Goal: Task Accomplishment & Management: Manage account settings

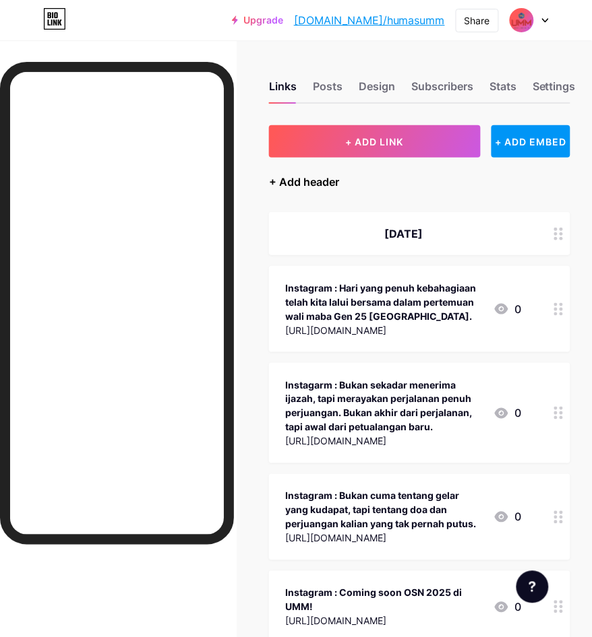
click at [298, 175] on div "+ Add header" at bounding box center [304, 182] width 70 height 16
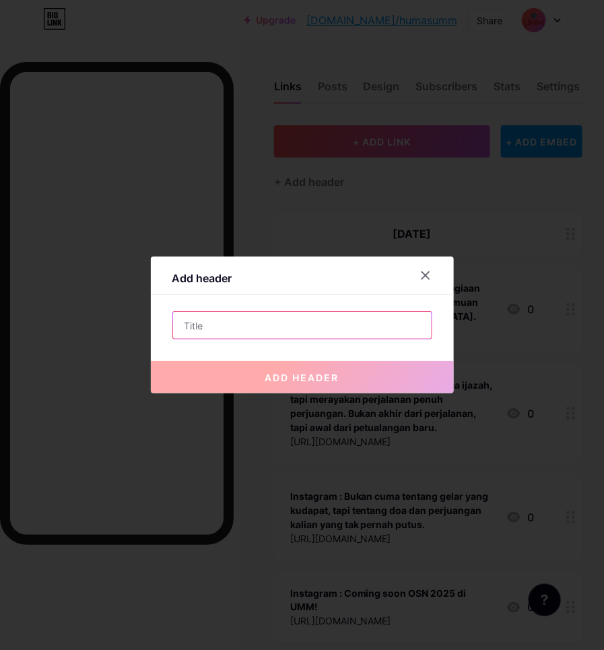
click at [228, 325] on input "text" at bounding box center [302, 325] width 259 height 27
type input "K"
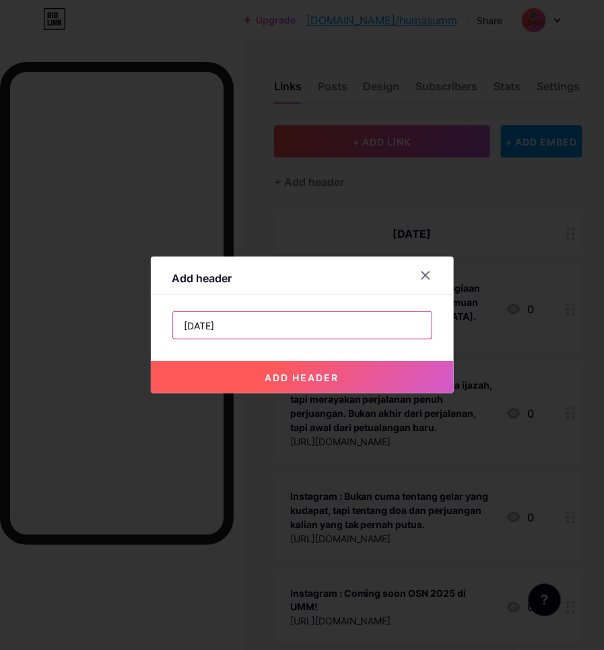
type input "[DATE]"
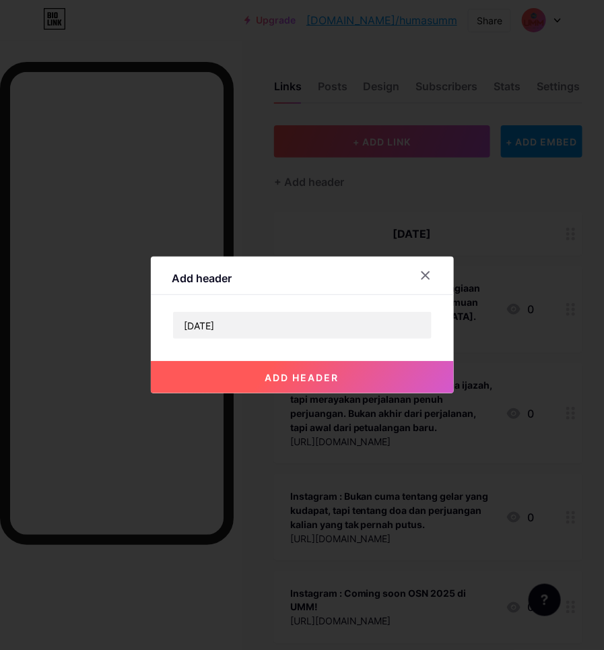
click at [350, 378] on button "add header" at bounding box center [302, 377] width 303 height 32
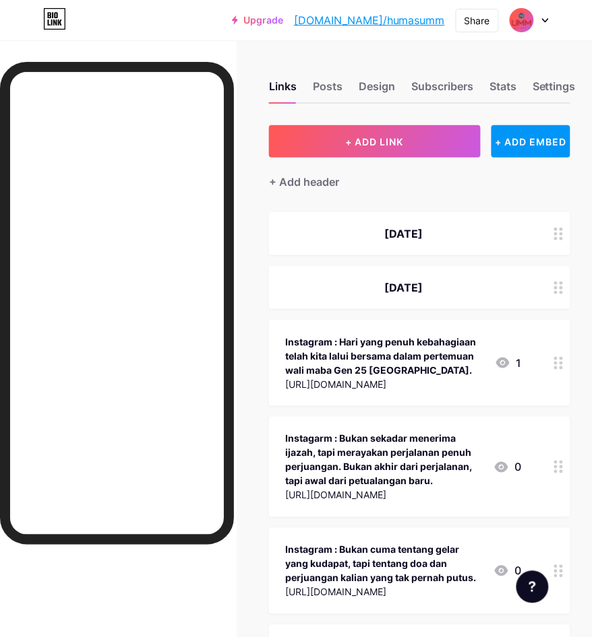
click at [520, 236] on div "[DATE]" at bounding box center [403, 234] width 236 height 16
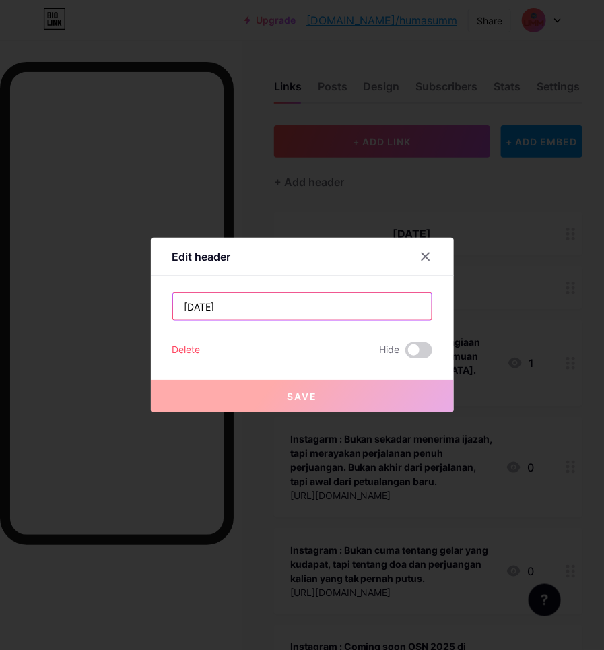
click at [224, 305] on input "[DATE]" at bounding box center [302, 306] width 259 height 27
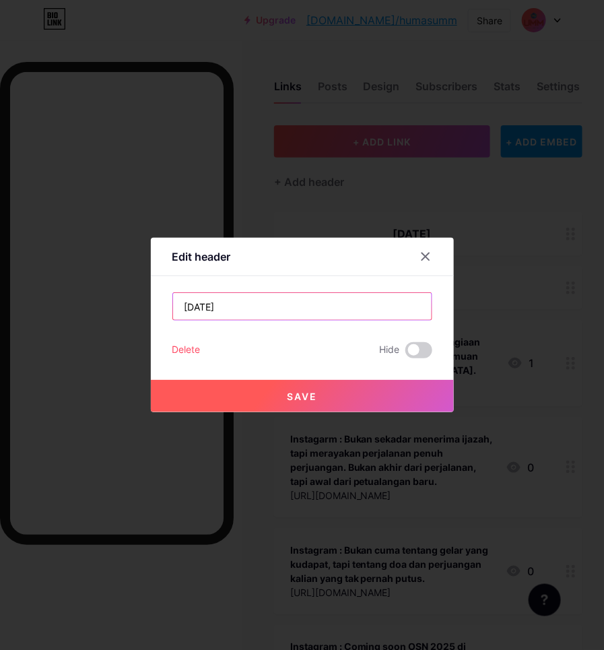
type input "[DATE]"
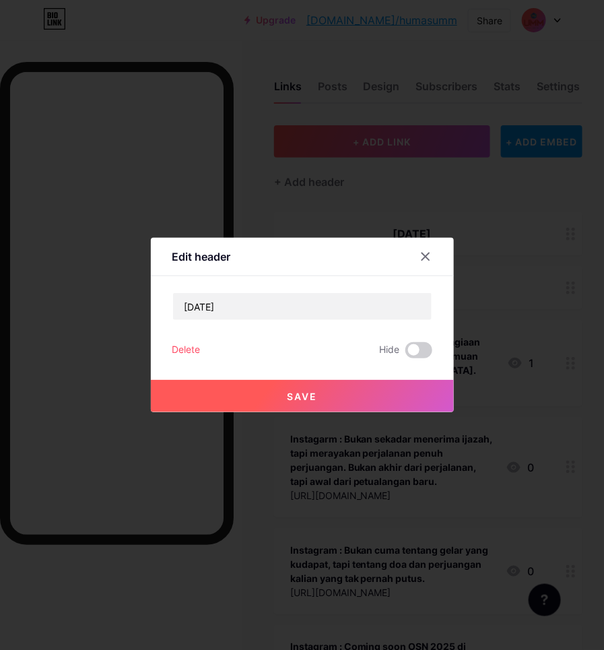
click at [241, 386] on button "Save" at bounding box center [302, 396] width 303 height 32
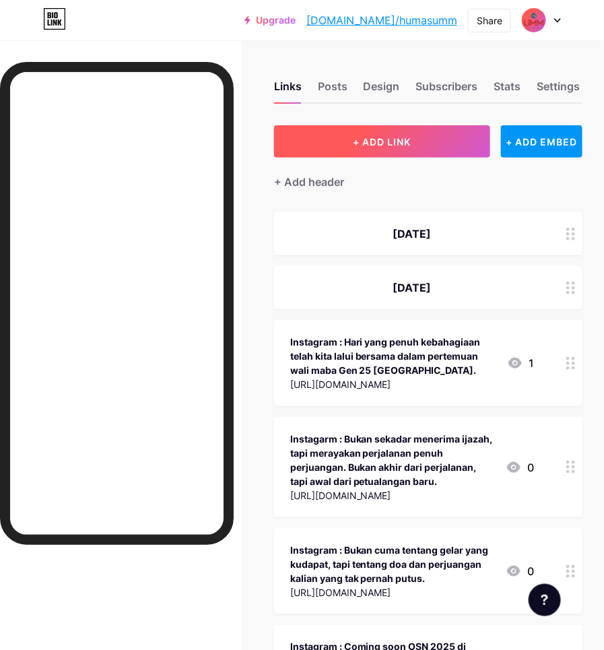
click at [392, 143] on span "+ ADD LINK" at bounding box center [383, 141] width 58 height 11
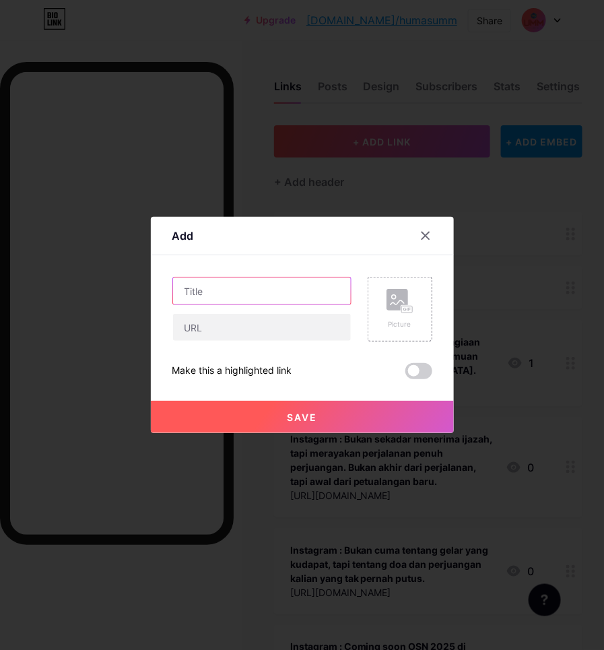
click at [226, 286] on input "text" at bounding box center [262, 291] width 178 height 27
click at [216, 284] on input "UMM Gelar Pelatihan Pengendalian Lalat Buah Berbasis PHT" at bounding box center [262, 291] width 178 height 27
drag, startPoint x: 305, startPoint y: 290, endPoint x: 329, endPoint y: 287, distance: 24.4
click at [305, 290] on input "UMM Gelar Pelatihan Pengendalian Lalat Buah Berbasis PHT | RRI |" at bounding box center [262, 291] width 178 height 27
paste input "UMM dalam Berita | On News Paper Online"
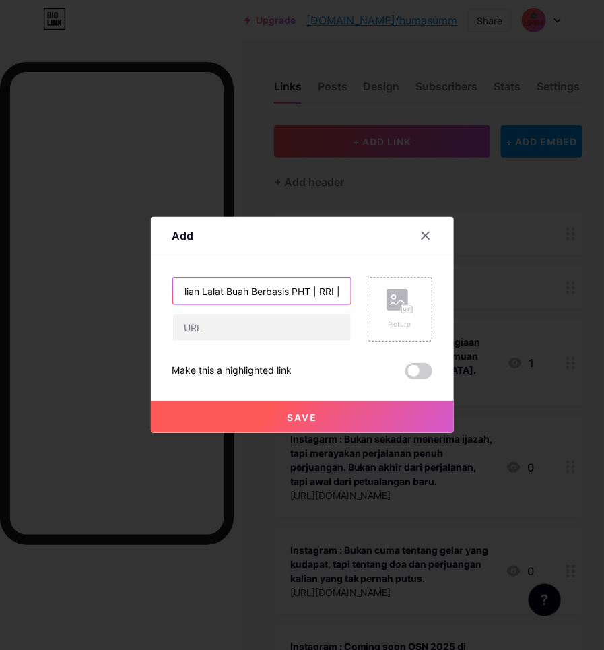
scroll to position [0, 329]
type input "UMM Gelar Pelatihan Pengendalian Lalat Buah Berbasis PHT | RRI | UMM dalam Beri…"
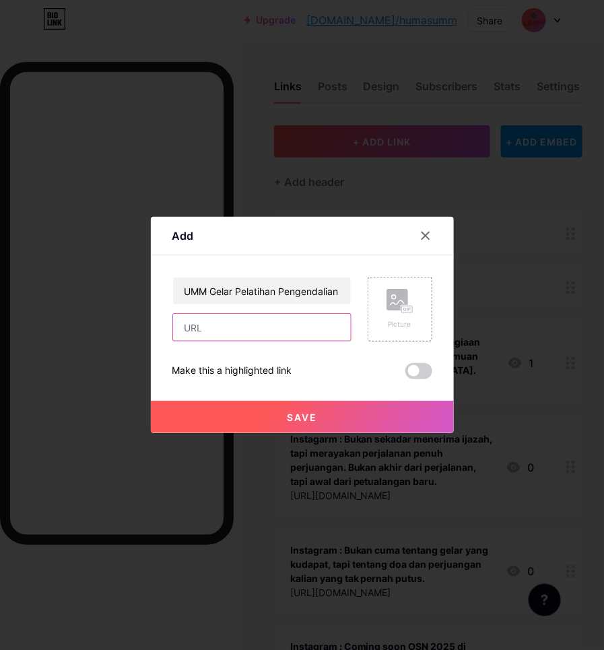
click at [213, 331] on input "text" at bounding box center [262, 327] width 178 height 27
paste input "[URL][DOMAIN_NAME]"
type input "[URL][DOMAIN_NAME]"
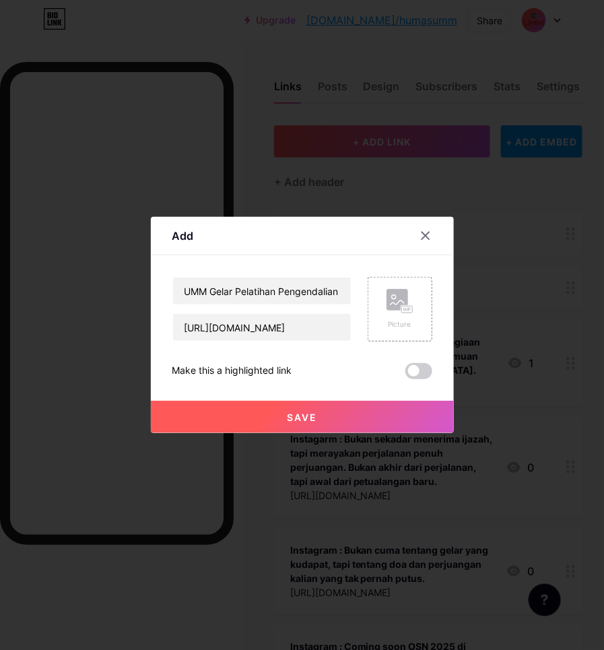
scroll to position [0, 0]
click at [234, 431] on button "Save" at bounding box center [302, 417] width 303 height 32
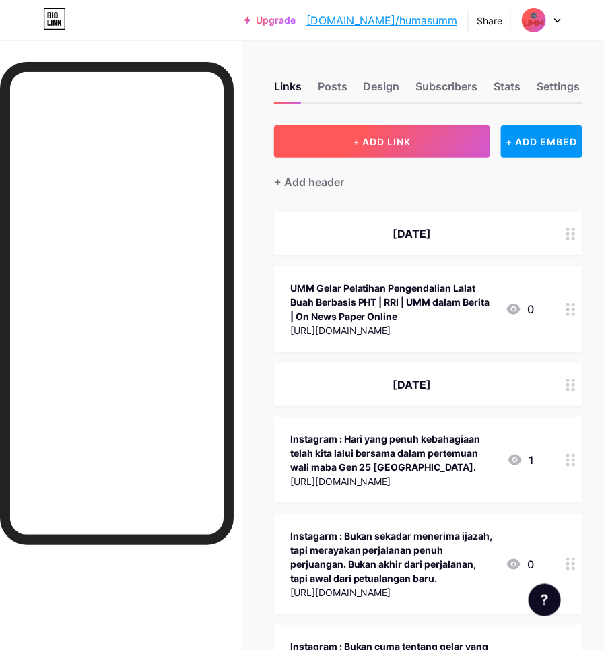
click at [406, 139] on span "+ ADD LINK" at bounding box center [383, 141] width 58 height 11
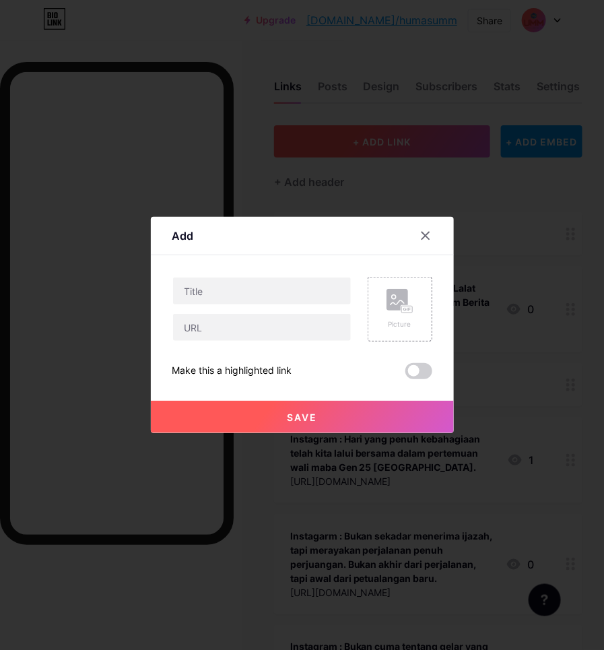
click at [220, 274] on div "Content YouTube Play YouTube video without leaving your page. ADD Vimeo Play Vi…" at bounding box center [302, 317] width 260 height 124
click at [220, 281] on input "text" at bounding box center [262, 291] width 178 height 27
paste input "Liku Luka di Aksara Besi Bisu: UMM Bedah Buku Sastra Karya Napi Perempuan"
click at [328, 293] on input "Liku Luka di Aksara Besi Bisu: UMM Bedah Buku Sastra Karya Napi Perempuan | MAL…" at bounding box center [262, 291] width 178 height 27
paste input "UMM dalam Berita | On News Paper Online"
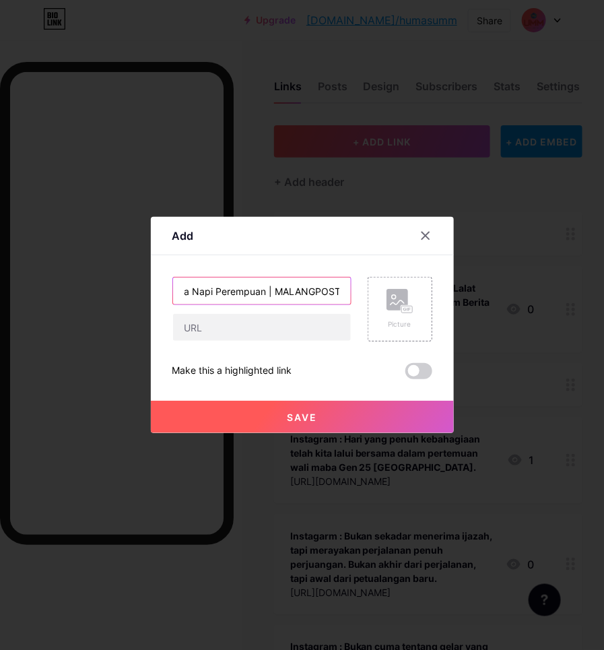
scroll to position [0, 456]
type input "Liku Luka di Aksara Besi Bisu: UMM Bedah Buku Sastra Karya Napi Perempuan | MAL…"
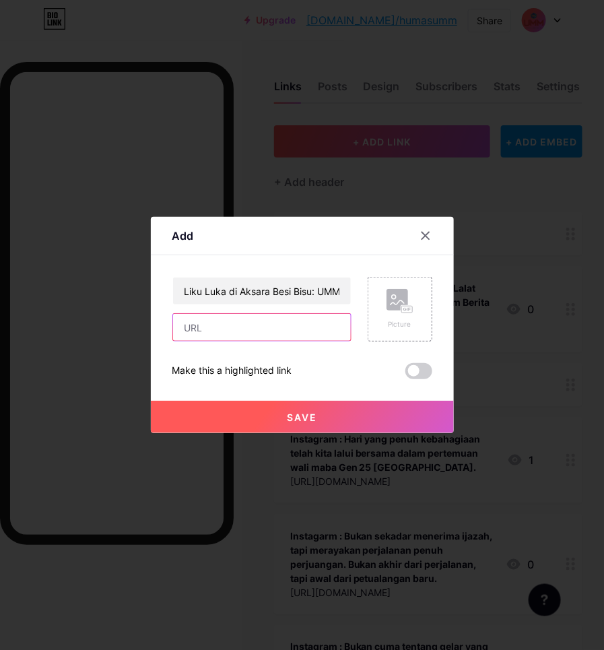
click at [264, 330] on input "text" at bounding box center [262, 327] width 178 height 27
paste input "[URL][DOMAIN_NAME]"
type input "[URL][DOMAIN_NAME]"
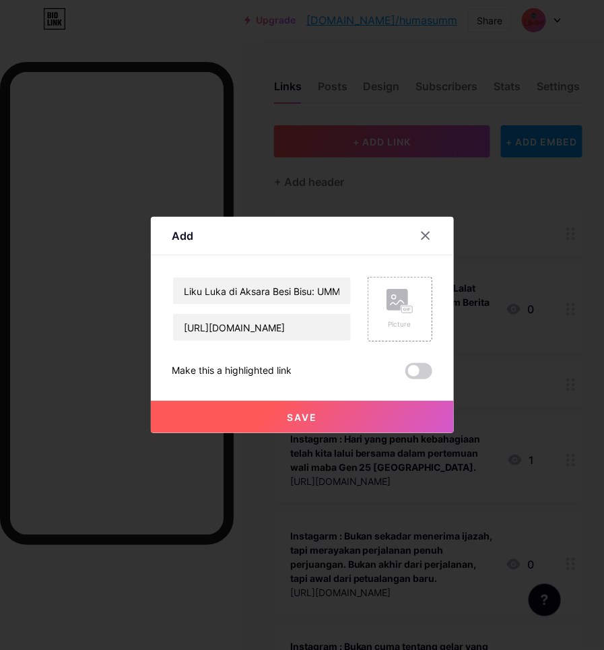
scroll to position [0, 0]
click at [253, 408] on button "Save" at bounding box center [302, 417] width 303 height 32
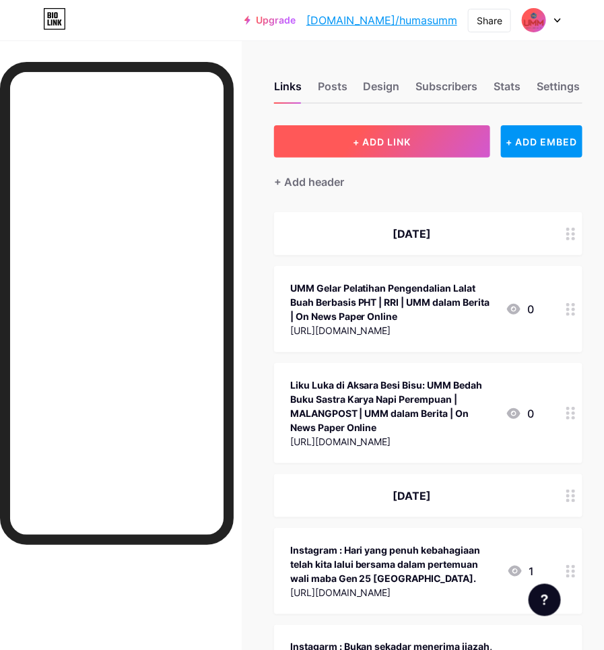
click at [369, 146] on span "+ ADD LINK" at bounding box center [383, 141] width 58 height 11
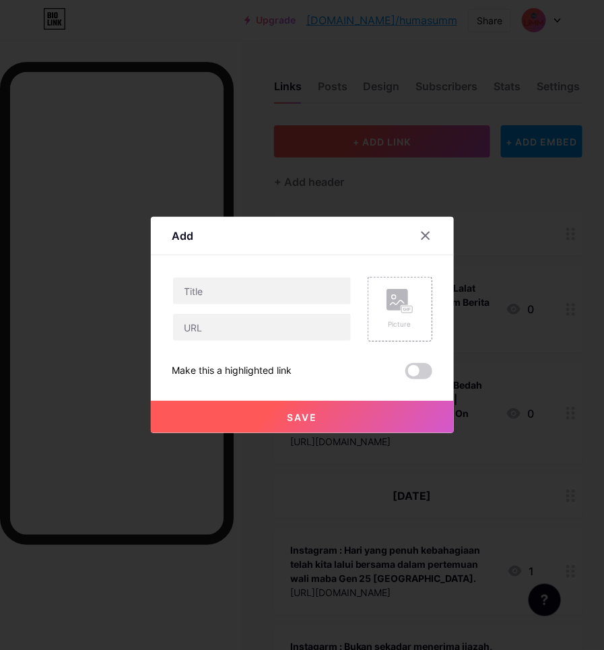
click at [200, 292] on input "text" at bounding box center [262, 291] width 178 height 27
click at [270, 288] on input "Minimnya Media Pembelajaran ABK, Mahasiswa UMM Kembangkan ScrapSculpt | MALANGP…" at bounding box center [262, 291] width 178 height 27
paste input "UMM dalam Berita | On News Paper Online"
type input "Minimnya Media Pembelajaran ABK, Mahasiswa UMM Kembangkan ScrapSculpt | MALANGP…"
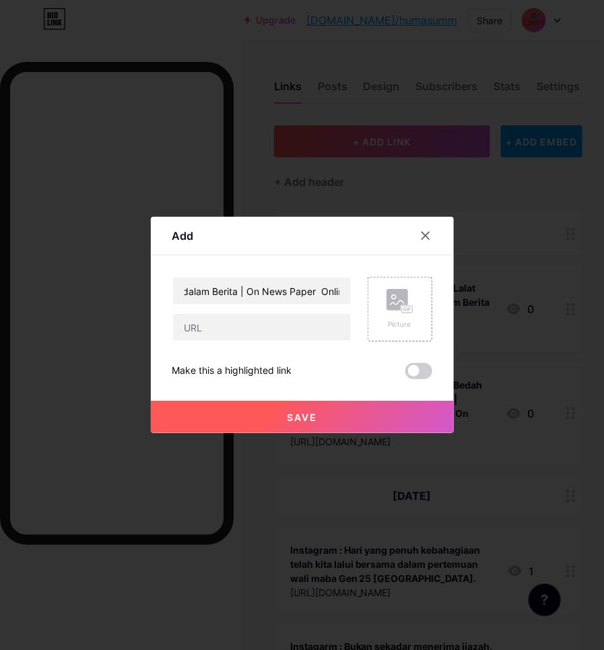
scroll to position [0, 0]
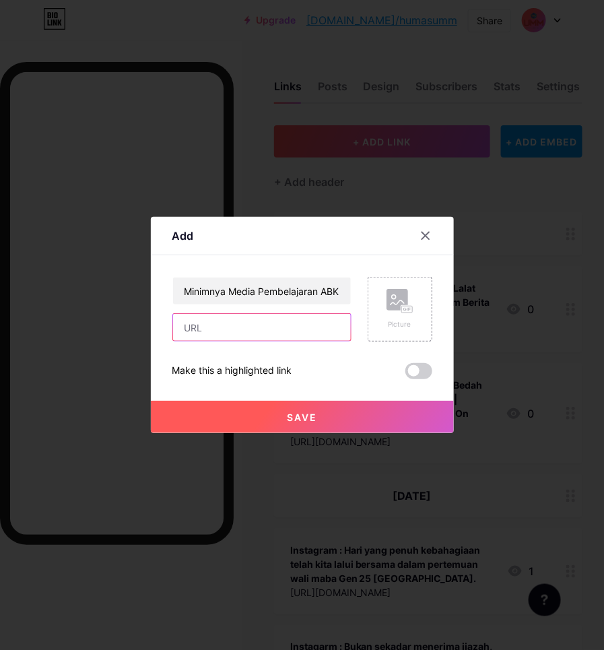
click at [230, 330] on input "text" at bounding box center [262, 327] width 178 height 27
paste input "[URL][DOMAIN_NAME]"
type input "[URL][DOMAIN_NAME]"
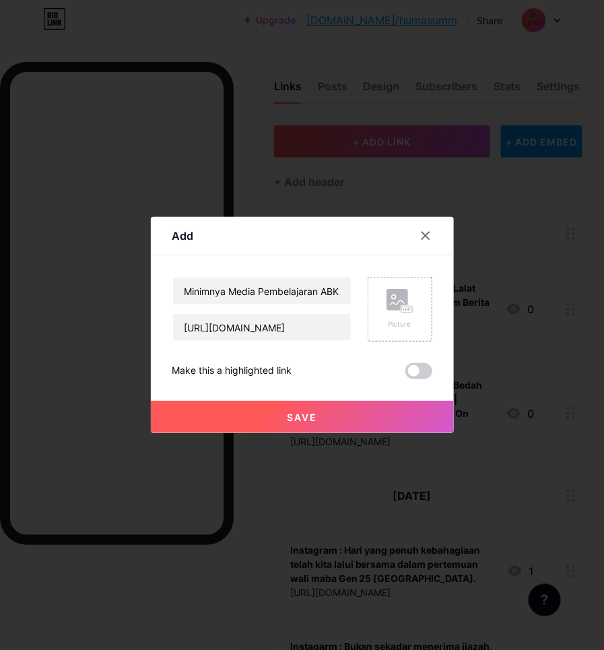
scroll to position [0, 0]
click at [264, 411] on button "Save" at bounding box center [302, 417] width 303 height 32
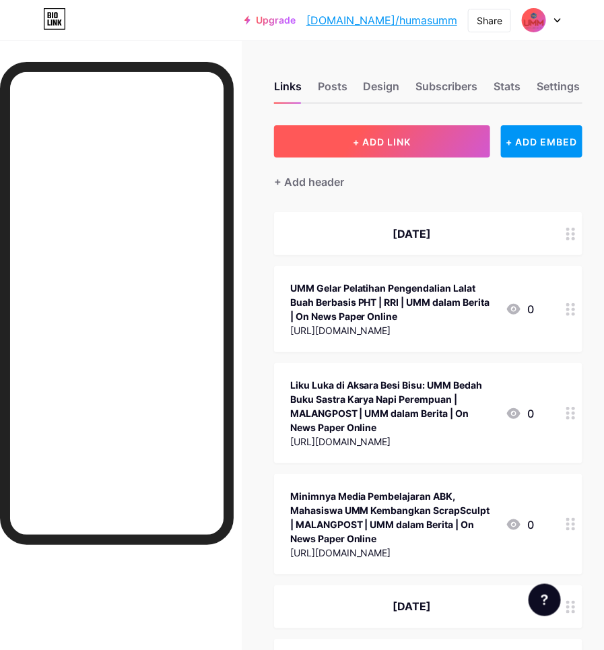
click at [411, 133] on button "+ ADD LINK" at bounding box center [382, 141] width 217 height 32
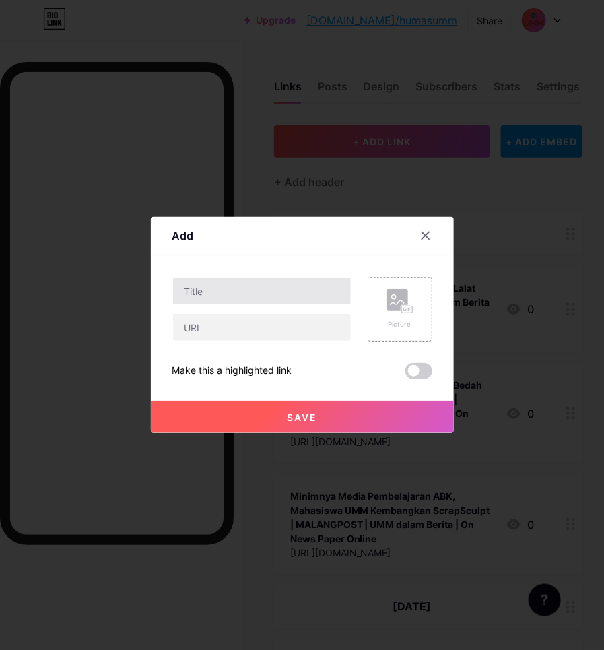
click at [250, 290] on input "text" at bounding box center [262, 291] width 178 height 27
click at [253, 274] on div "Content YouTube Play YouTube video without leaving your page. ADD Vimeo Play Vi…" at bounding box center [302, 317] width 260 height 124
click at [308, 293] on input "Dari Ruang Sidang ke Alam Lawu, Mahasiswa UMM Temukan Makna Hukum dan Kehidupan…" at bounding box center [262, 291] width 178 height 27
paste input "UMM dalam Berita | On News Paper Online"
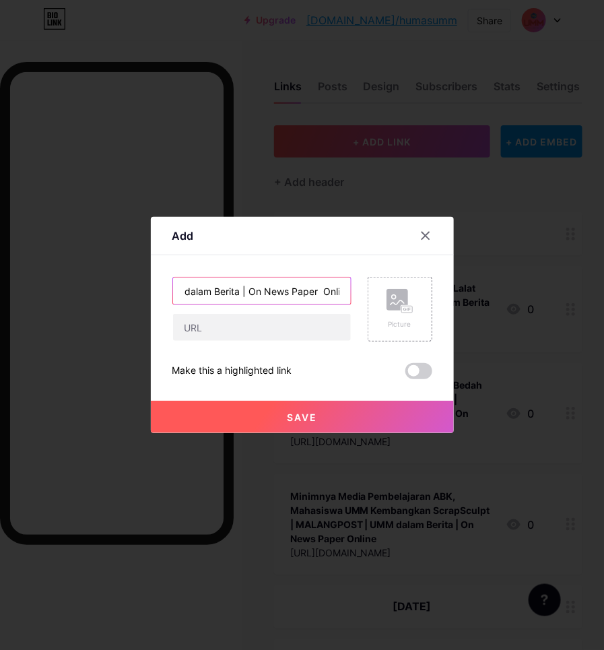
type input "Dari Ruang Sidang ke Alam Lawu, Mahasiswa UMM Temukan Makna Hukum dan Kehidupan…"
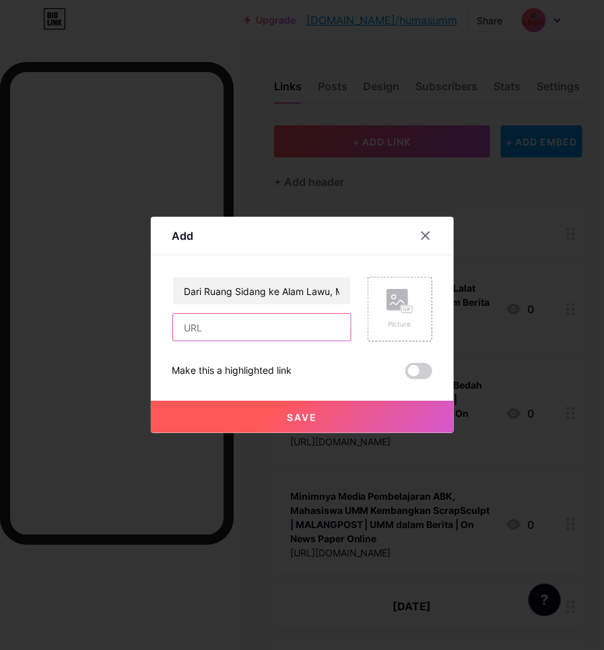
click at [243, 337] on input "text" at bounding box center [262, 327] width 178 height 27
paste input "[URL][DOMAIN_NAME]"
type input "[URL][DOMAIN_NAME]"
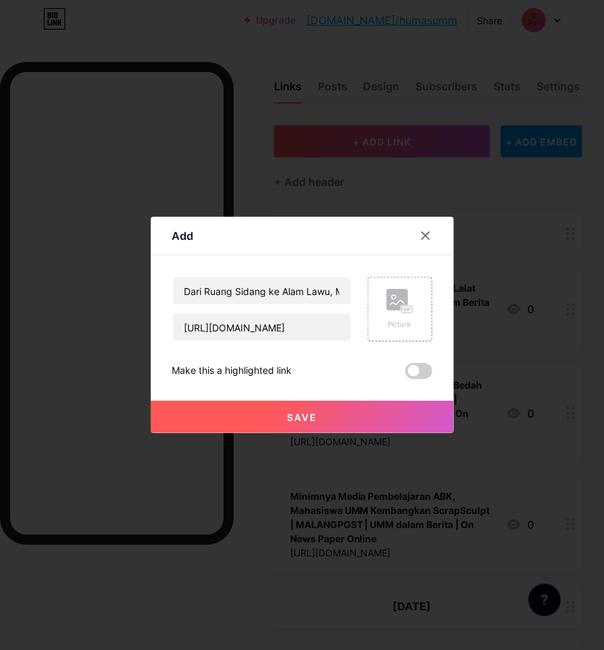
scroll to position [0, 0]
click at [207, 422] on button "Save" at bounding box center [302, 417] width 303 height 32
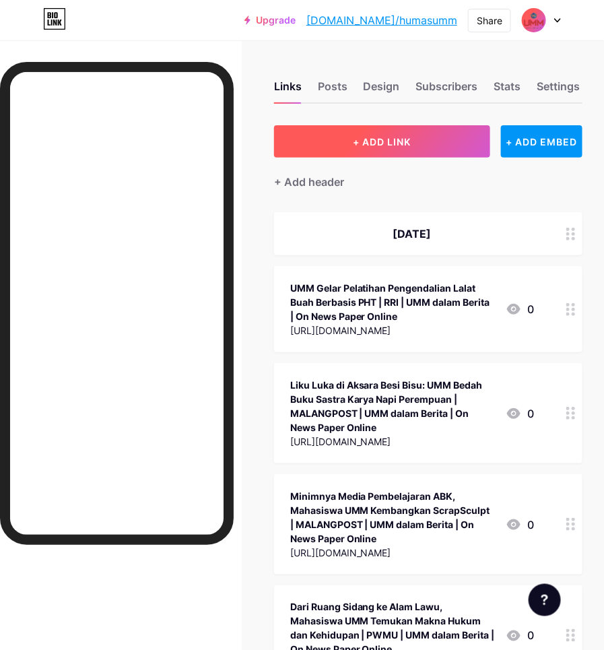
click at [418, 143] on button "+ ADD LINK" at bounding box center [382, 141] width 217 height 32
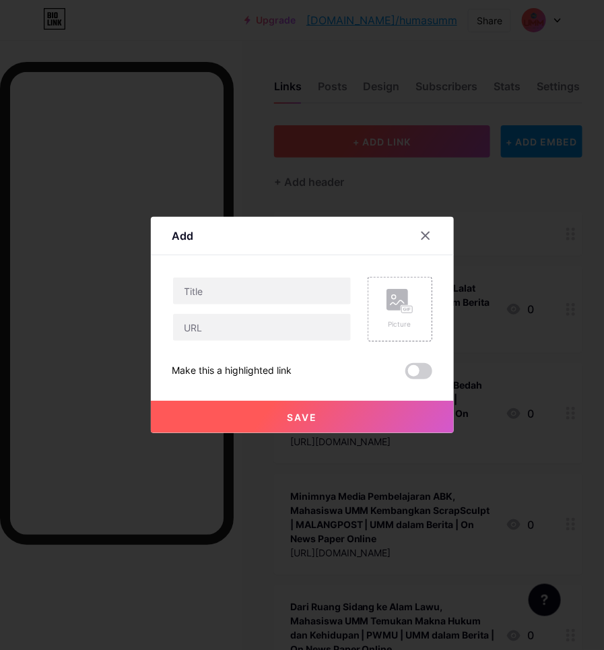
click at [237, 302] on input "text" at bounding box center [262, 291] width 178 height 27
click at [270, 290] on input "STKIP Tamsis dan UMM Latih Nelayan Mbawi Manfaatkan Teknologi | NTBSATU |" at bounding box center [262, 291] width 178 height 27
paste input "UMM dalam Berita | On News Paper Online"
type input "STKIP Tamsis dan UMM Latih Nelayan Mbawi Manfaatkan Teknologi | NTBSATU | UMM d…"
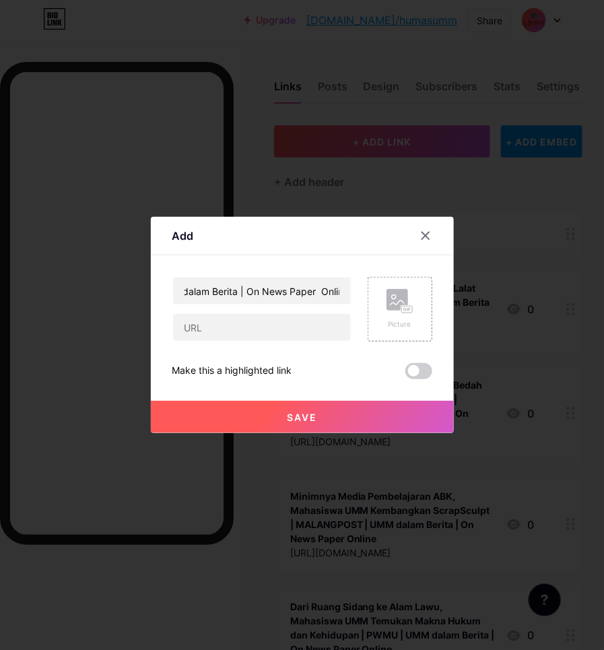
scroll to position [0, 0]
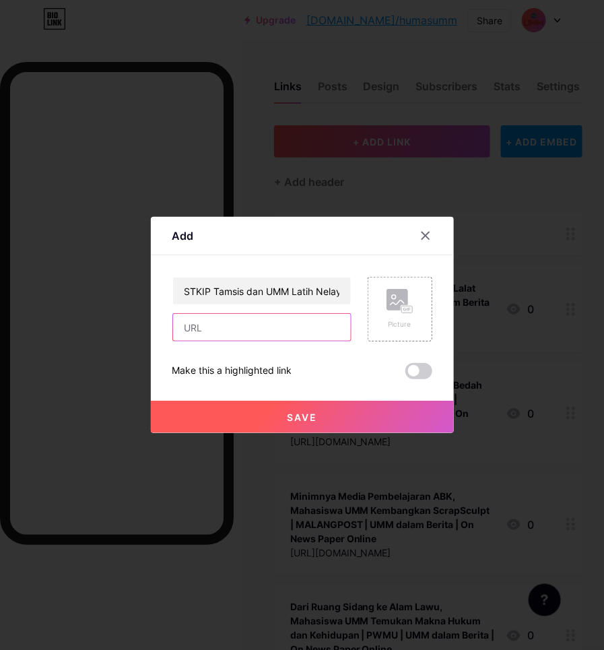
click at [202, 331] on input "text" at bounding box center [262, 327] width 178 height 27
paste input "[URL][DOMAIN_NAME]"
type input "[URL][DOMAIN_NAME]"
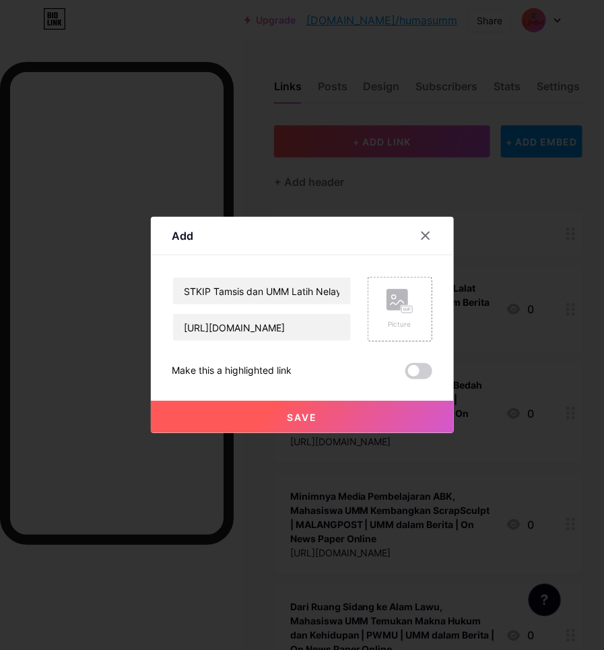
scroll to position [0, 0]
click at [241, 416] on button "Save" at bounding box center [302, 417] width 303 height 32
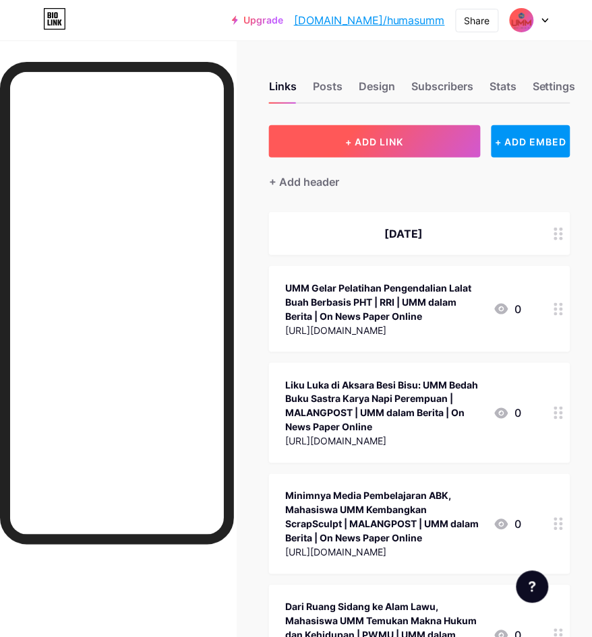
click at [355, 148] on button "+ ADD LINK" at bounding box center [374, 141] width 211 height 32
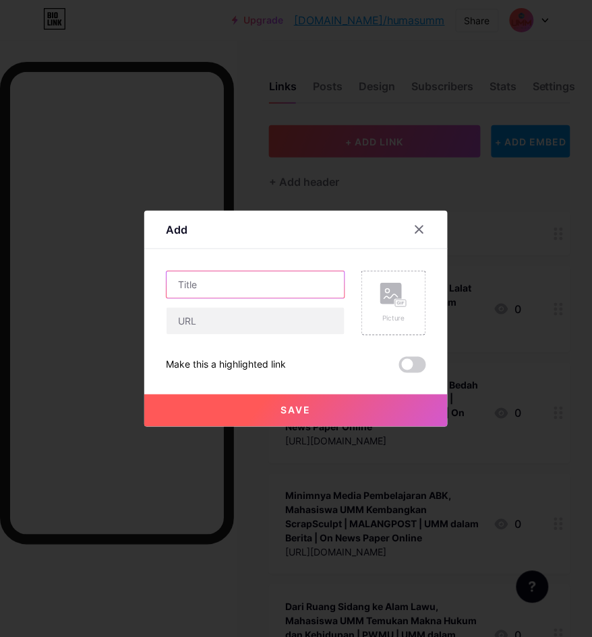
click at [249, 290] on input "text" at bounding box center [255, 285] width 178 height 27
paste input "Peduli Lingkungan, Prodi Farmasi Fikes UMM Gelar Pengabdian Masyarakat di Panta…"
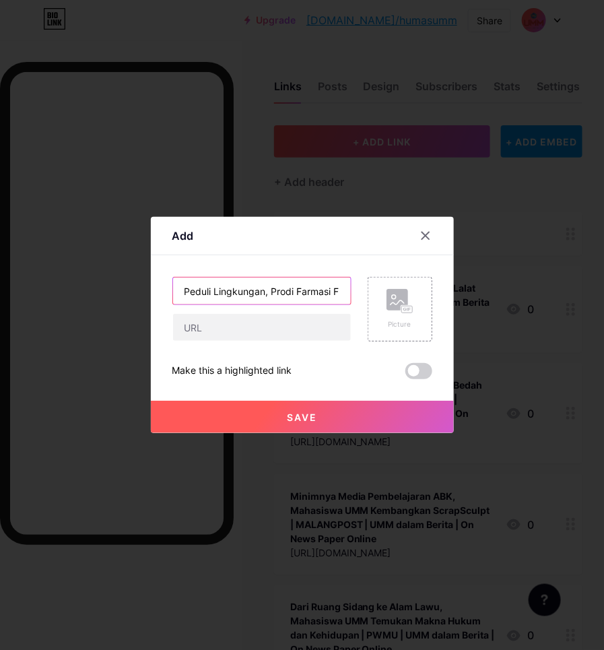
click at [257, 292] on input "Peduli Lingkungan, Prodi Farmasi Fikes UMM Gelar Pengabdian Masyarakat di Panta…" at bounding box center [262, 291] width 178 height 27
paste input "UMM dalam Berita | On News Paper Online"
type input "Peduli Lingkungan, Prodi Farmasi Fikes UMM Gelar Pengabdian Masyarakat di [GEOG…"
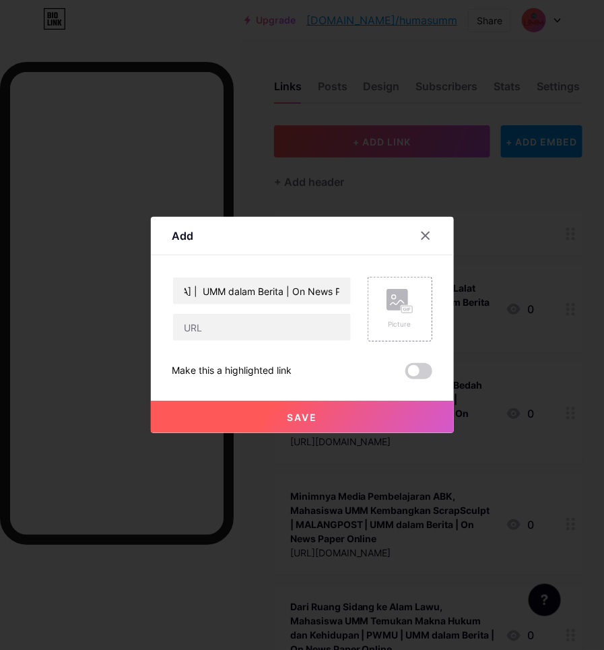
scroll to position [0, 0]
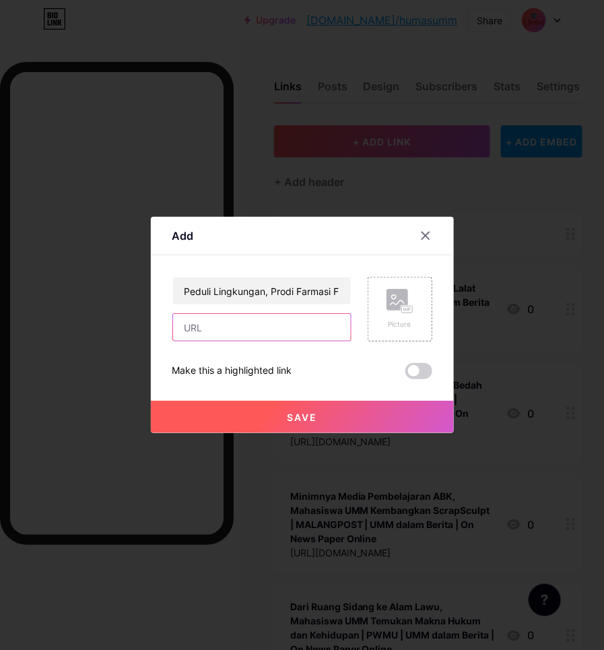
click at [288, 317] on input "text" at bounding box center [262, 327] width 178 height 27
paste input "[URL][DOMAIN_NAME][GEOGRAPHIC_DATA]"
type input "[URL][DOMAIN_NAME][GEOGRAPHIC_DATA]"
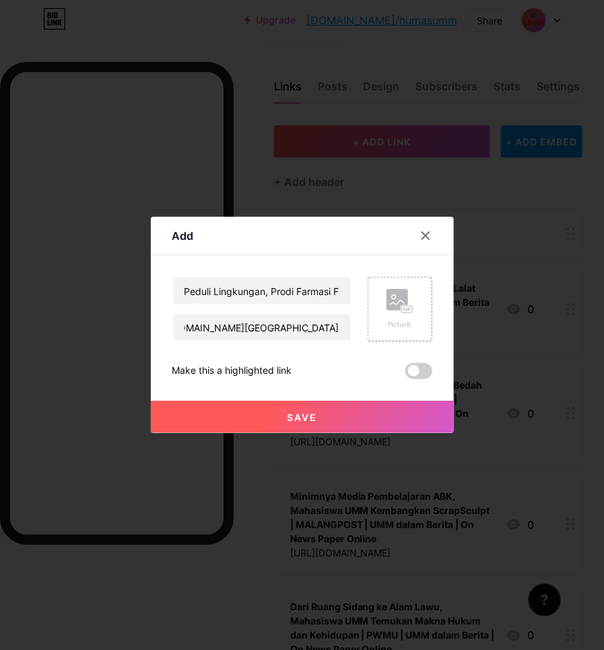
scroll to position [0, 0]
click at [350, 401] on button "Save" at bounding box center [302, 417] width 303 height 32
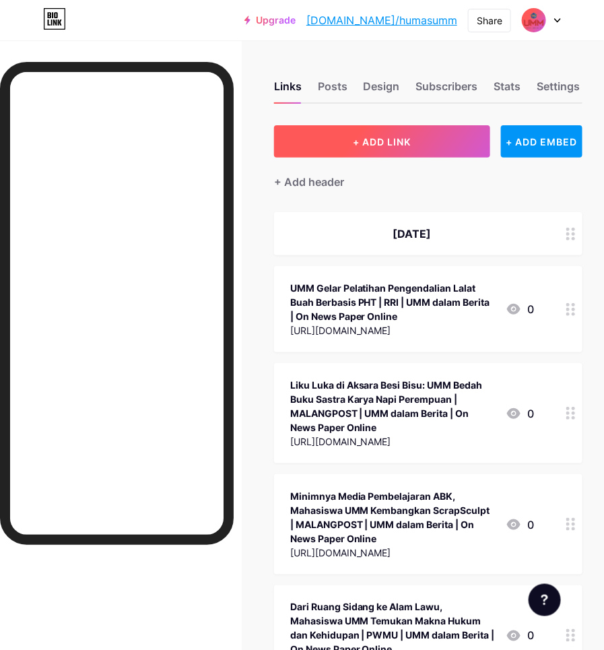
click at [430, 131] on button "+ ADD LINK" at bounding box center [382, 141] width 217 height 32
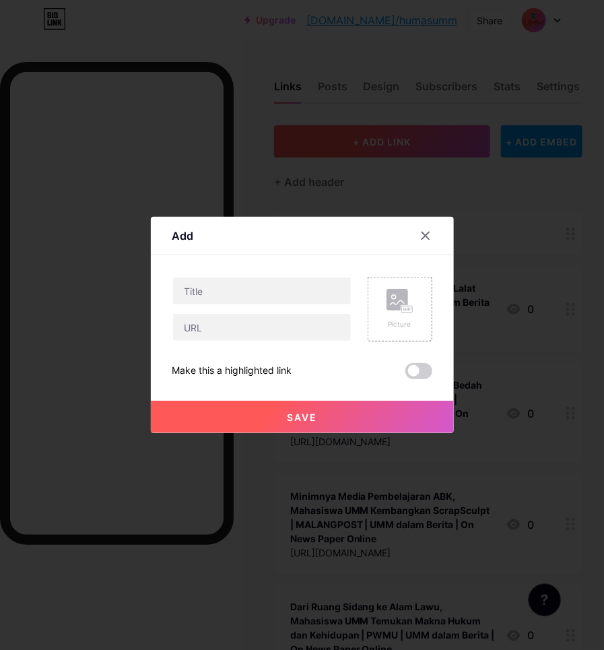
click at [275, 294] on input "text" at bounding box center [262, 291] width 178 height 27
click at [283, 302] on input "UMM dan LPP Malang Kembali Berkolaborasi, Bedah Buku ‘Liku Luka Di Aksara Besi …" at bounding box center [262, 291] width 178 height 27
paste input "UMM dalam Berita | On News Paper Online"
type input "UMM dan LPP Malang Kembali Berkolaborasi, Bedah Buku ‘Liku Luka Di Aksara Besi …"
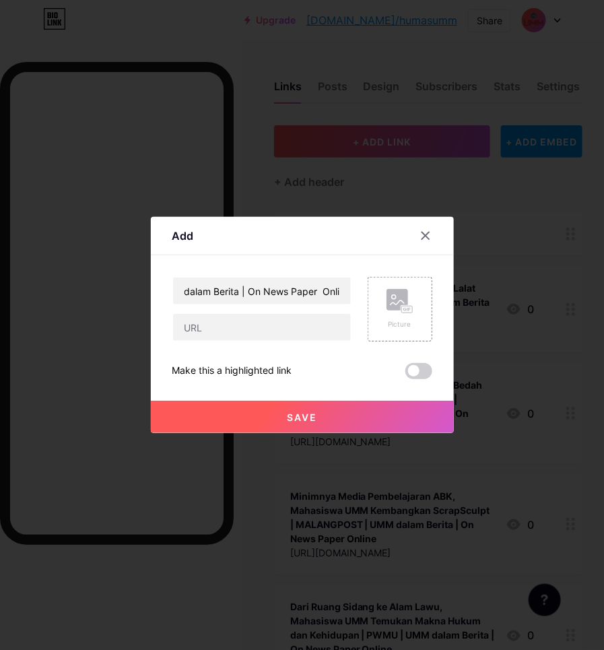
scroll to position [0, 0]
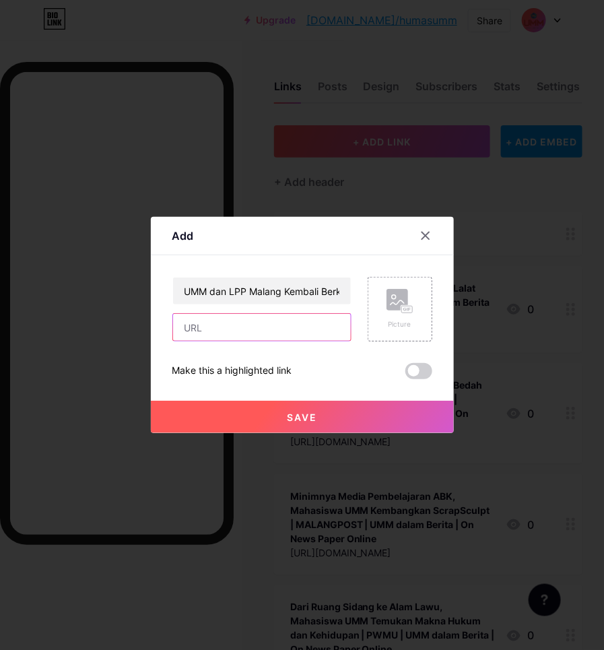
click at [237, 330] on input "text" at bounding box center [262, 327] width 178 height 27
paste input "[URL][DOMAIN_NAME][GEOGRAPHIC_DATA]"
type input "[URL][DOMAIN_NAME][GEOGRAPHIC_DATA]"
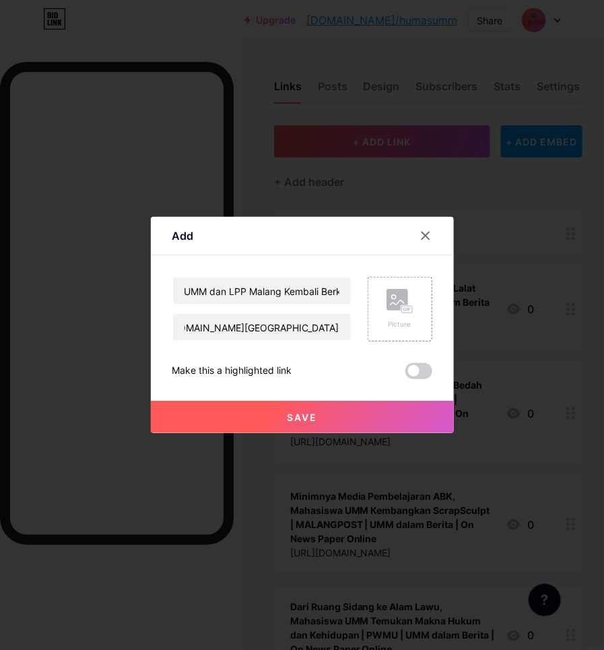
click at [268, 413] on button "Save" at bounding box center [302, 417] width 303 height 32
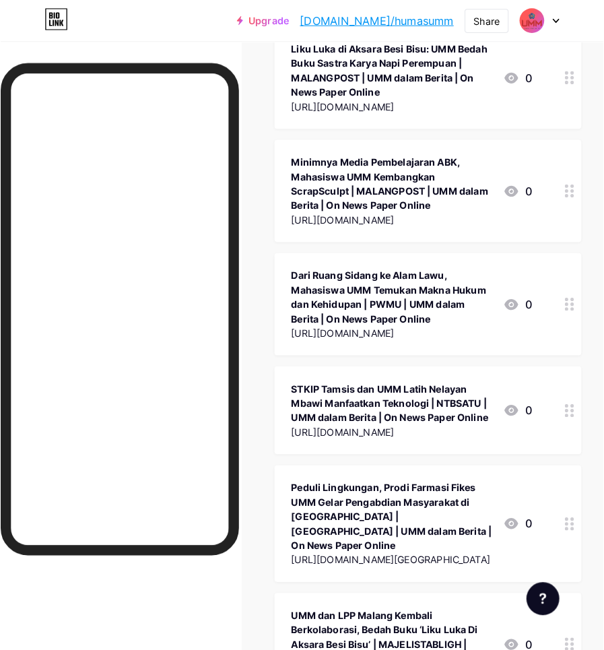
scroll to position [0, 0]
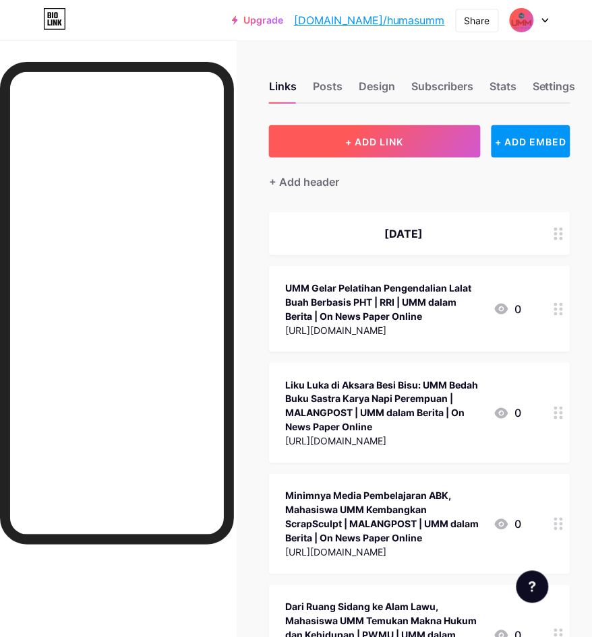
click at [352, 142] on span "+ ADD LINK" at bounding box center [375, 141] width 58 height 11
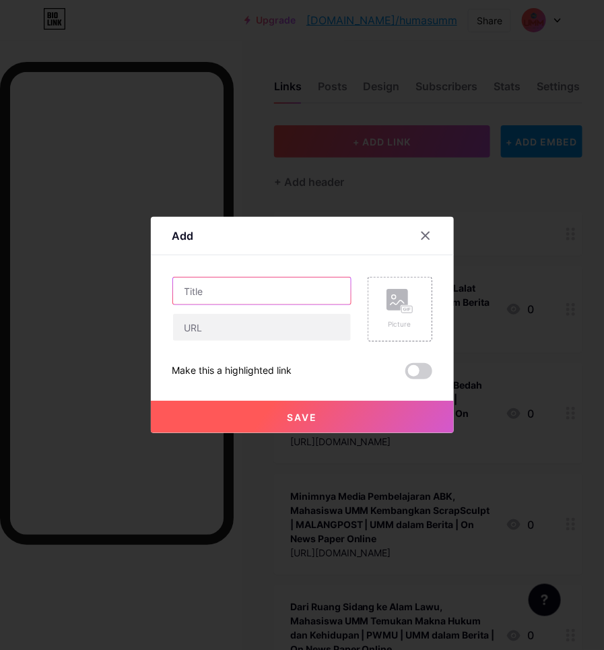
click at [241, 293] on input "text" at bounding box center [262, 291] width 178 height 27
type input "i"
click at [257, 298] on input "Instagram :" at bounding box center [262, 291] width 178 height 27
paste input "H-3 menuju Pesmaba Gen 25 UMM! Udah ga sabar nih seru-seruan bareng Gen 25 UMM,…"
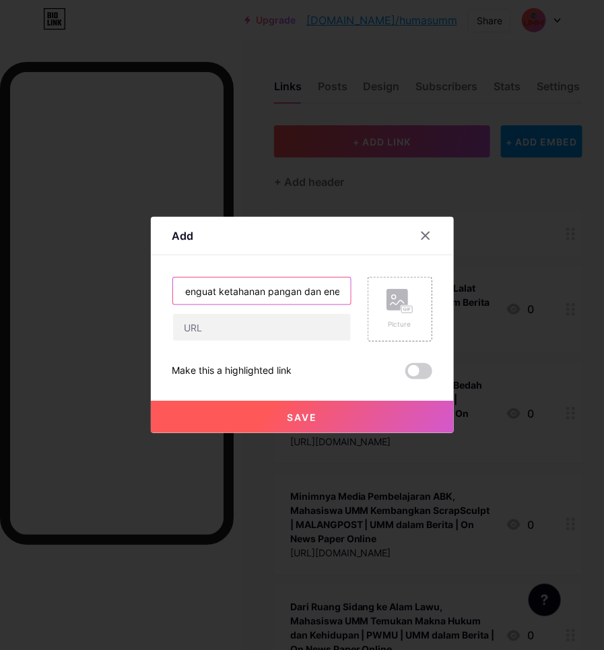
type input "Instagram : H-3 menuju Pesmaba Gen 25 UMM! Udah ga sabar nih seru-seruan bareng…"
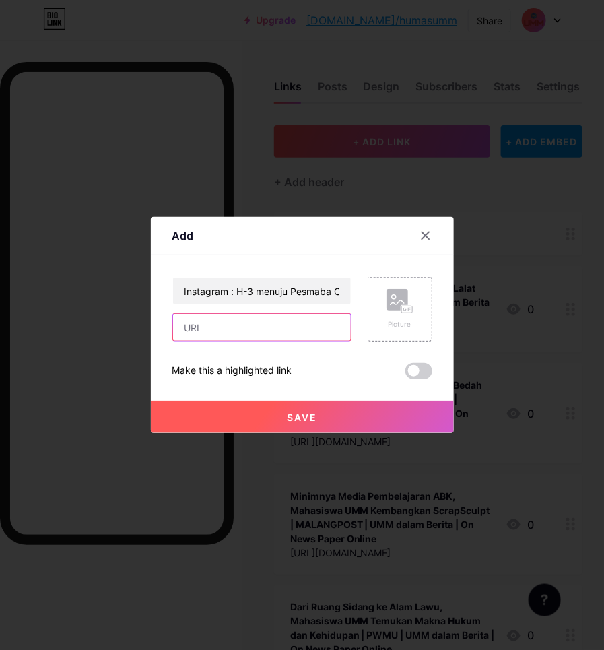
click at [247, 320] on input "text" at bounding box center [262, 327] width 178 height 27
paste input "[URL][DOMAIN_NAME]"
type input "[URL][DOMAIN_NAME]"
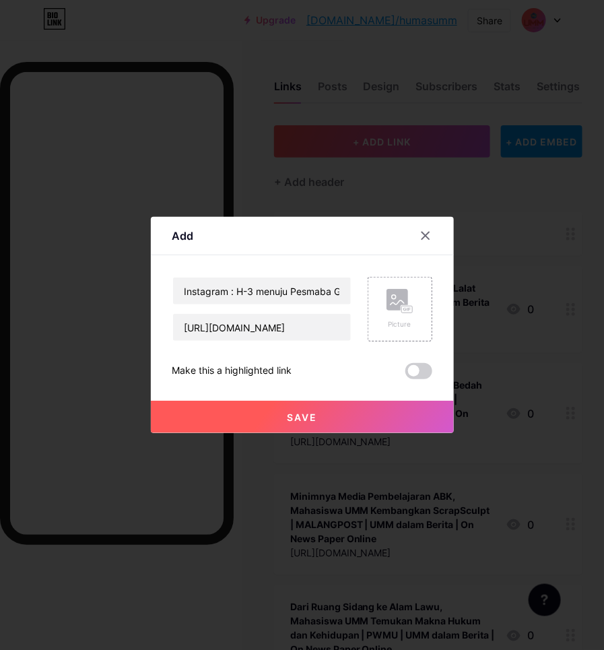
drag, startPoint x: 322, startPoint y: 410, endPoint x: 165, endPoint y: 327, distance: 177.5
click at [323, 411] on button "Save" at bounding box center [302, 417] width 303 height 32
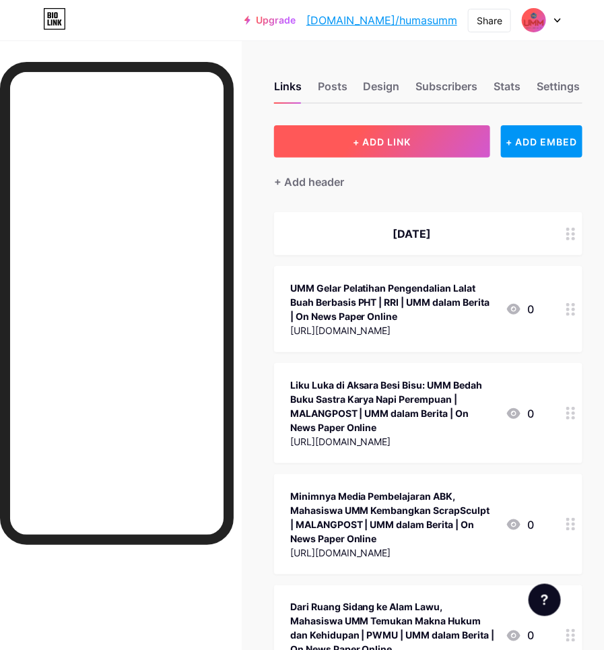
click at [322, 145] on button "+ ADD LINK" at bounding box center [382, 141] width 217 height 32
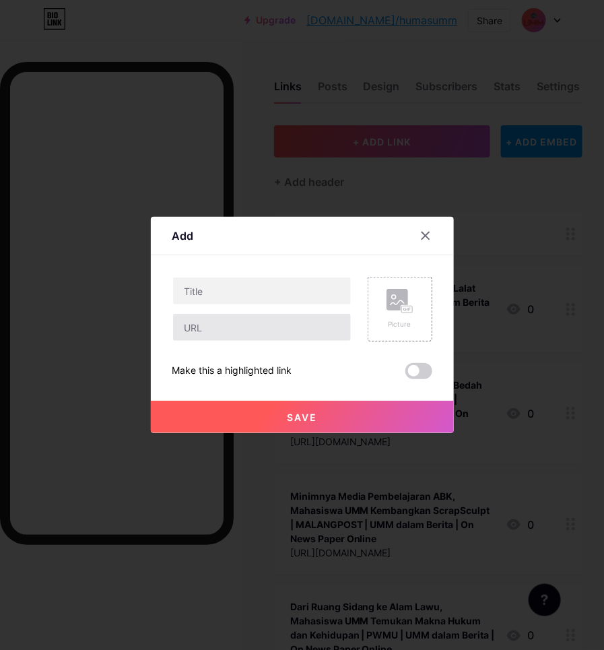
click at [224, 301] on input "text" at bounding box center [262, 291] width 178 height 27
type input "Instagram : esan dari Kenriz dan Mesa Hira untuk Maba Gen 25 UMM. Gimana, udah …"
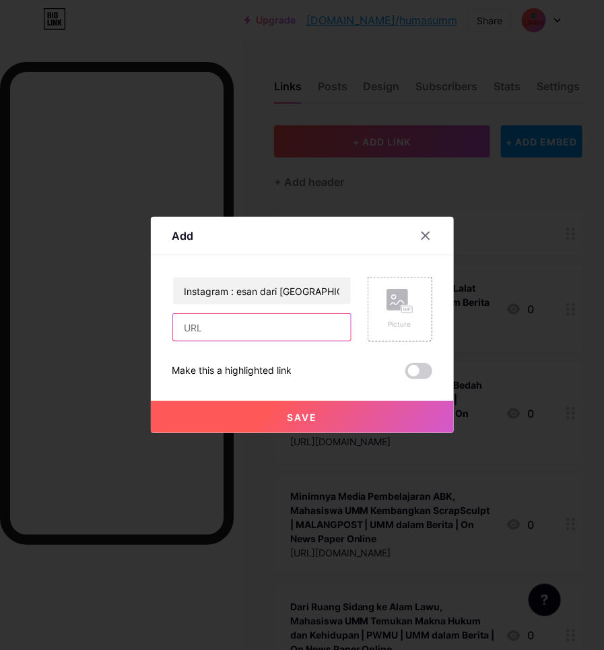
click at [245, 334] on input "text" at bounding box center [262, 327] width 178 height 27
paste input "[URL][DOMAIN_NAME]"
type input "[URL][DOMAIN_NAME]"
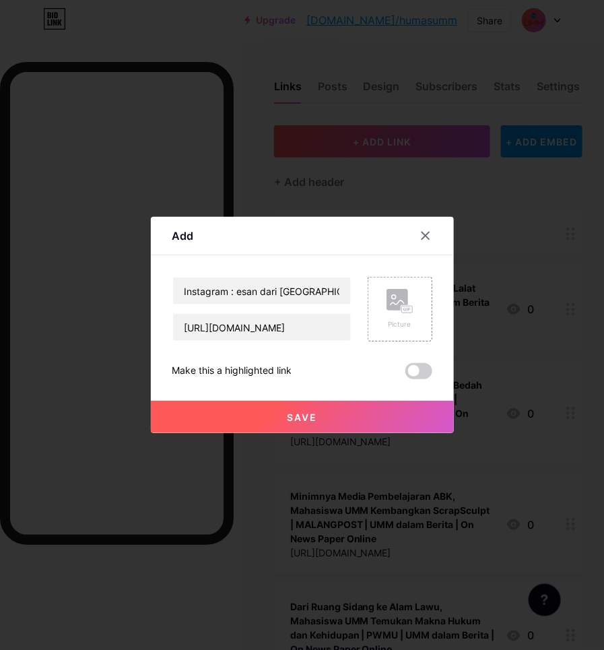
scroll to position [0, 0]
click at [292, 414] on span "Save" at bounding box center [302, 417] width 30 height 11
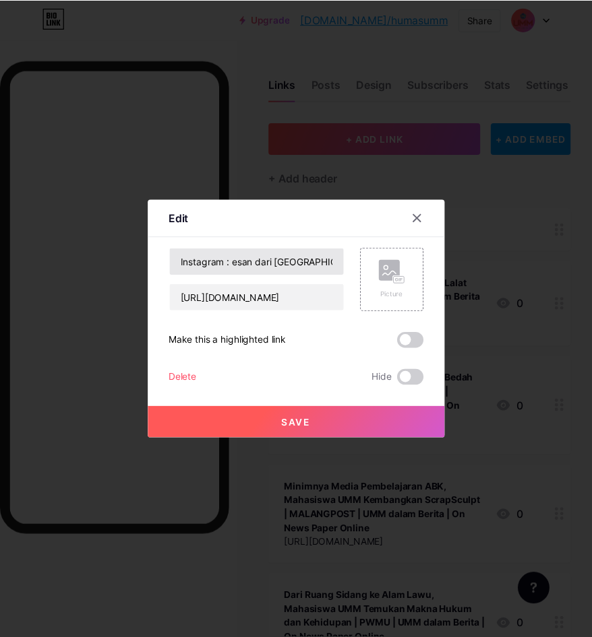
scroll to position [758, 0]
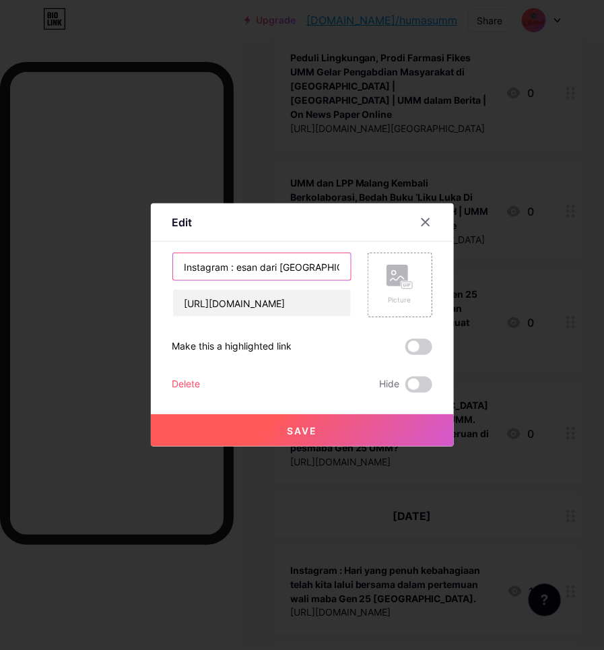
click at [234, 266] on input "Instagram : esan dari Kenriz dan Mesa Hira untuk Maba Gen 25 UMM. Gimana, udah …" at bounding box center [262, 266] width 178 height 27
type input "Instagram : [PERSON_NAME] dari Kenriz dan Mesa Hira untuk Maba Gen 25 UMM. Gima…"
click at [323, 429] on button "Save" at bounding box center [302, 430] width 303 height 32
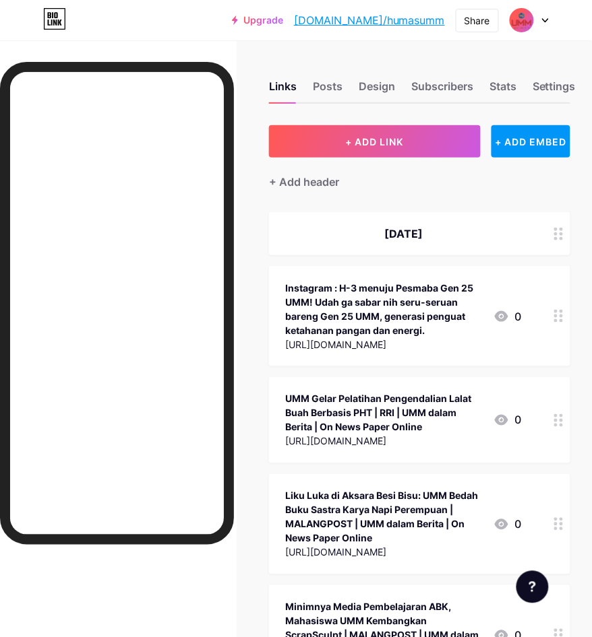
scroll to position [926, 12]
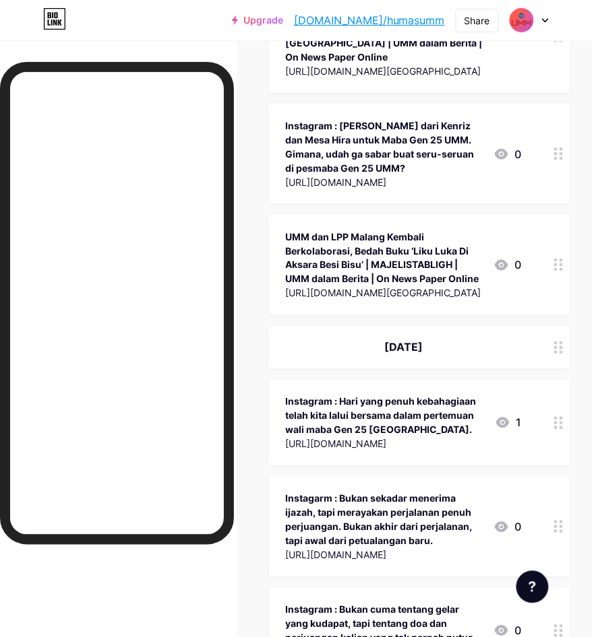
drag, startPoint x: 554, startPoint y: 141, endPoint x: 561, endPoint y: 129, distance: 14.8
click at [561, 129] on div at bounding box center [558, 154] width 23 height 100
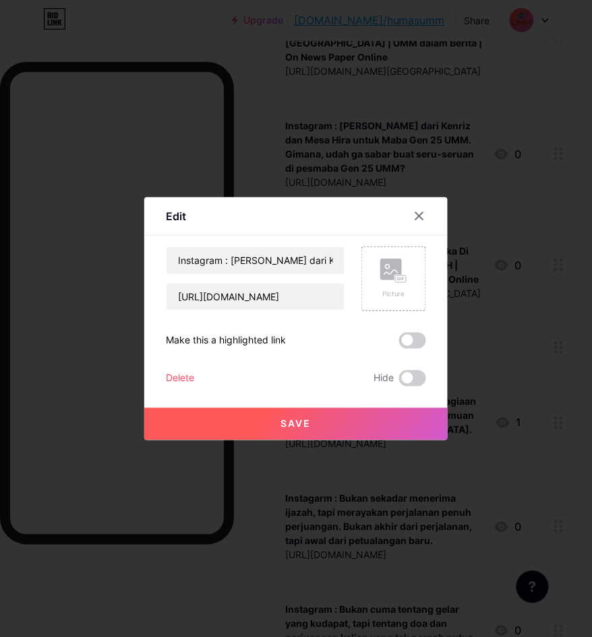
click at [422, 220] on icon at bounding box center [419, 216] width 11 height 11
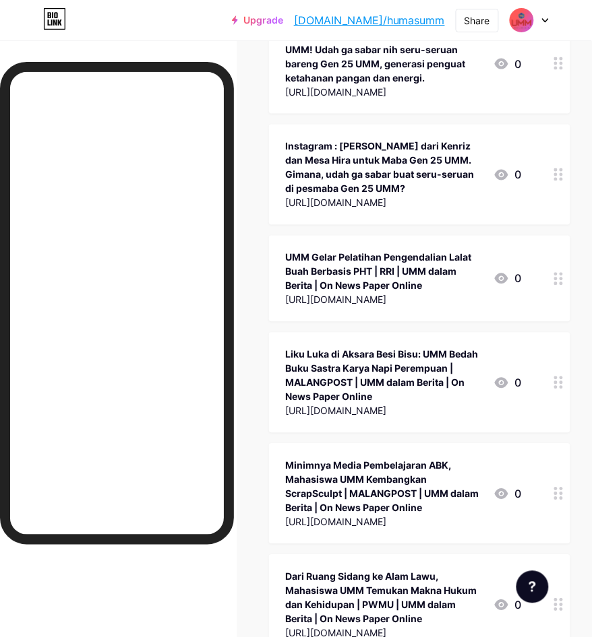
scroll to position [0, 12]
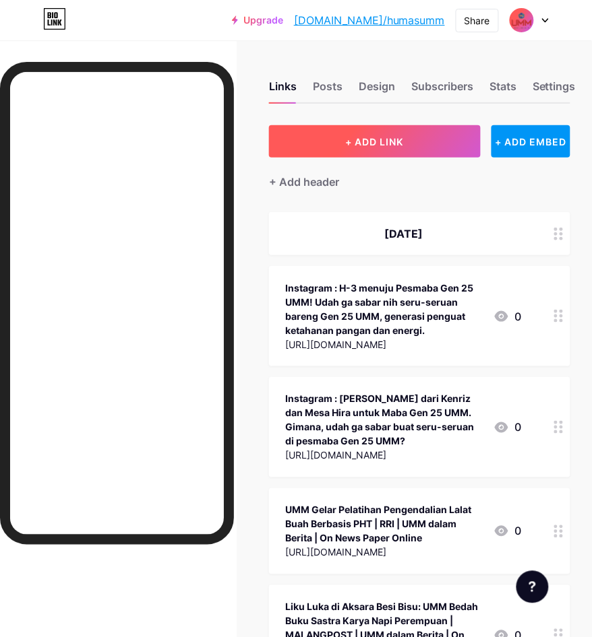
click at [361, 148] on button "+ ADD LINK" at bounding box center [374, 141] width 211 height 32
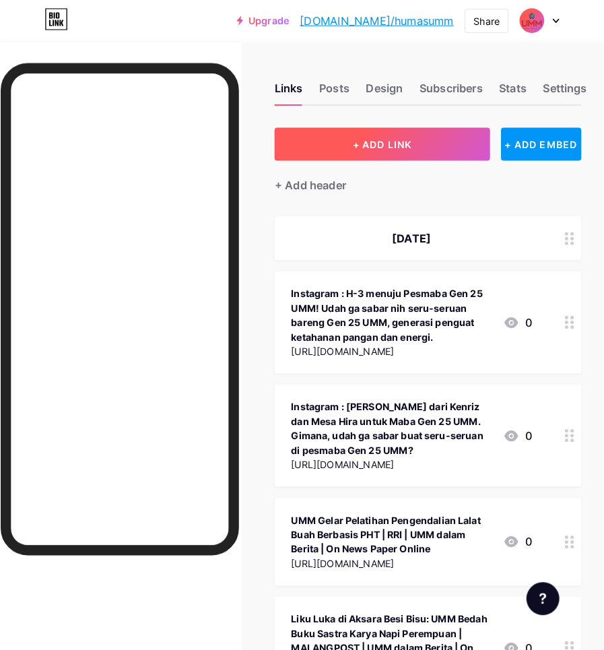
scroll to position [0, 0]
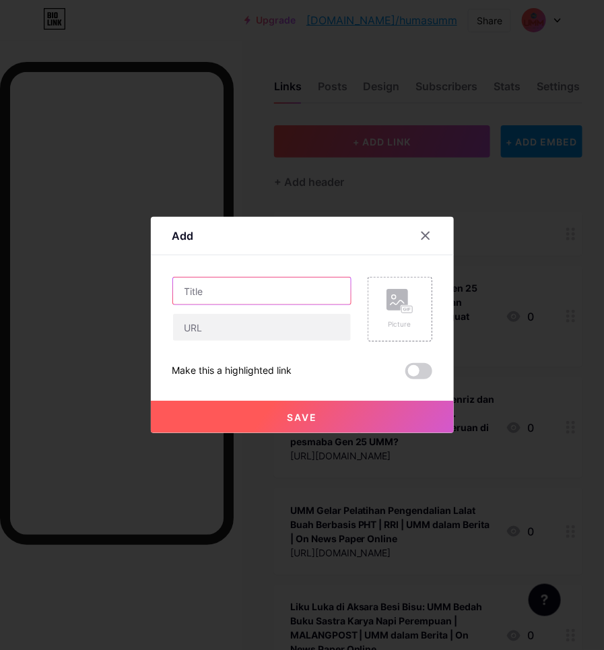
drag, startPoint x: 286, startPoint y: 294, endPoint x: 286, endPoint y: 284, distance: 10.1
click at [285, 294] on input "text" at bounding box center [262, 291] width 178 height 27
type input "t"
click at [236, 288] on input "Tiktok :" at bounding box center [262, 291] width 178 height 27
paste input "Ini kata Kenriz & Mesa Hira buat para maba Gen 25 UMM. Gimanaa udah siap buat s…"
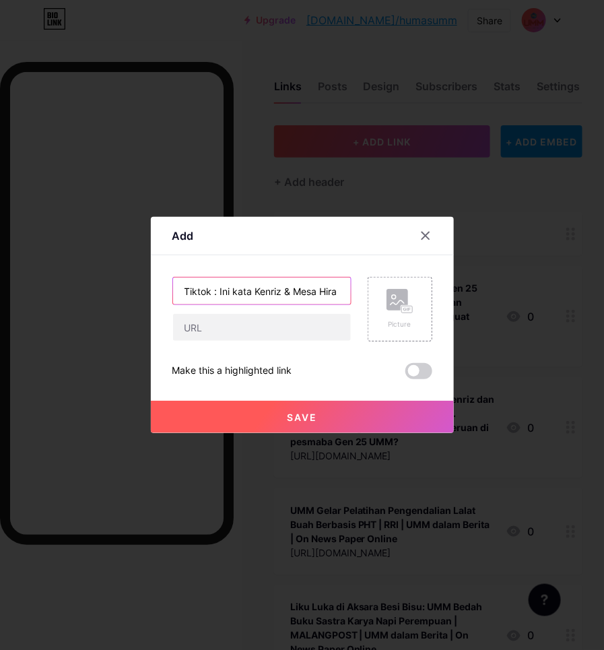
scroll to position [0, 478]
type input "Tiktok : Ini kata Kenriz & Mesa Hira buat para maba Gen 25 UMM. Gimanaa udah si…"
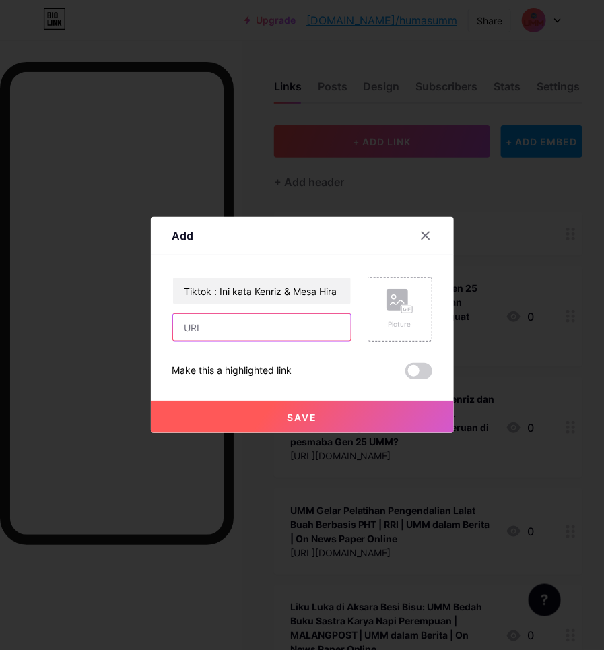
click at [267, 336] on input "text" at bounding box center [262, 327] width 178 height 27
paste input "[URL][DOMAIN_NAME]"
type input "[URL][DOMAIN_NAME]"
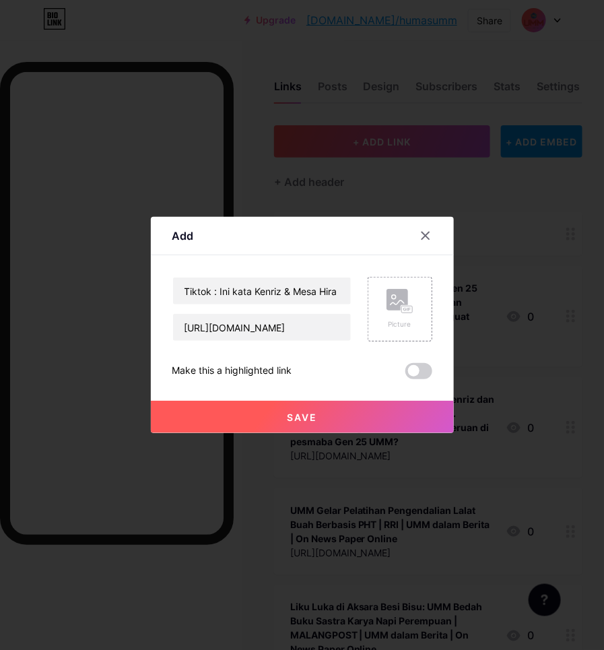
click at [327, 416] on button "Save" at bounding box center [302, 417] width 303 height 32
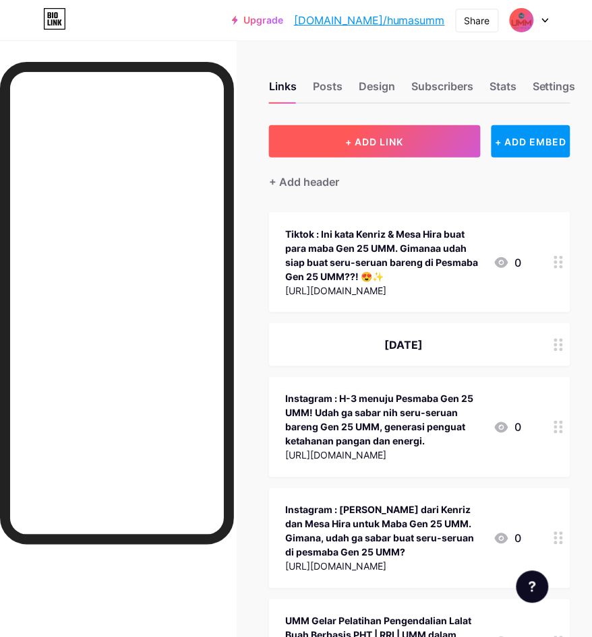
click at [355, 137] on span "+ ADD LINK" at bounding box center [375, 141] width 58 height 11
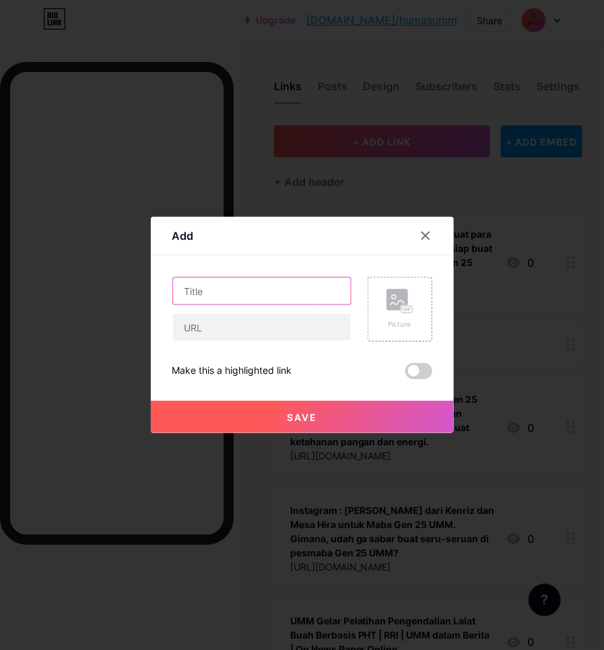
drag, startPoint x: 261, startPoint y: 284, endPoint x: 249, endPoint y: 278, distance: 13.3
click at [261, 284] on input "text" at bounding box center [262, 291] width 178 height 27
type input "t"
paste input "INFO PENTING UNTUK MABA GEN 25 UMM!!!"
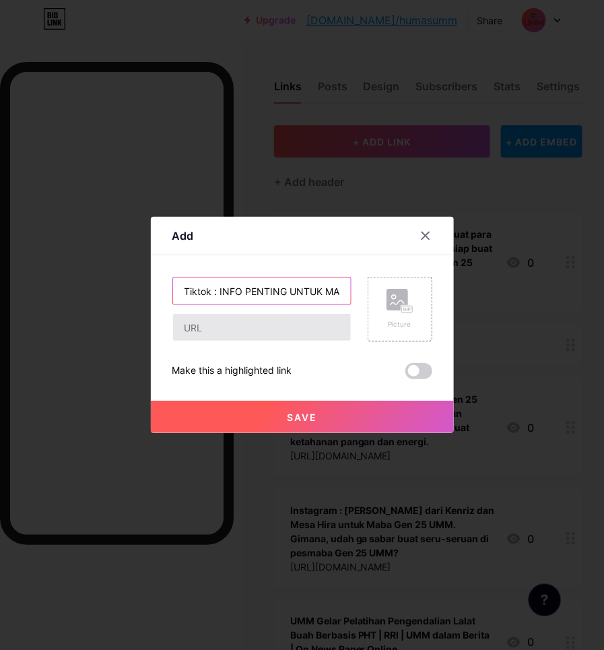
scroll to position [0, 78]
type input "Tiktok : INFO PENTING UNTUK MABA GEN 25 UMM!!!"
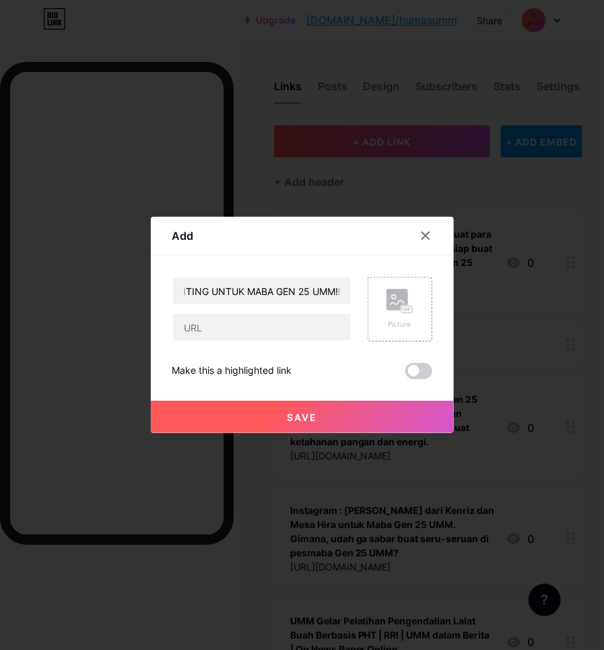
scroll to position [0, 0]
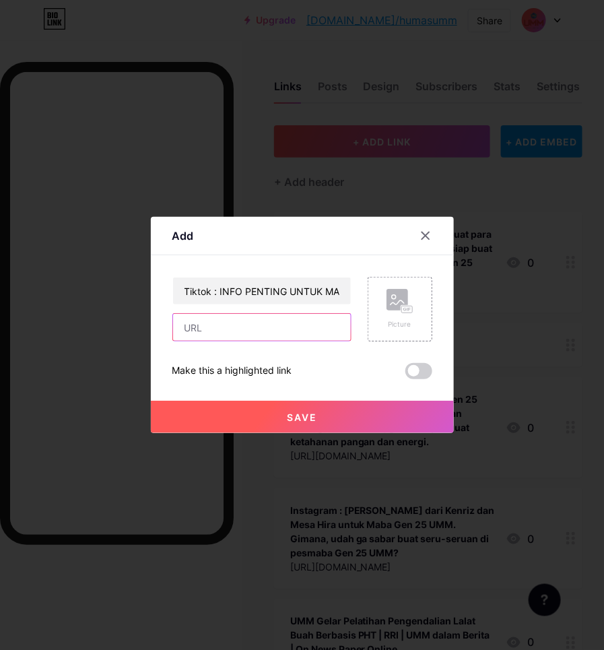
click at [270, 329] on input "text" at bounding box center [262, 327] width 178 height 27
paste input "[URL][DOMAIN_NAME]"
type input "[URL][DOMAIN_NAME]"
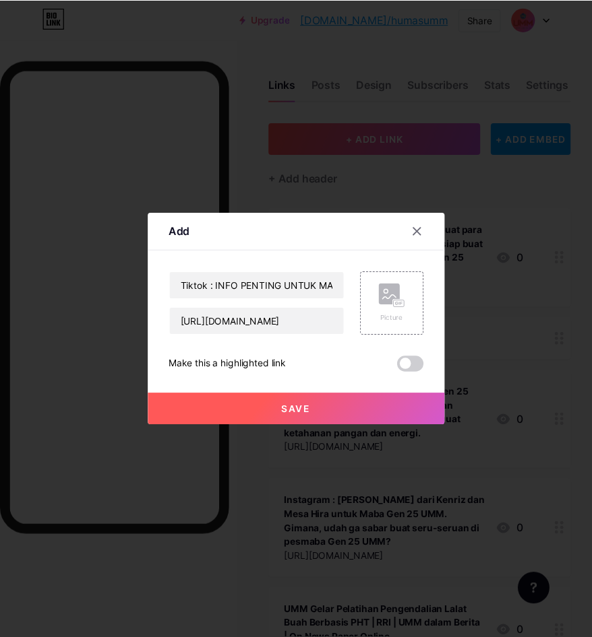
scroll to position [0, 0]
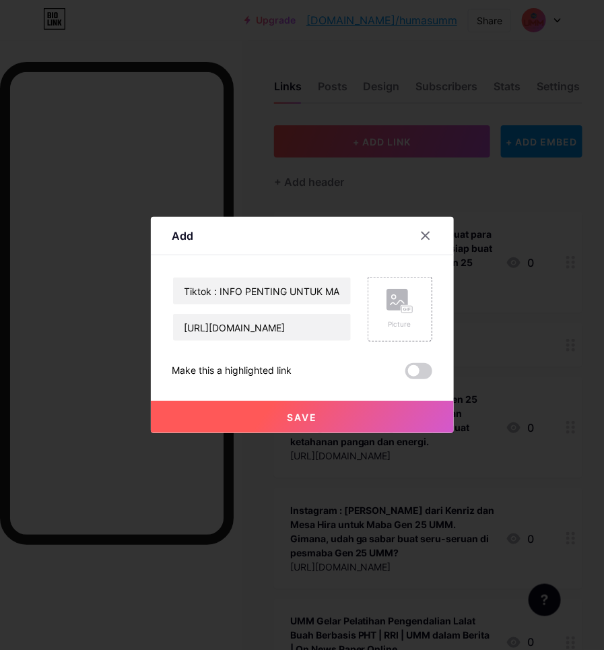
click at [315, 423] on button "Save" at bounding box center [302, 417] width 303 height 32
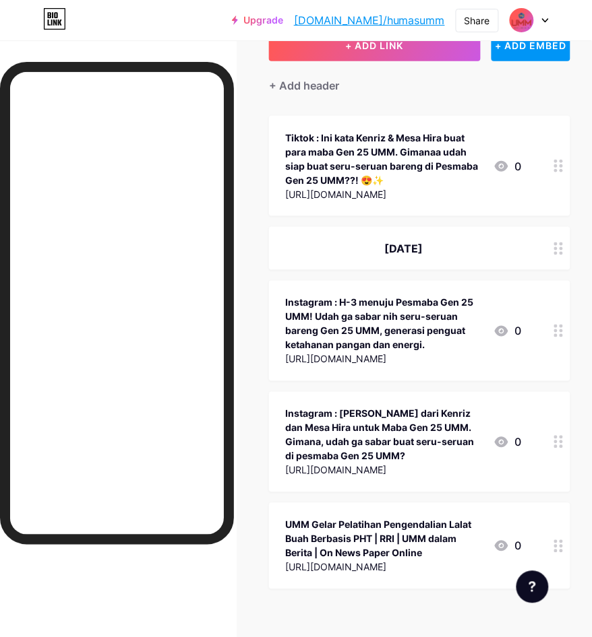
scroll to position [206, 12]
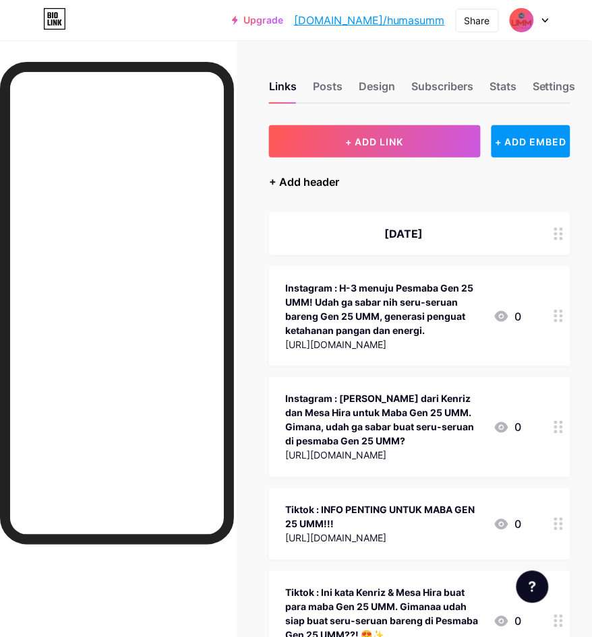
click at [307, 179] on div "+ Add header" at bounding box center [304, 182] width 70 height 16
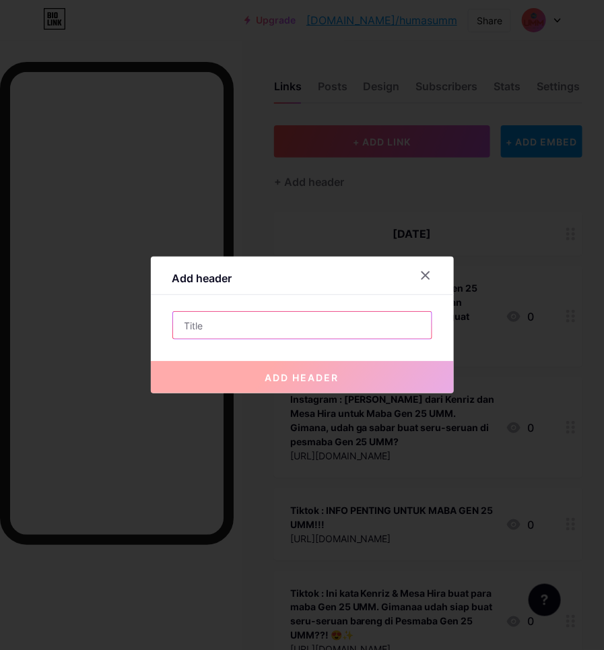
click at [275, 318] on input "text" at bounding box center [302, 325] width 259 height 27
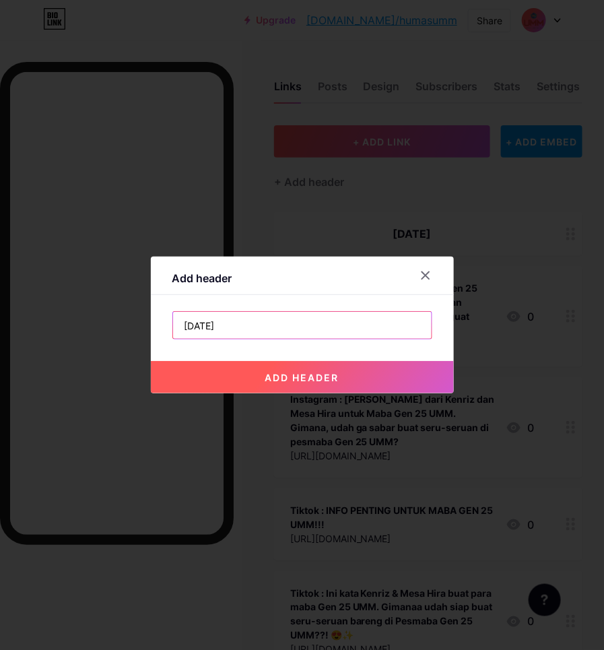
type input "[DATE]"
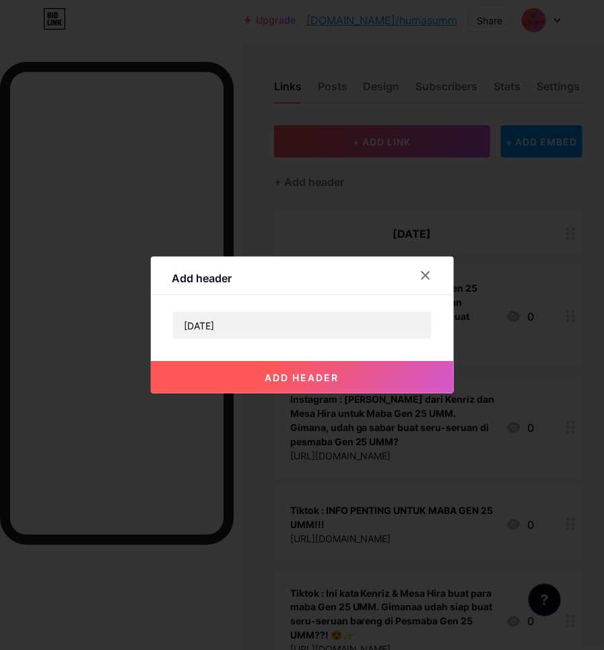
click at [283, 375] on span "add header" at bounding box center [302, 377] width 74 height 11
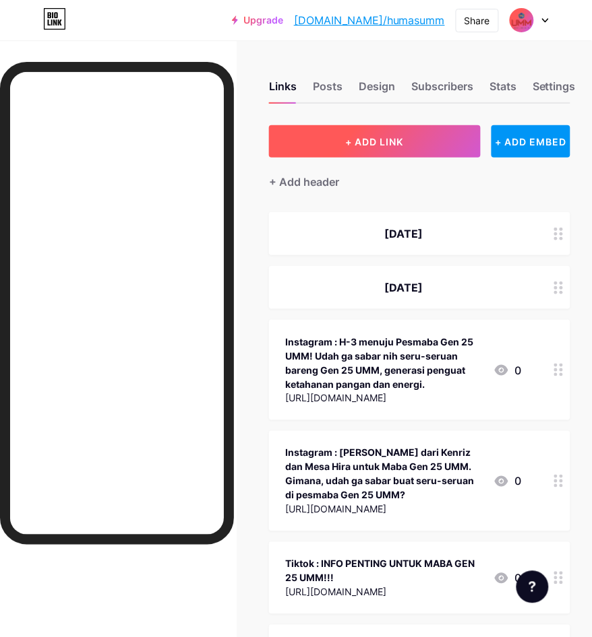
click at [385, 136] on span "+ ADD LINK" at bounding box center [375, 141] width 58 height 11
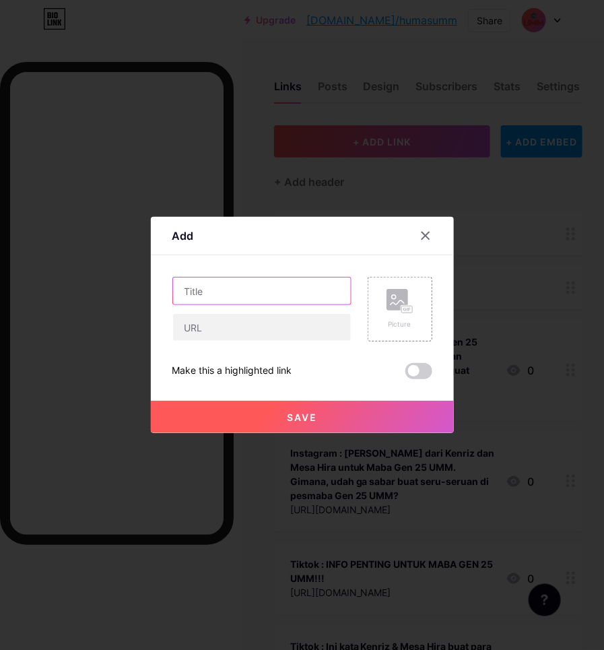
click at [230, 288] on input "text" at bounding box center [262, 291] width 178 height 27
click at [251, 293] on input "Instagram :" at bounding box center [262, 291] width 178 height 27
paste input "Dari tahun ke tahun, [PERSON_NAME] selalu memberikan hal yang baru. Kali ini Ki…"
type input "Instagram : Dari tahun ke tahun, [PERSON_NAME] selalu memberikan hal yang baru.…"
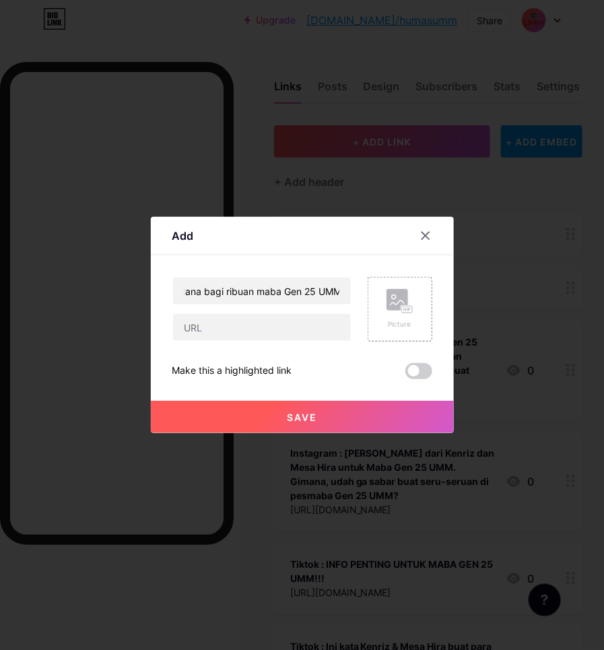
scroll to position [0, 0]
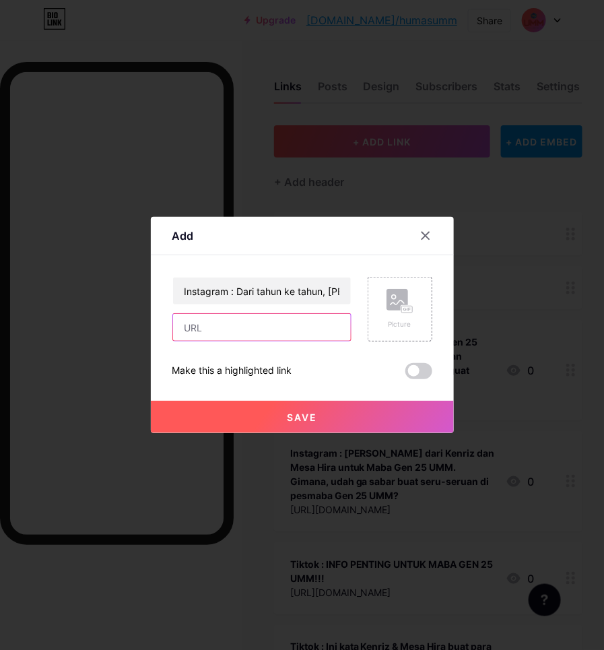
click at [320, 334] on input "text" at bounding box center [262, 327] width 178 height 27
paste input "[URL][DOMAIN_NAME]"
type input "[URL][DOMAIN_NAME]"
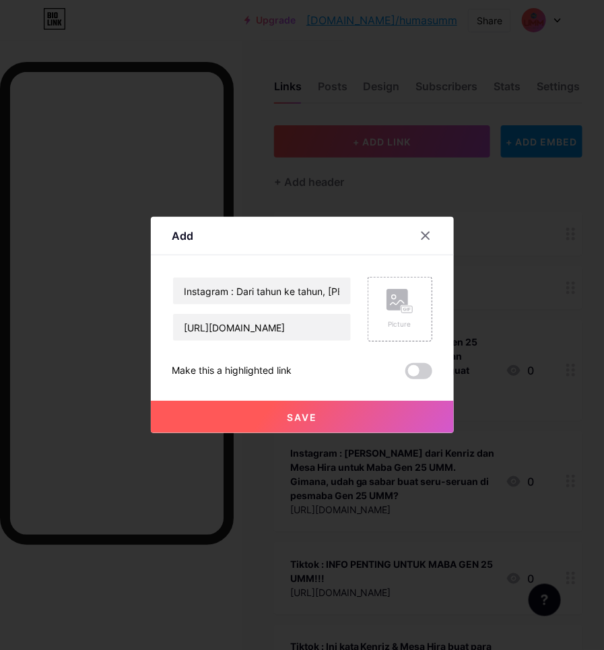
click at [291, 420] on span "Save" at bounding box center [302, 417] width 30 height 11
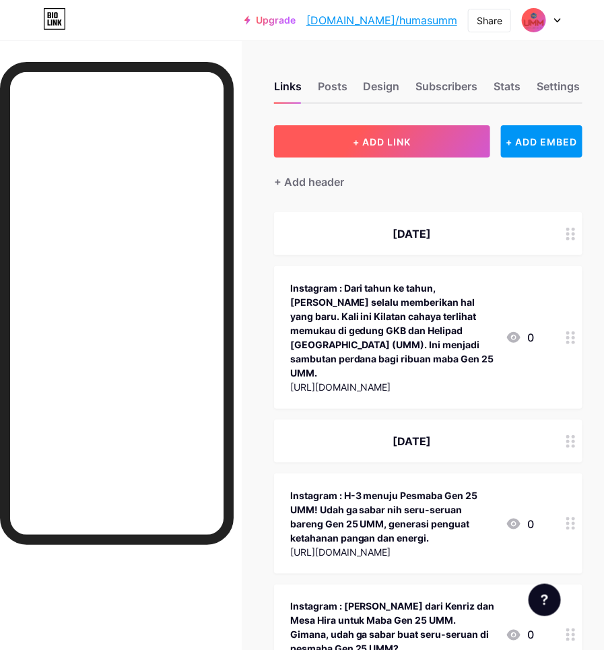
click at [364, 136] on span "+ ADD LINK" at bounding box center [383, 141] width 58 height 11
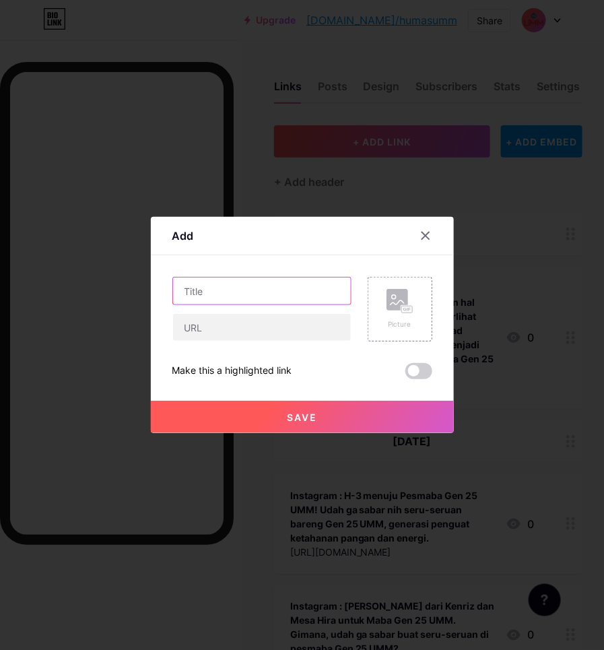
click at [207, 288] on input "text" at bounding box center [262, 291] width 178 height 27
paste input "Dalam gelapnya malam, kami nyalakan cahaya. bukan sekadar sinar dari flashlight…"
type input "Instagram : Dalam gelapnya malam, kami nyalakan cahaya. bukan sekadar sinar dar…"
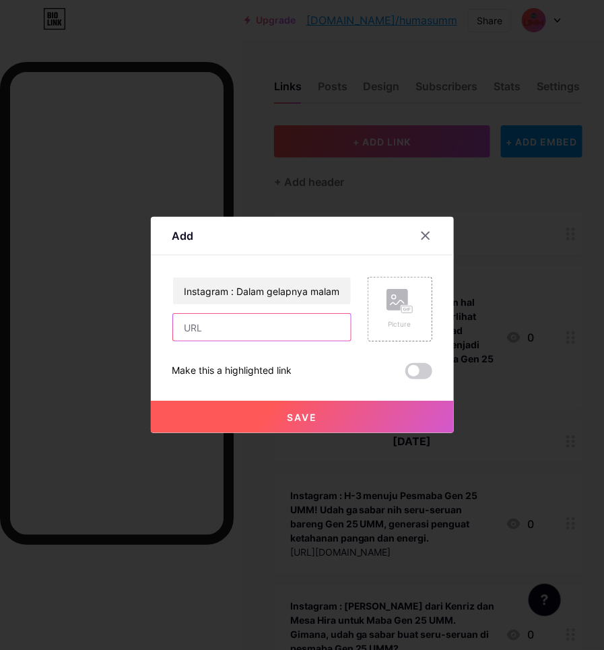
click at [251, 324] on input "text" at bounding box center [262, 327] width 178 height 27
paste input "[URL][DOMAIN_NAME]"
type input "[URL][DOMAIN_NAME]"
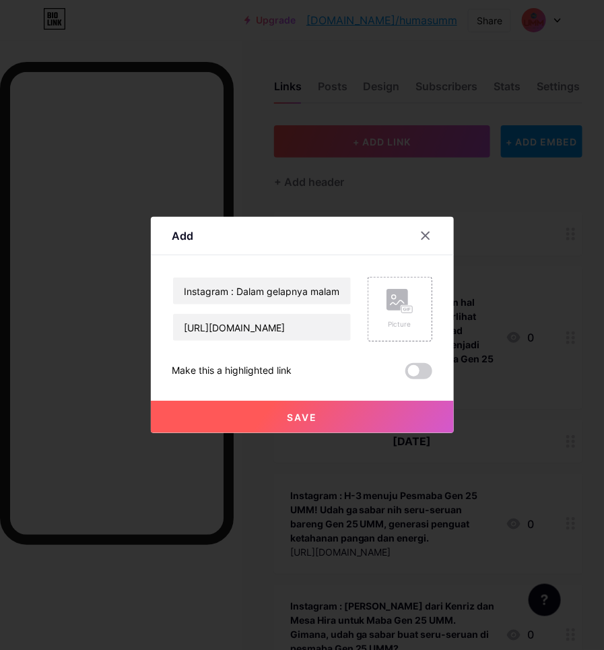
scroll to position [0, 0]
click at [284, 419] on button "Save" at bounding box center [302, 417] width 303 height 32
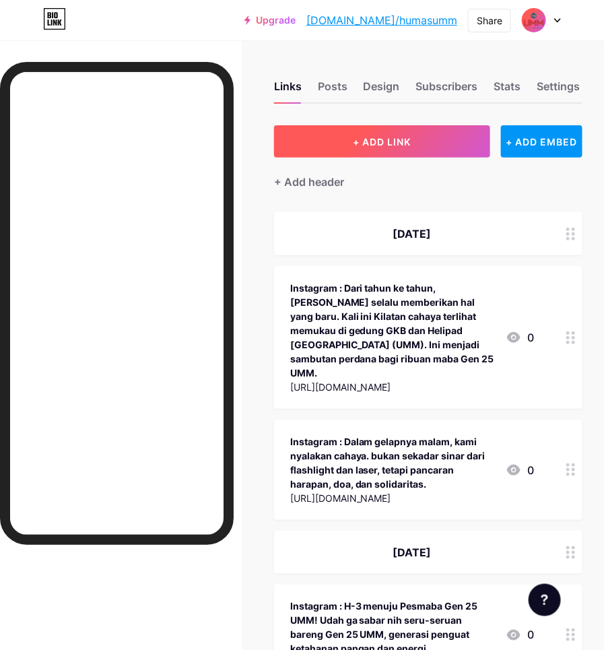
click at [336, 136] on button "+ ADD LINK" at bounding box center [382, 141] width 217 height 32
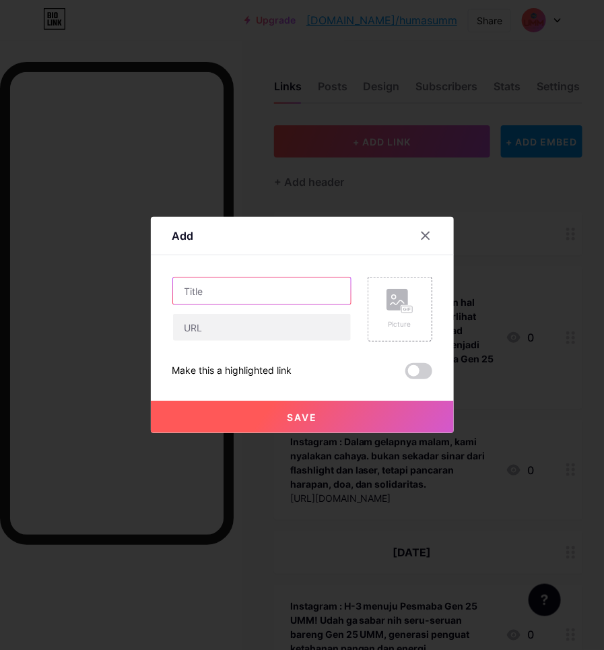
click at [305, 295] on input "text" at bounding box center [262, 291] width 178 height 27
paste input "Laser Show dan Flashlight Mob Sambut Maba Gen 25 UMM"
type input "Instagram : Laser Show dan Flashlight Mob [PERSON_NAME] Gen 25 UMM"
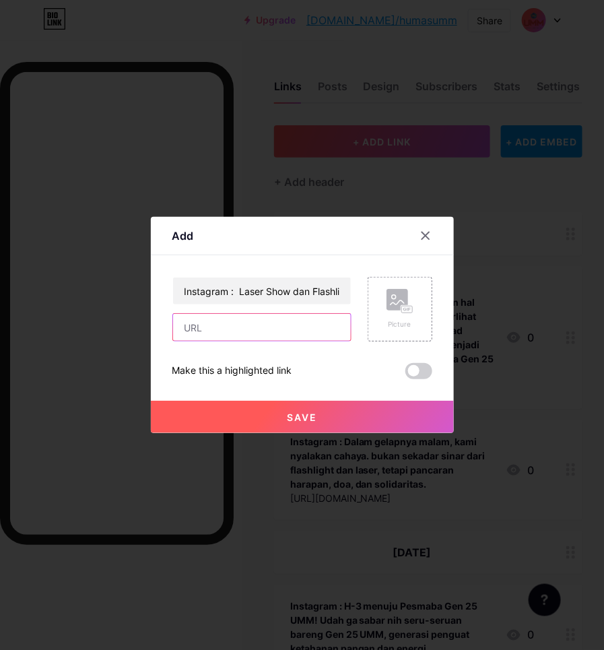
click at [295, 334] on input "text" at bounding box center [262, 327] width 178 height 27
paste input "[URL][DOMAIN_NAME]"
type input "[URL][DOMAIN_NAME]"
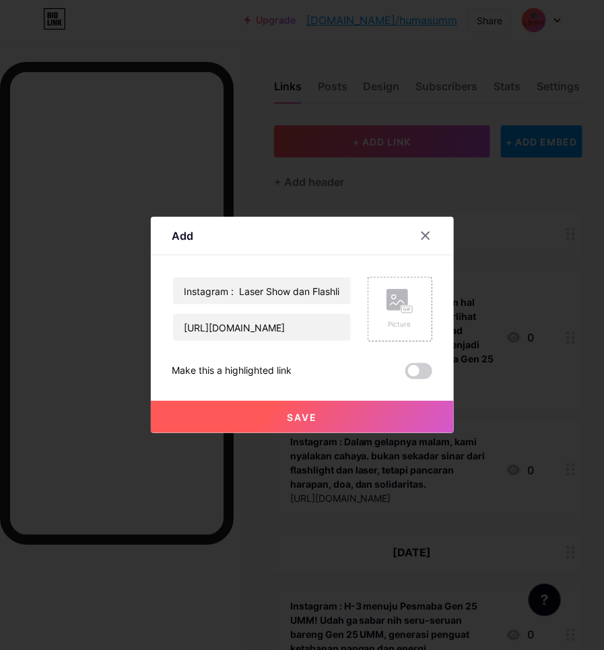
scroll to position [0, 0]
click at [307, 418] on span "Save" at bounding box center [302, 417] width 30 height 11
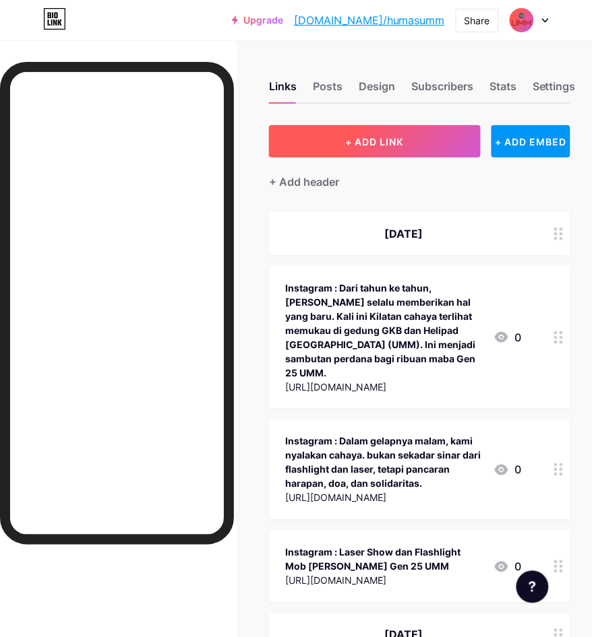
click at [376, 136] on span "+ ADD LINK" at bounding box center [375, 141] width 58 height 11
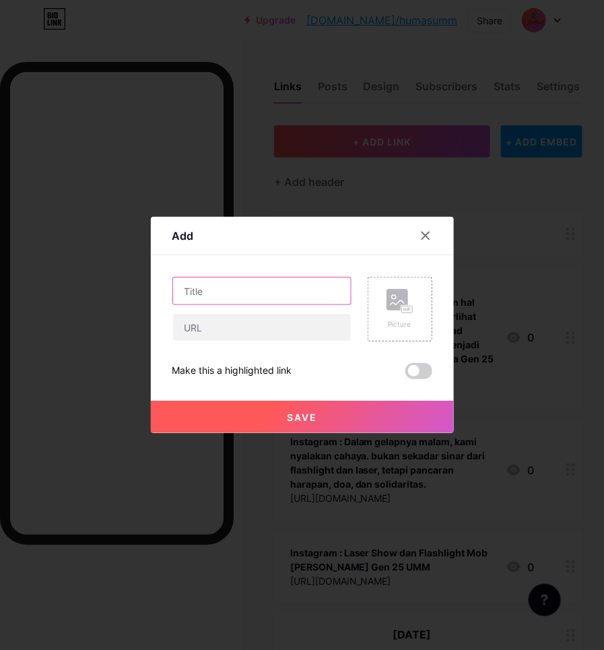
drag, startPoint x: 270, startPoint y: 294, endPoint x: 284, endPoint y: 268, distance: 29.6
click at [272, 288] on input "text" at bounding box center [262, 291] width 178 height 27
click at [247, 294] on input "Tiktok :" at bounding box center [262, 291] width 178 height 27
paste input "Pak rektor join the trend bareng maba Gen 25 UMM. 😍🥰"
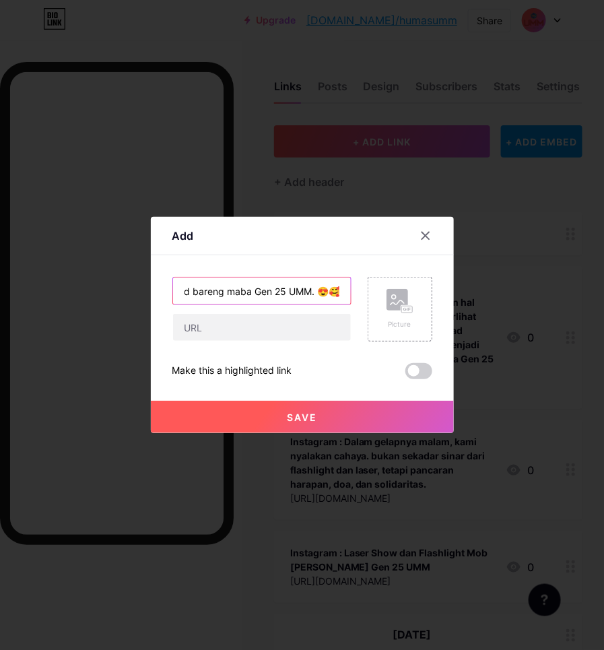
type input "Tiktok : Pak rektor join the trend bareng maba Gen 25 UMM. 😍🥰"
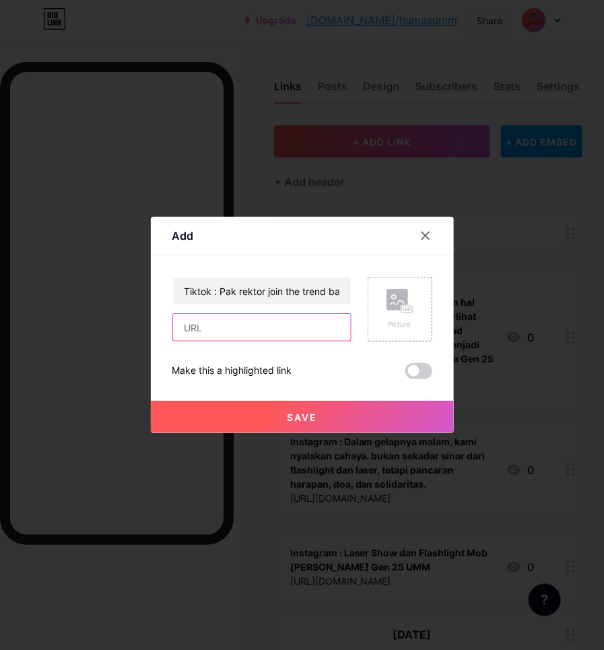
click at [247, 318] on input "text" at bounding box center [262, 327] width 178 height 27
paste input "[URL][DOMAIN_NAME]"
type input "[URL][DOMAIN_NAME]"
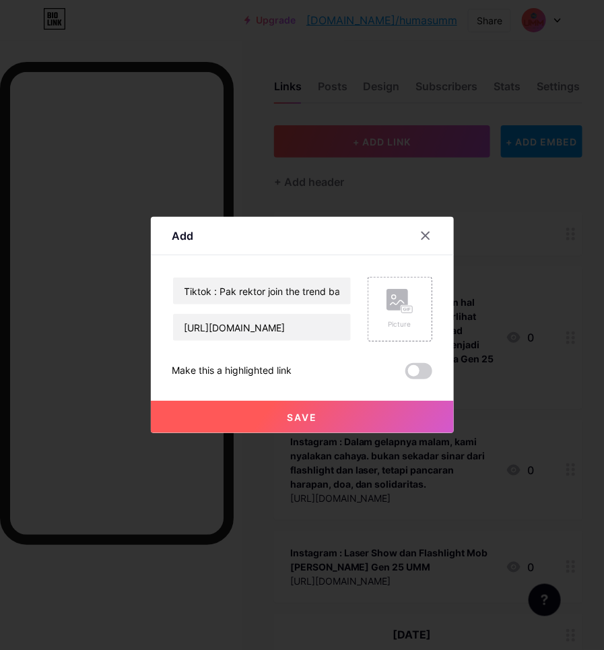
scroll to position [0, 0]
click at [290, 423] on button "Save" at bounding box center [302, 417] width 303 height 32
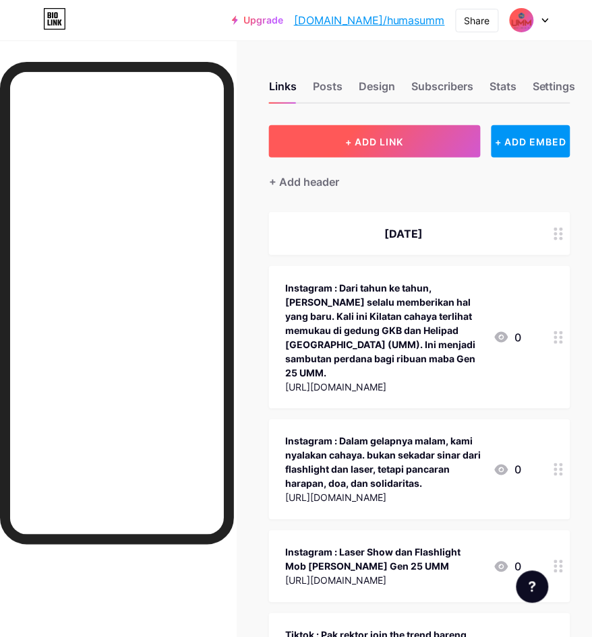
click at [381, 147] on button "+ ADD LINK" at bounding box center [374, 141] width 211 height 32
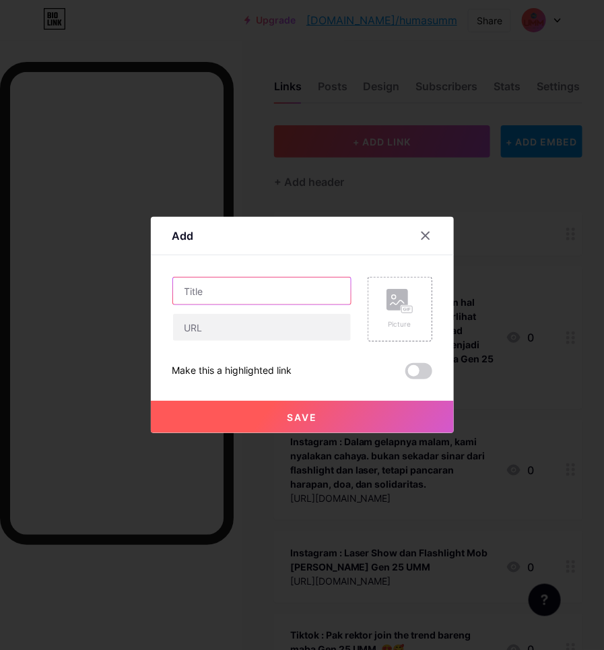
click at [240, 293] on input "text" at bounding box center [262, 291] width 178 height 27
click at [232, 290] on input "Tiktok :" at bounding box center [262, 291] width 178 height 27
paste input "Selamat datang Maba Gen 25 UMM! Seru banget akhirnya ketemu maba Gen 25 UMM di …"
type input "Tiktok : Selamat datang Maba Gen 25 UMM! Seru banget akhirnya ketemu maba Gen 2…"
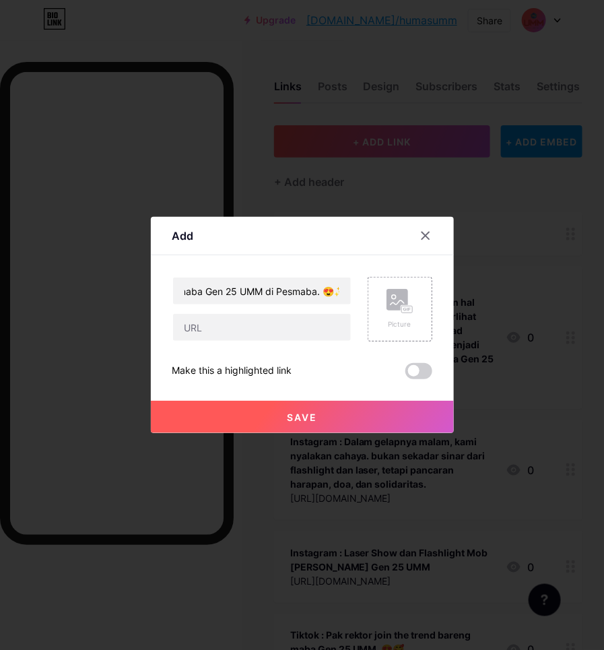
scroll to position [0, 0]
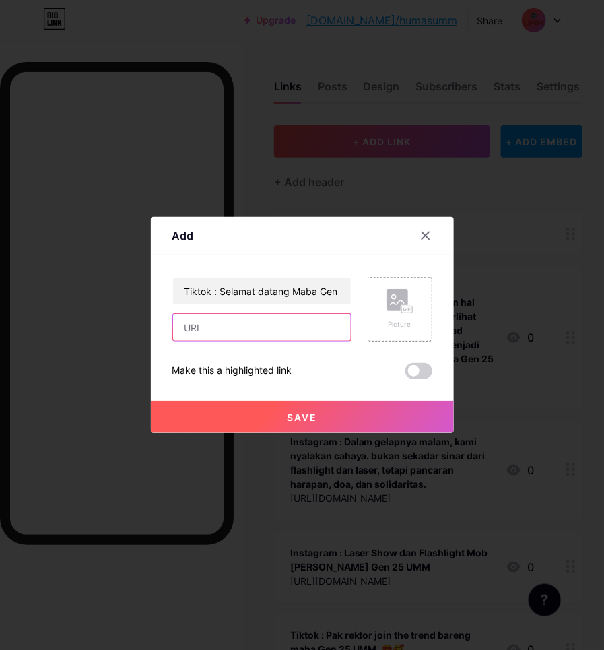
click at [234, 318] on input "text" at bounding box center [262, 327] width 178 height 27
paste input "[URL][DOMAIN_NAME]"
type input "[URL][DOMAIN_NAME]"
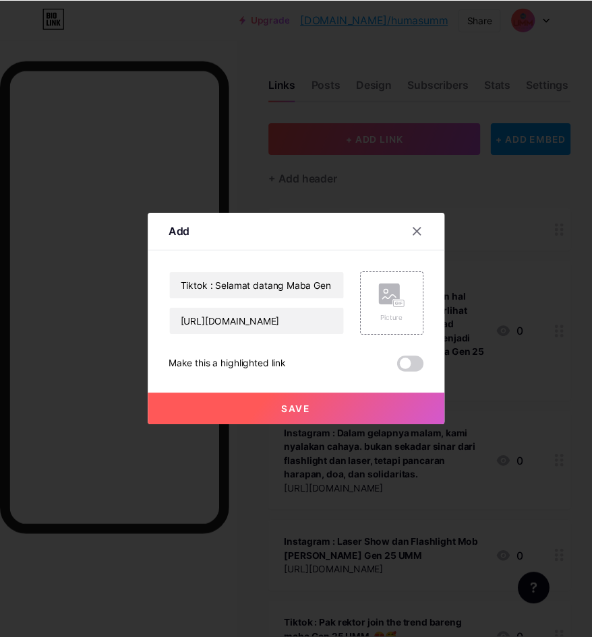
scroll to position [0, 0]
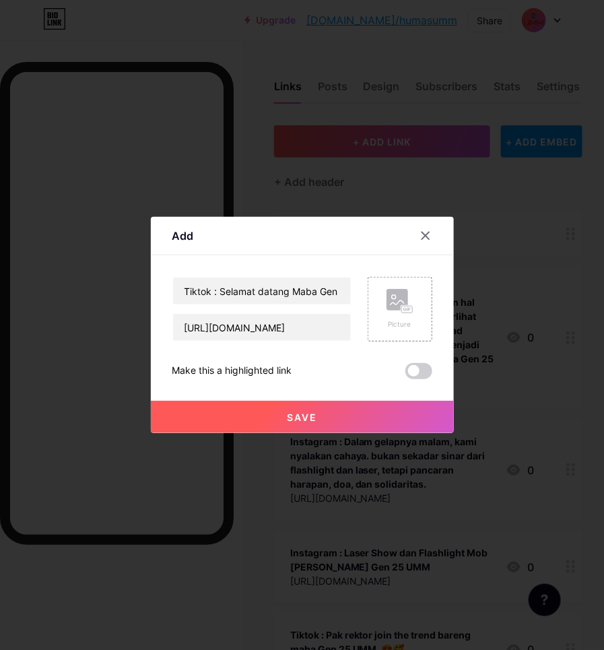
click at [230, 406] on button "Save" at bounding box center [302, 417] width 303 height 32
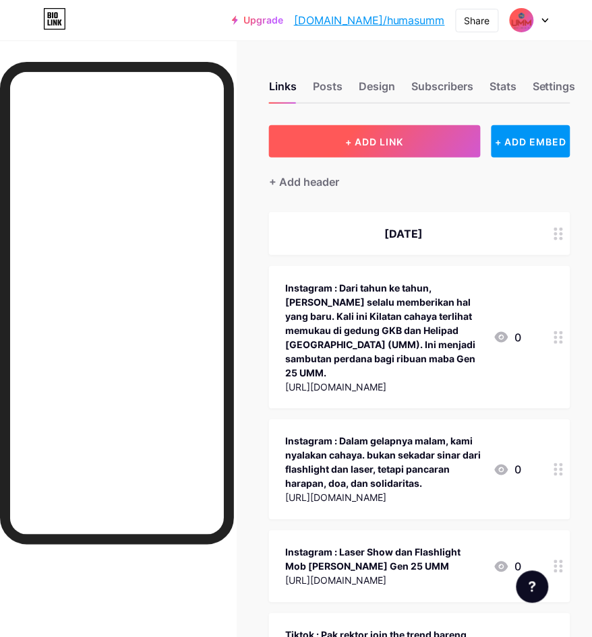
click at [345, 142] on button "+ ADD LINK" at bounding box center [374, 141] width 211 height 32
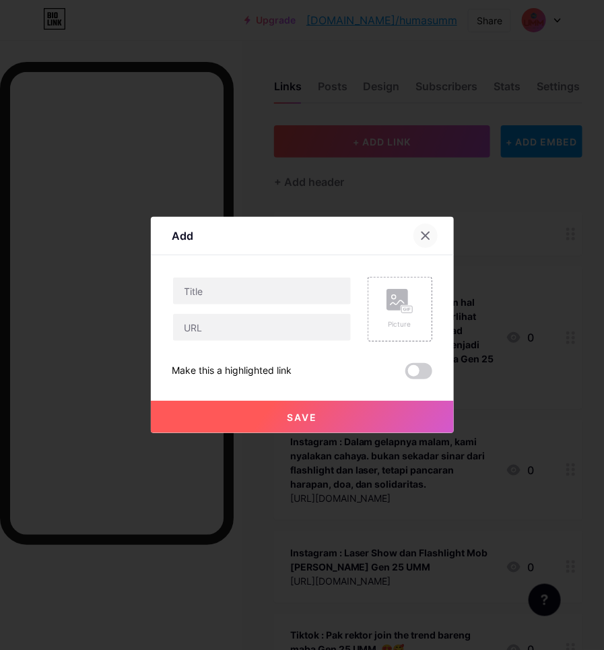
click at [422, 233] on icon at bounding box center [425, 235] width 11 height 11
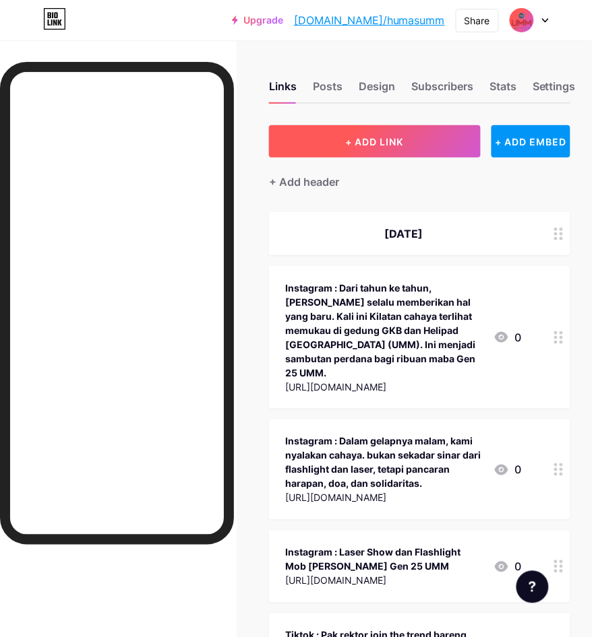
click at [362, 133] on button "+ ADD LINK" at bounding box center [374, 141] width 211 height 32
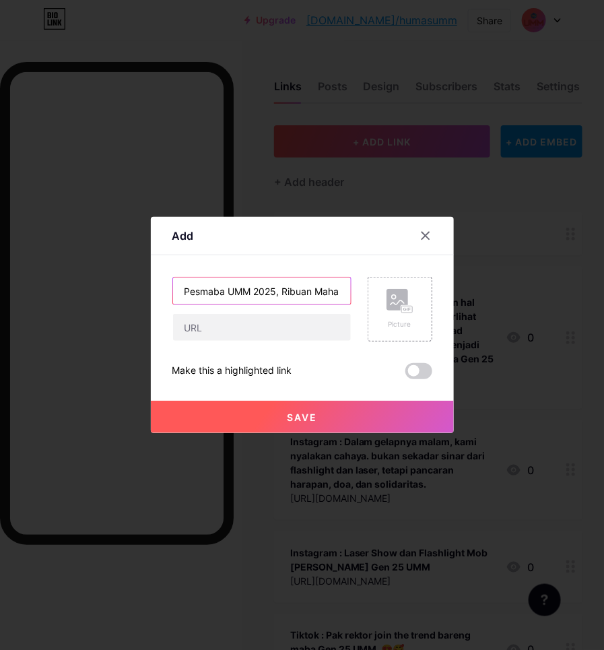
click at [258, 285] on input "Pesmaba UMM 2025, Ribuan Mahasiswa Baru Siap Jadi Garda Ketahanan Pangan dan En…" at bounding box center [262, 291] width 178 height 27
click at [308, 284] on input "Pesmaba UMM 2025, Ribuan Mahasiswa Baru Siap Jadi Garda Ketahanan Pangan dan En…" at bounding box center [262, 291] width 178 height 27
paste input "UMM dalam Berita | On News Paper Online"
type input "Pesmaba UMM 2025, Ribuan Mahasiswa Baru Siap Jadi Garda Ketahanan Pangan dan En…"
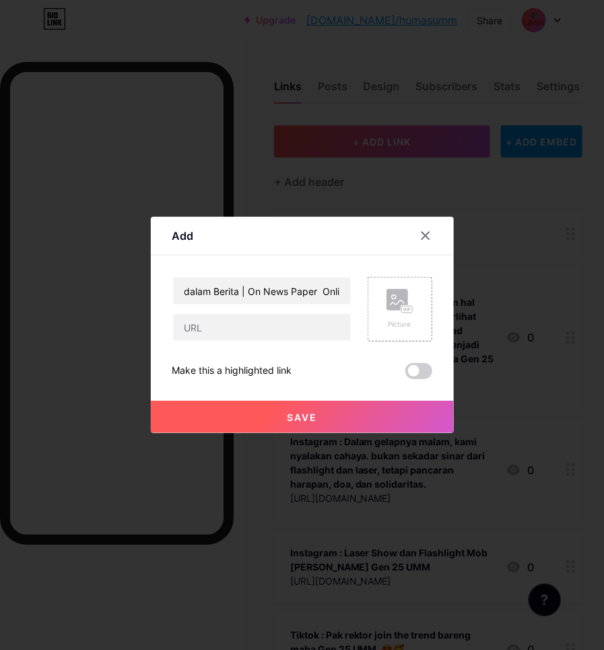
scroll to position [0, 0]
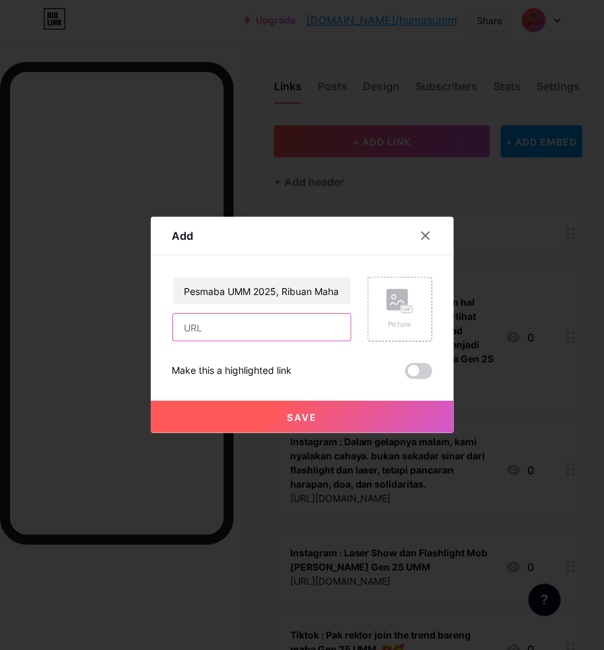
click at [230, 338] on input "text" at bounding box center [262, 327] width 178 height 27
paste input "[URL][DOMAIN_NAME]"
type input "[URL][DOMAIN_NAME]"
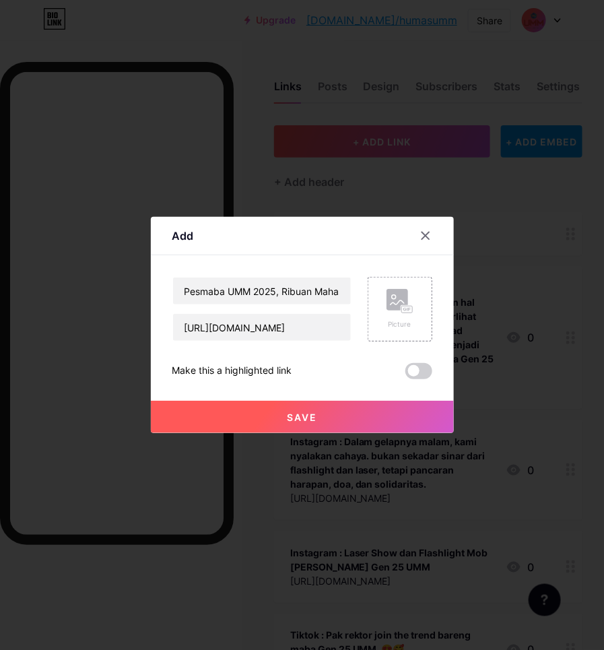
scroll to position [0, 0]
click at [243, 405] on button "Save" at bounding box center [302, 417] width 303 height 32
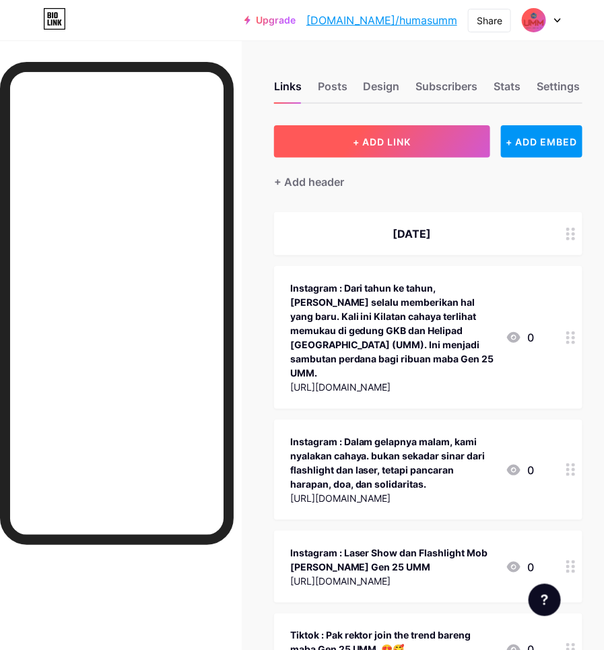
click at [362, 147] on button "+ ADD LINK" at bounding box center [382, 141] width 217 height 32
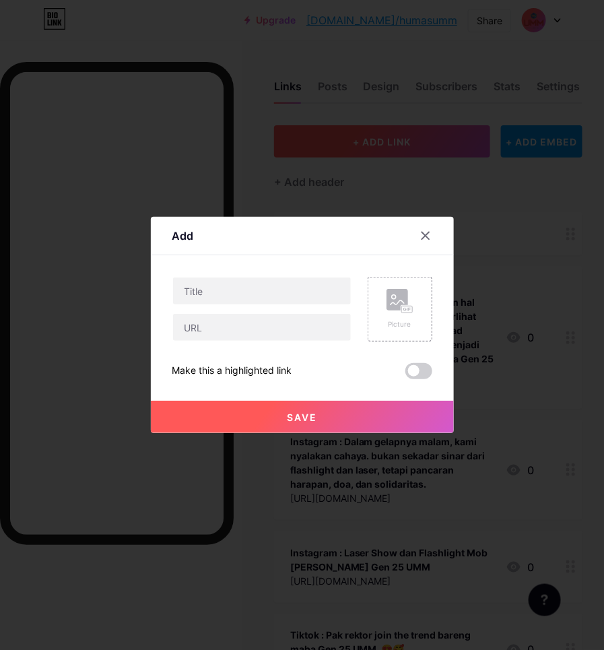
click at [254, 300] on input "text" at bounding box center [262, 291] width 178 height 27
type input "p"
click at [314, 275] on div "Content YouTube Play YouTube video without leaving your page. ADD Vimeo Play Vi…" at bounding box center [302, 317] width 260 height 124
click at [329, 282] on input "Pesmaba UMM 2025 Resmi Dibuka, Lahirkan Generasi Tangguh untuk Ketahanan Pangan…" at bounding box center [262, 291] width 178 height 27
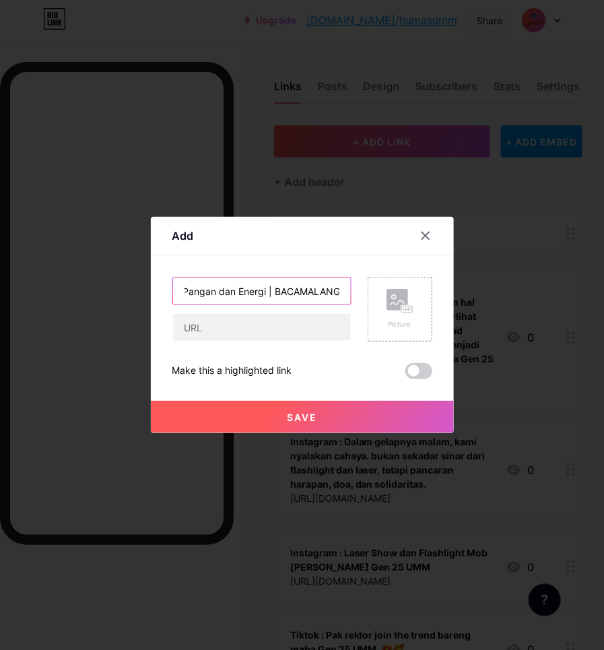
paste input "UMM dalam Berita | On News Paper Online"
type input "Pesmaba UMM 2025 Resmi Dibuka, Lahirkan Generasi Tangguh untuk Ketahanan Pangan…"
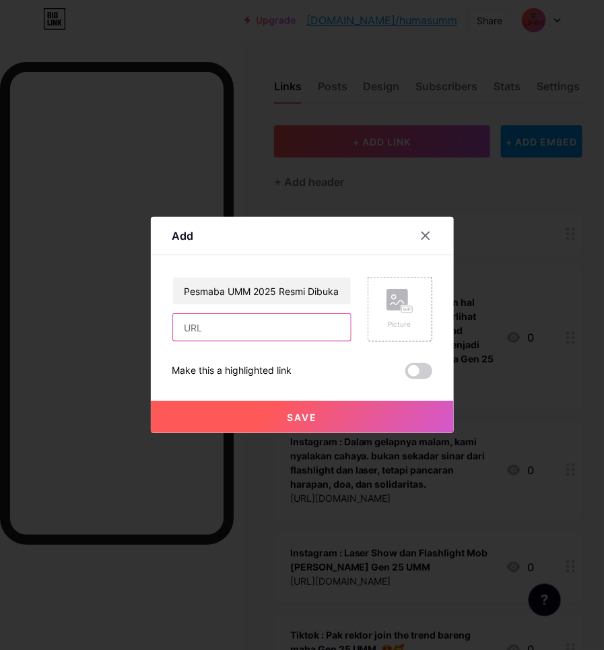
click at [251, 334] on input "text" at bounding box center [262, 327] width 178 height 27
paste input "[URL][DOMAIN_NAME]"
type input "[URL][DOMAIN_NAME]"
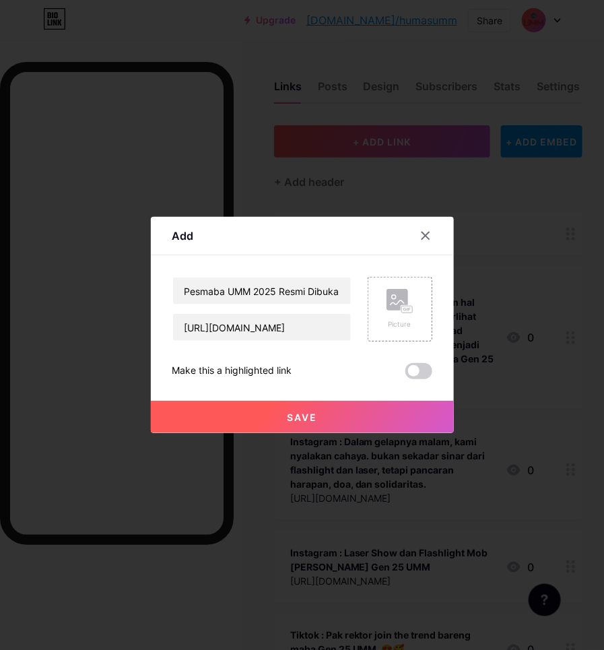
scroll to position [0, 0]
click at [278, 411] on button "Save" at bounding box center [302, 417] width 303 height 32
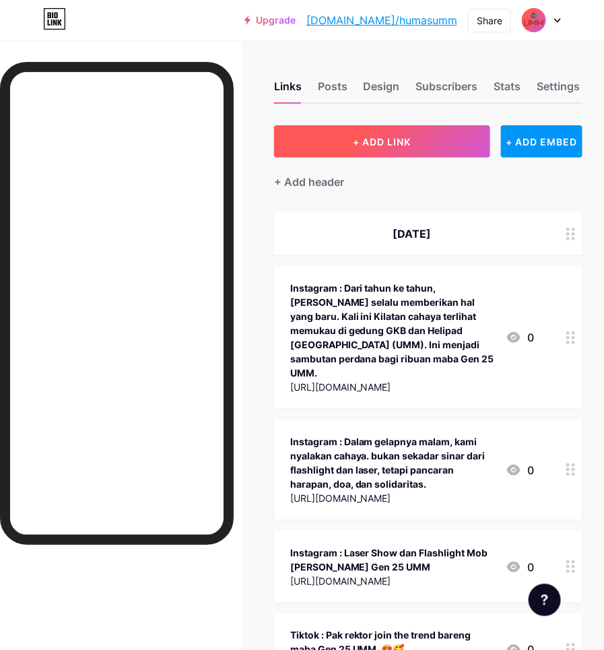
click at [401, 129] on button "+ ADD LINK" at bounding box center [382, 141] width 217 height 32
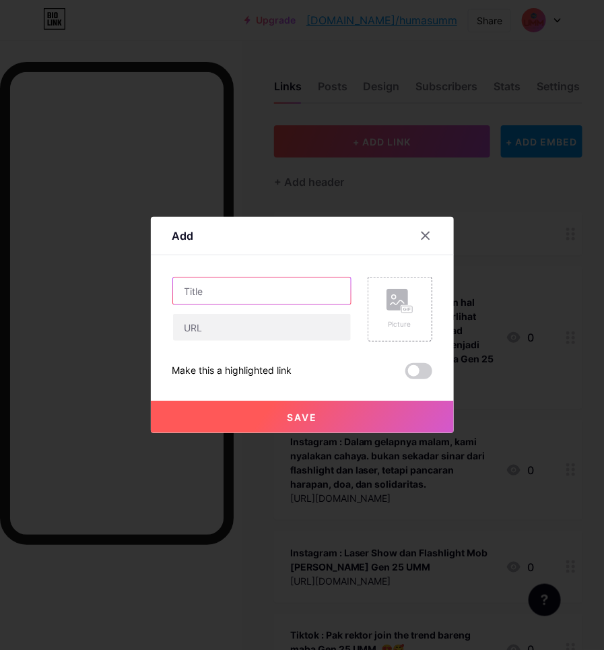
click at [288, 295] on input "text" at bounding box center [262, 291] width 178 height 27
paste input "Lahirkan Generasi Penguat Ketahanan Pangan dan Energi Negeri, UMM Gelar Pesmaba…"
click at [266, 294] on input "Lahirkan Generasi Penguat Ketahanan Pangan dan Energi Negeri, UMM Gelar Pesmaba…" at bounding box center [262, 291] width 178 height 27
paste input "UMM dalam Berita | On News Paper Online"
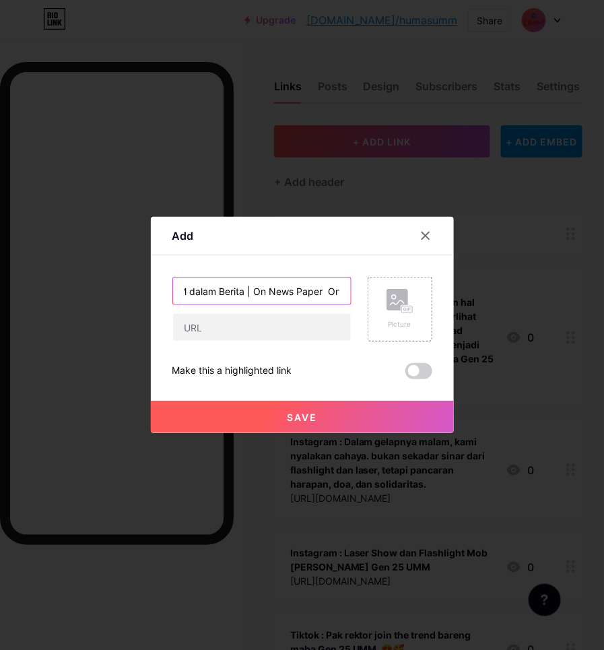
type input "Lahirkan Generasi Penguat Ketahanan Pangan dan Energi Negeri, UMM Gelar Pesmaba…"
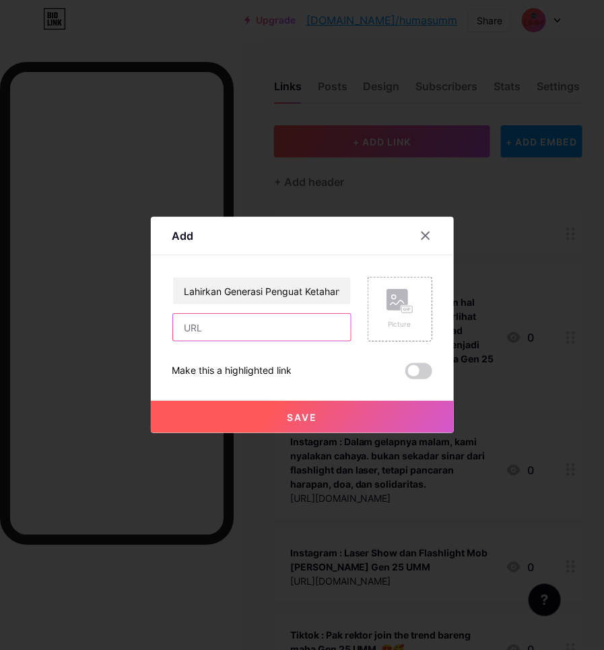
click at [210, 328] on input "text" at bounding box center [262, 327] width 178 height 27
paste input "[URL][DOMAIN_NAME]"
type input "[URL][DOMAIN_NAME]"
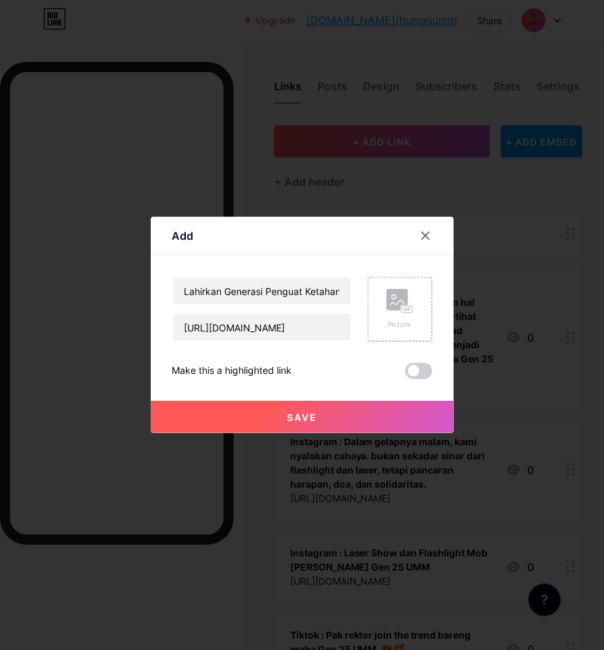
scroll to position [0, 0]
click at [243, 422] on button "Save" at bounding box center [302, 417] width 303 height 32
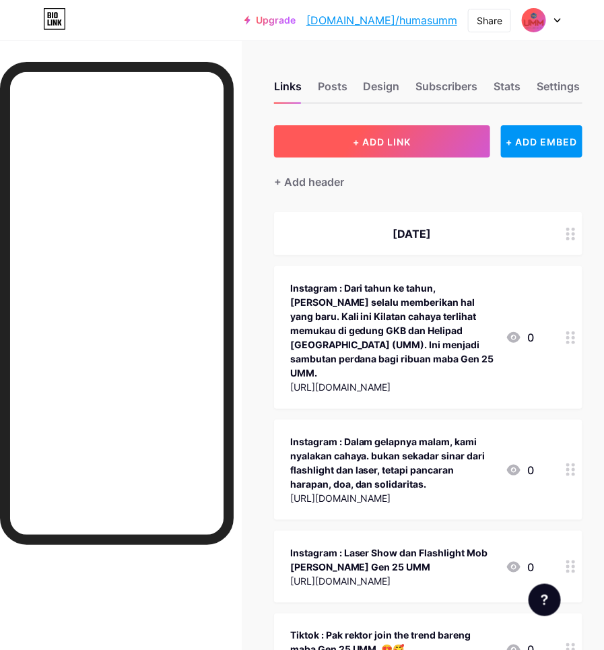
click at [375, 141] on span "+ ADD LINK" at bounding box center [383, 141] width 58 height 11
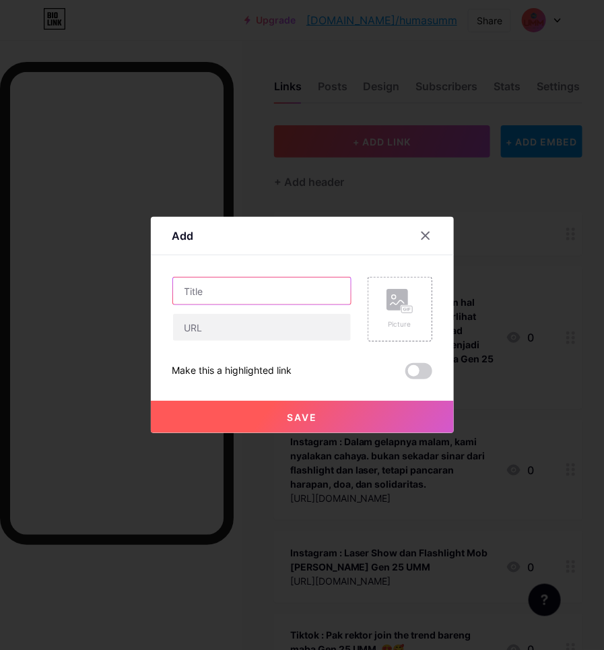
click at [260, 281] on input "text" at bounding box center [262, 291] width 178 height 27
paste input "Konsisten Kurangi Limbah: Laser Show dan Flashlight Mob Sambut Ribuan Maba UMM"
click at [218, 292] on input "Konsisten Kurangi Limbah: Laser Show dan Flashlight Mob Sambut Ribuan Maba UMM …" at bounding box center [262, 291] width 178 height 27
paste input "UMM dalam Berita | On News Paper Online"
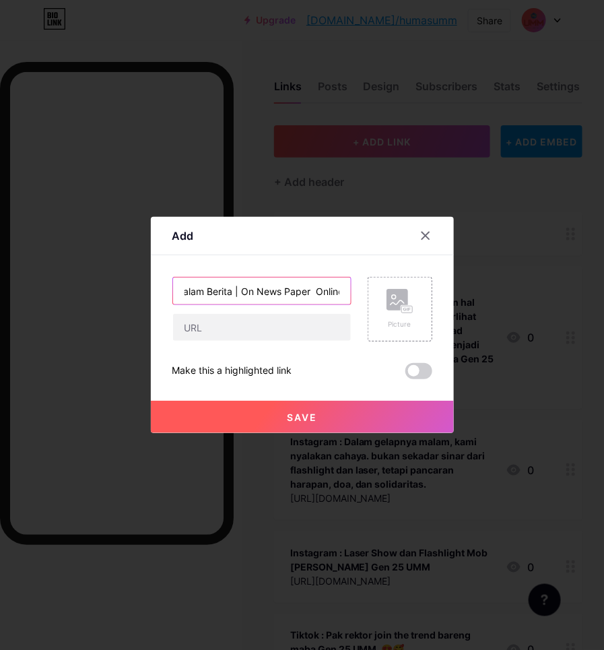
type input "Konsisten Kurangi Limbah: Laser Show dan Flashlight Mob Sambut Ribuan Maba UMM …"
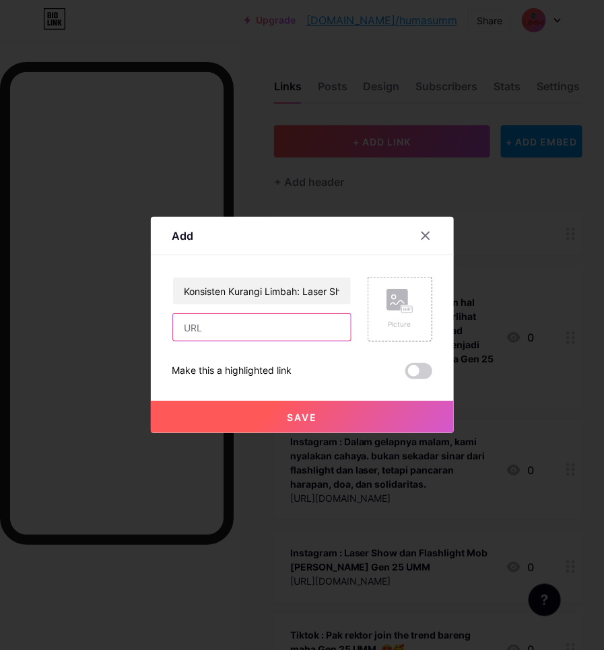
click at [251, 339] on input "text" at bounding box center [262, 327] width 178 height 27
paste input "[URL][DOMAIN_NAME]"
type input "[URL][DOMAIN_NAME]"
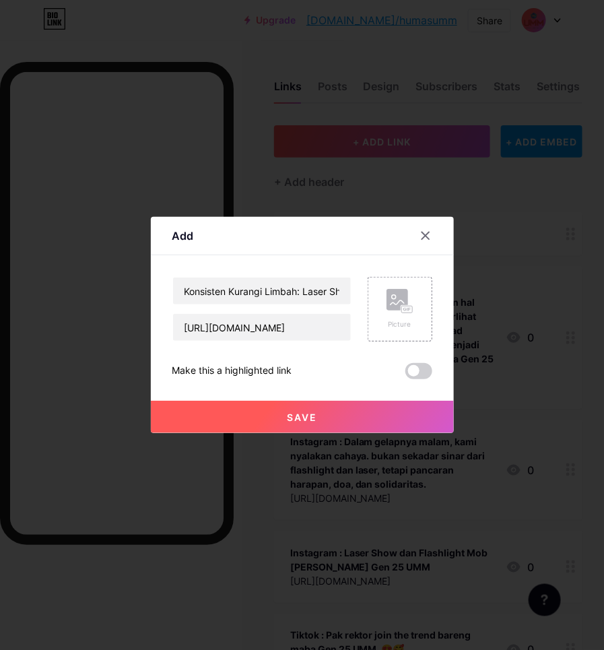
click at [268, 422] on button "Save" at bounding box center [302, 417] width 303 height 32
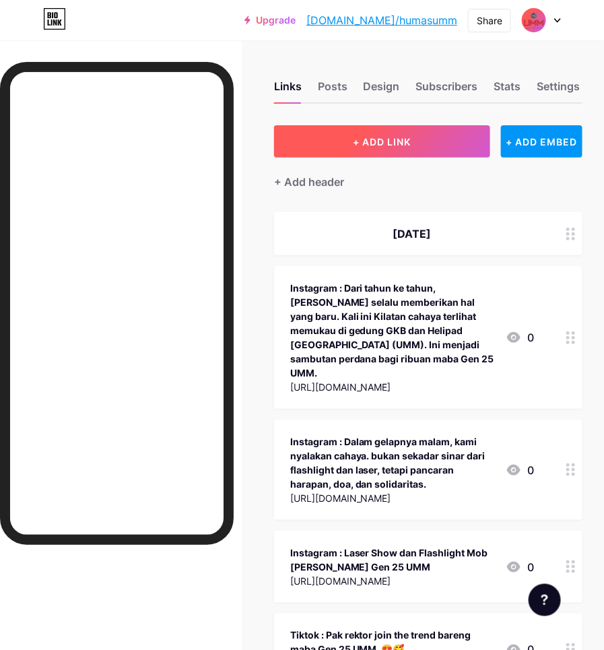
click at [402, 142] on span "+ ADD LINK" at bounding box center [383, 141] width 58 height 11
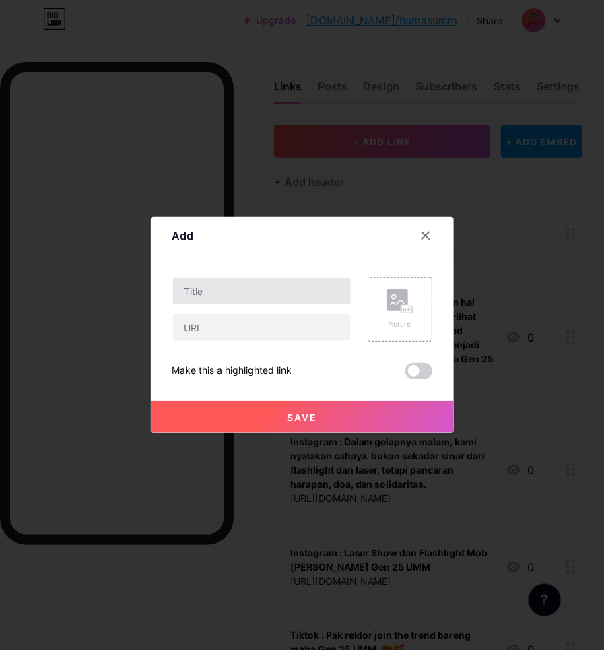
click at [284, 284] on input "text" at bounding box center [262, 291] width 178 height 27
click at [305, 293] on input "Keunikan Pesmaba UMM, dari Flashlight Mob hingga Generasi Ketahanan Pangan dan …" at bounding box center [262, 291] width 178 height 27
paste input "UMM dalam Berita | On News Paper Online"
type input "Keunikan Pesmaba UMM, dari Flashlight Mob hingga Generasi Ketahanan Pangan dan …"
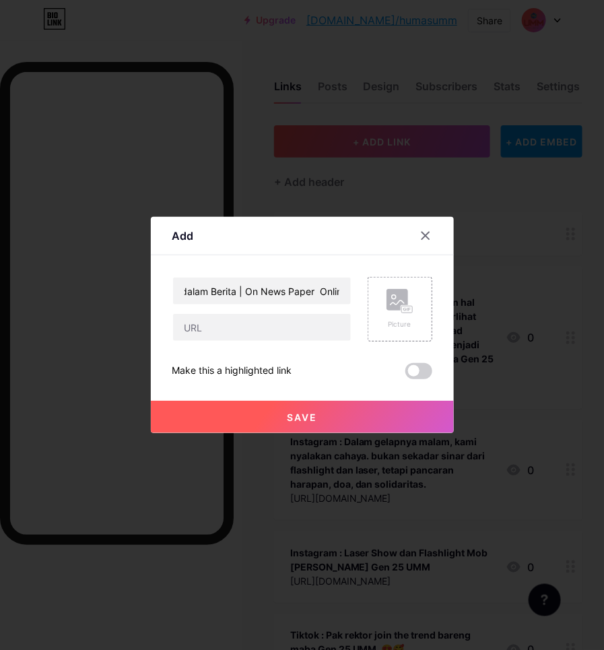
scroll to position [0, 0]
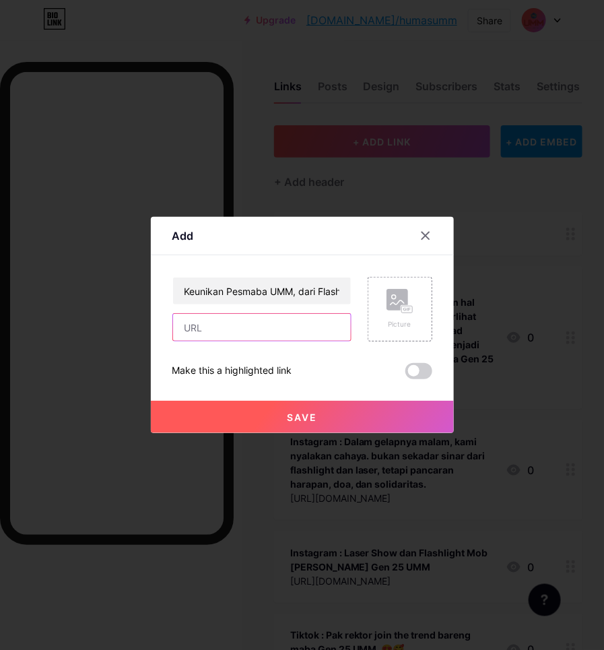
click at [255, 324] on input "text" at bounding box center [262, 327] width 178 height 27
paste input "[URL][DOMAIN_NAME]"
type input "[URL][DOMAIN_NAME]"
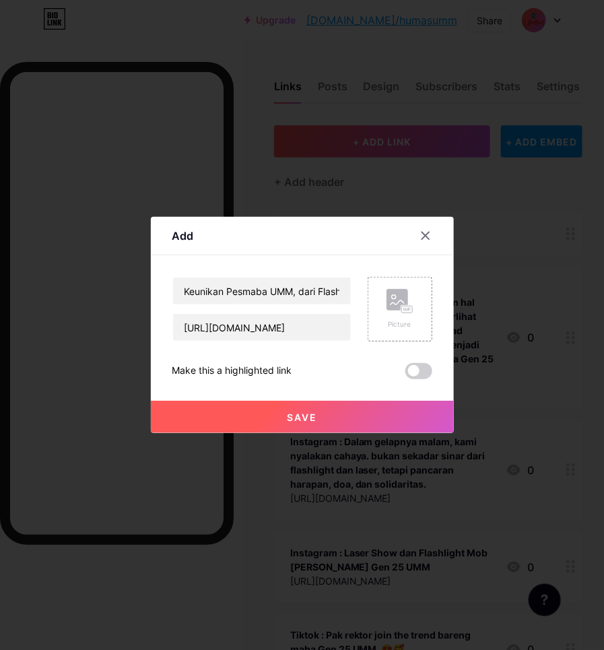
click at [319, 411] on button "Save" at bounding box center [302, 417] width 303 height 32
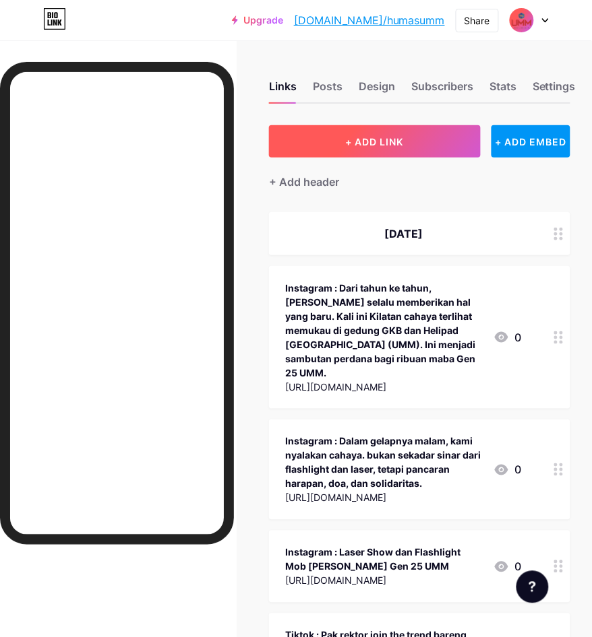
click at [416, 146] on button "+ ADD LINK" at bounding box center [374, 141] width 211 height 32
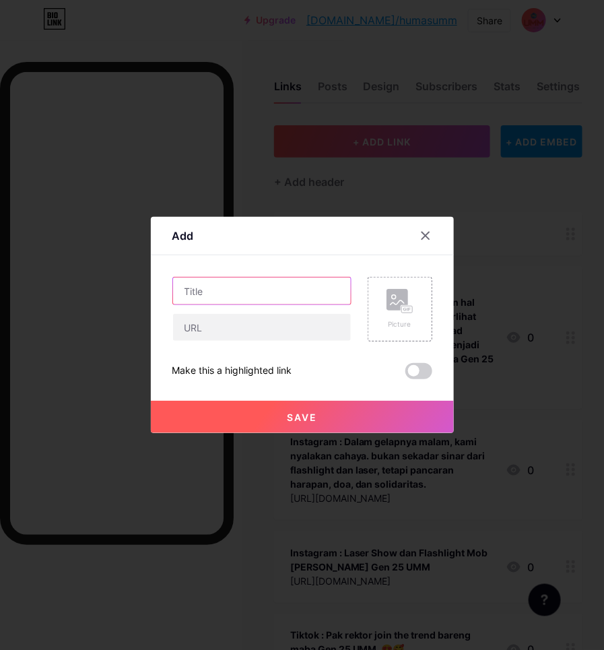
click at [277, 288] on input "text" at bounding box center [262, 291] width 178 height 27
paste input "Ratusan Ardyakara 25 Ikuti Pesmaba Fikes 25 Mengenal Kampus UMM"
click at [300, 280] on input "Ratusan Ardyakara 25 Ikuti Pesmaba Fikes 25 Mengenal Kampus UMM | SERU |" at bounding box center [262, 291] width 178 height 27
paste input "UMM dalam Berita | On News Paper Online"
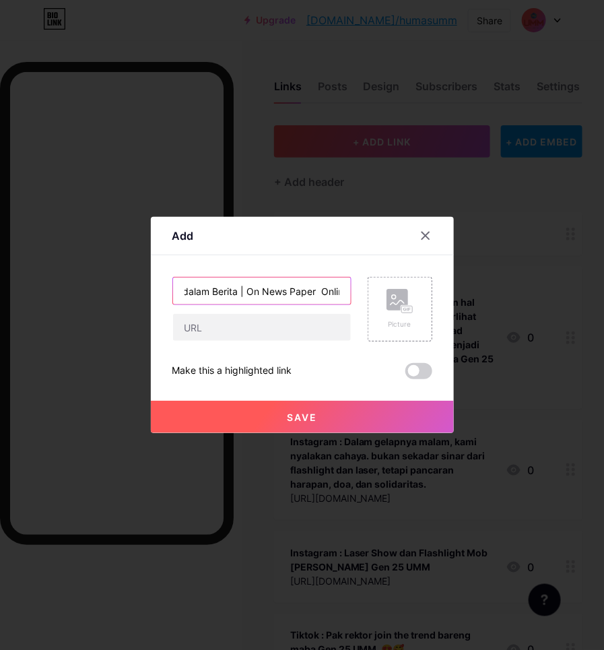
type input "Ratusan Ardyakara 25 Ikuti Pesmaba Fikes 25 Mengenal Kampus UMM | SERU | UMM da…"
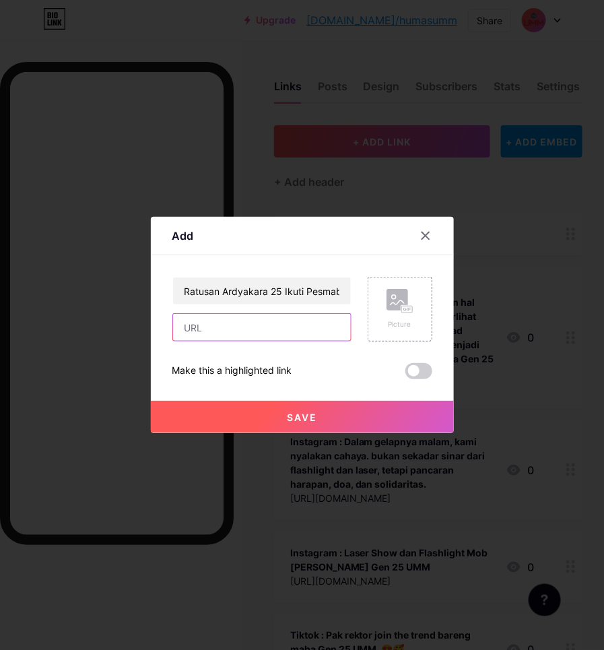
click at [257, 332] on input "text" at bounding box center [262, 327] width 178 height 27
paste input "[URL][DOMAIN_NAME]"
type input "[URL][DOMAIN_NAME]"
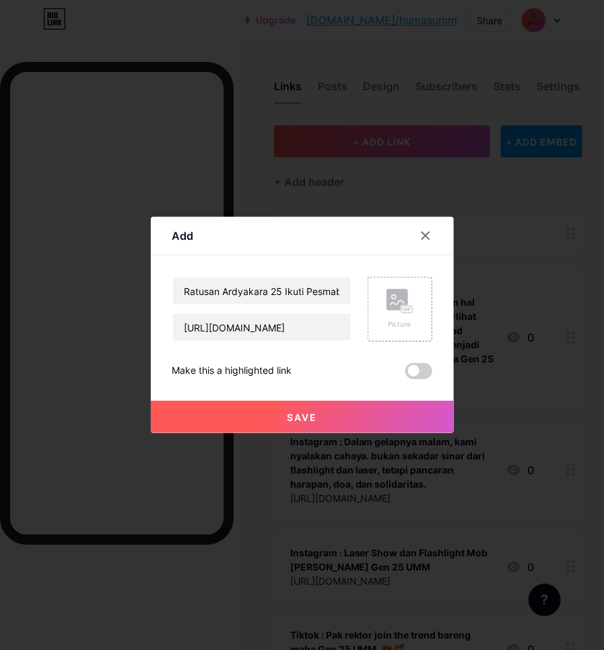
scroll to position [0, 0]
click at [311, 405] on button "Save" at bounding box center [302, 417] width 303 height 32
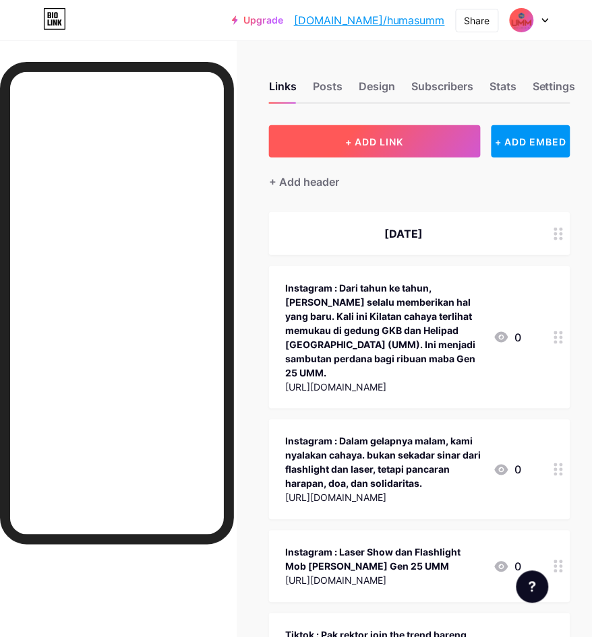
click at [391, 150] on button "+ ADD LINK" at bounding box center [374, 141] width 211 height 32
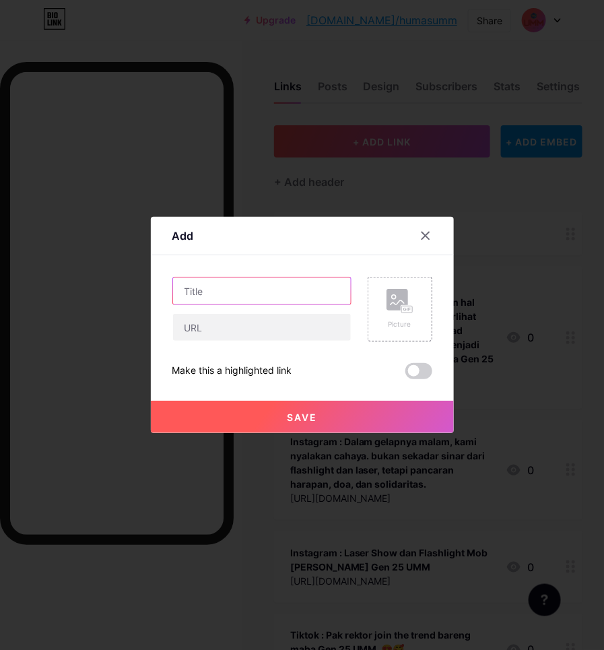
click at [312, 288] on input "text" at bounding box center [262, 291] width 178 height 27
paste input "Pesmaba UMM 2025: Menyalakan Semangat Generasi Ketahanan Pangan dan Energi"
click at [308, 293] on input "Pesmaba UMM 2025: Menyalakan Semangat Generasi Ketahanan Pangan dan Energi | MA…" at bounding box center [262, 291] width 178 height 27
paste input "UMM dalam Berita | On News Paper Online"
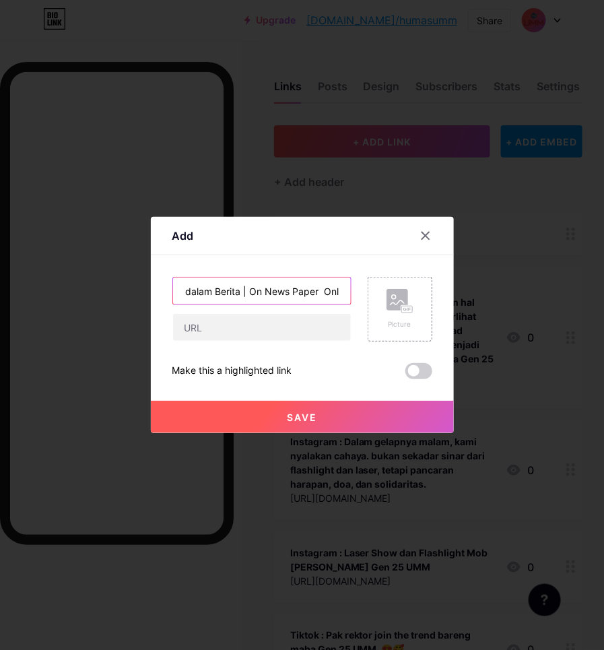
type input "Pesmaba UMM 2025: Menyalakan Semangat Generasi Ketahanan Pangan dan Energi | MA…"
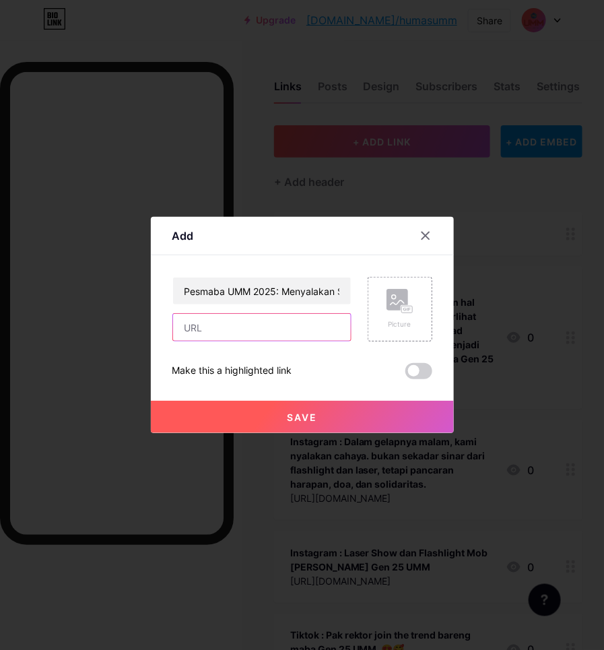
click at [270, 324] on input "text" at bounding box center [262, 327] width 178 height 27
paste input "[URL][DOMAIN_NAME]"
type input "[URL][DOMAIN_NAME]"
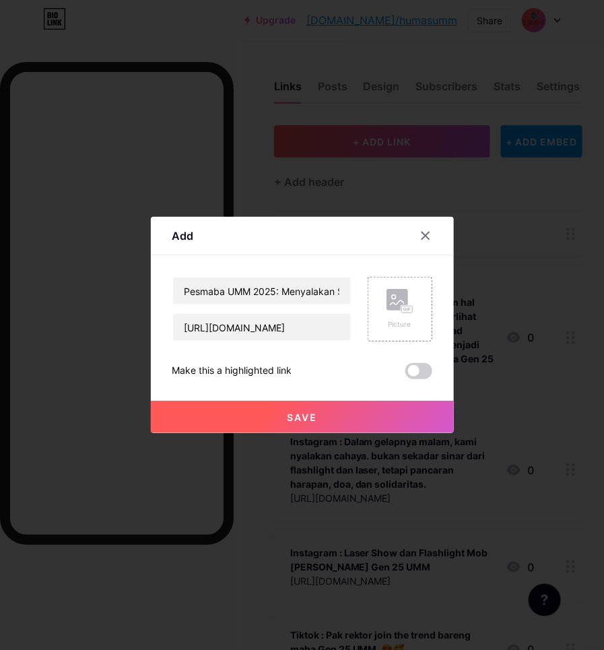
click at [288, 418] on span "Save" at bounding box center [302, 417] width 30 height 11
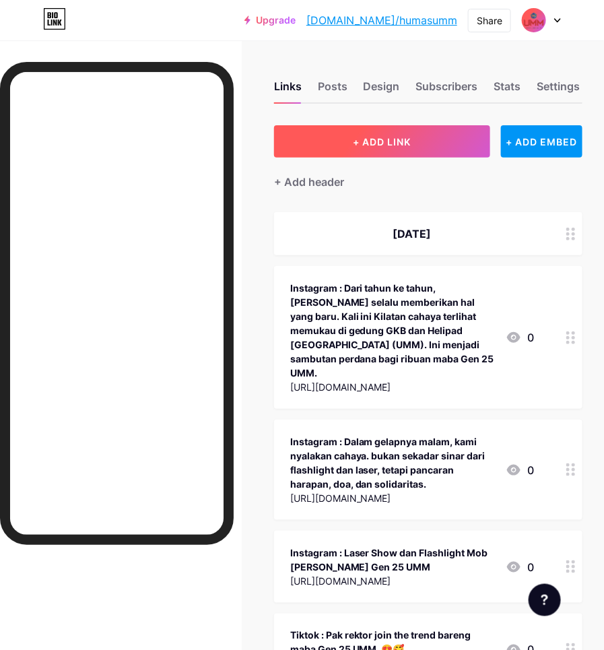
click at [368, 144] on span "+ ADD LINK" at bounding box center [383, 141] width 58 height 11
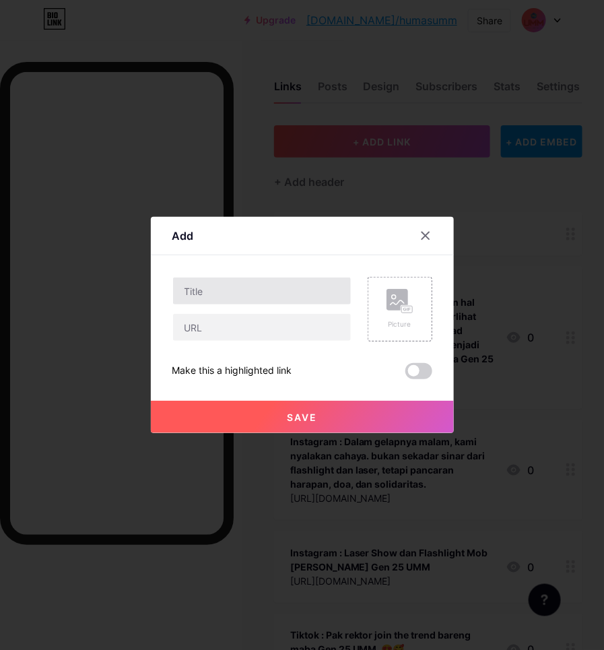
click at [228, 298] on input "text" at bounding box center [262, 291] width 178 height 27
drag, startPoint x: 290, startPoint y: 293, endPoint x: 441, endPoint y: 294, distance: 151.6
click at [290, 293] on input "Pesmaba 2025 [GEOGRAPHIC_DATA], Wamen Diktisaintek: Maba Junjung Nilai Etik | […" at bounding box center [262, 291] width 178 height 27
paste input "UMM dalam Berita | On News Paper Online"
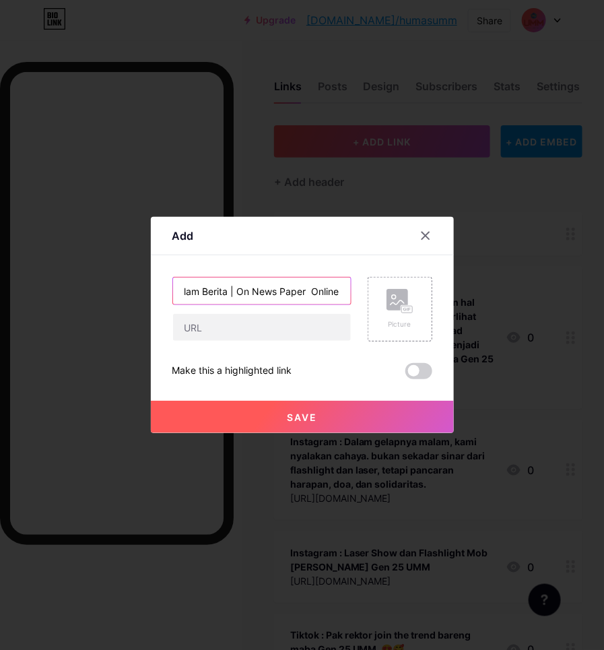
type input "Pesmaba 2025 [GEOGRAPHIC_DATA], Wamen Diktisaintek: Maba Junjung Nilai Etik | M…"
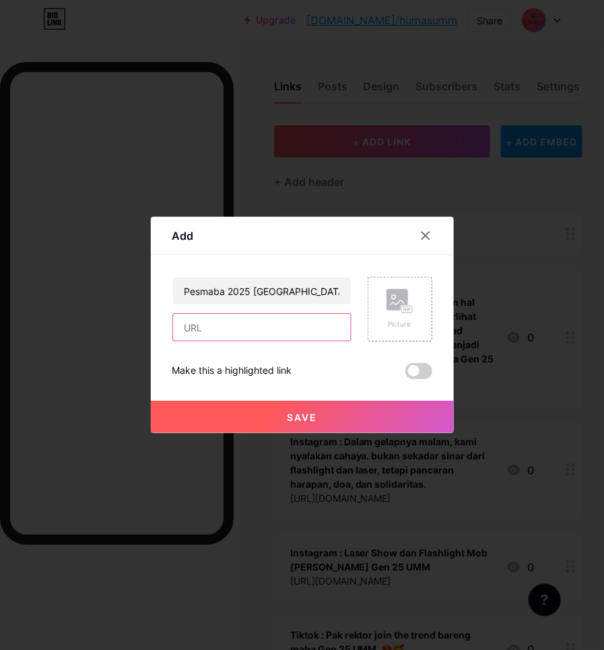
click at [241, 325] on input "text" at bounding box center [262, 327] width 178 height 27
paste input "[URL][DOMAIN_NAME][GEOGRAPHIC_DATA][GEOGRAPHIC_DATA][GEOGRAPHIC_DATA]"
type input "[URL][DOMAIN_NAME][GEOGRAPHIC_DATA][GEOGRAPHIC_DATA][GEOGRAPHIC_DATA]"
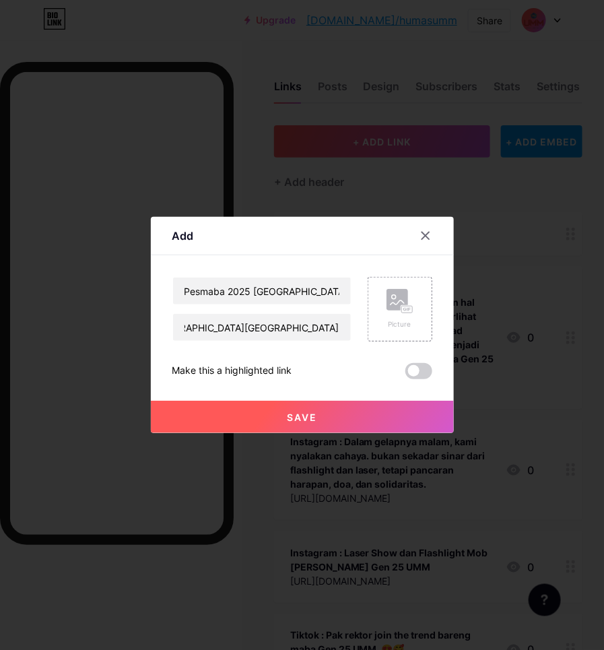
scroll to position [0, 0]
click at [227, 415] on button "Save" at bounding box center [302, 417] width 303 height 32
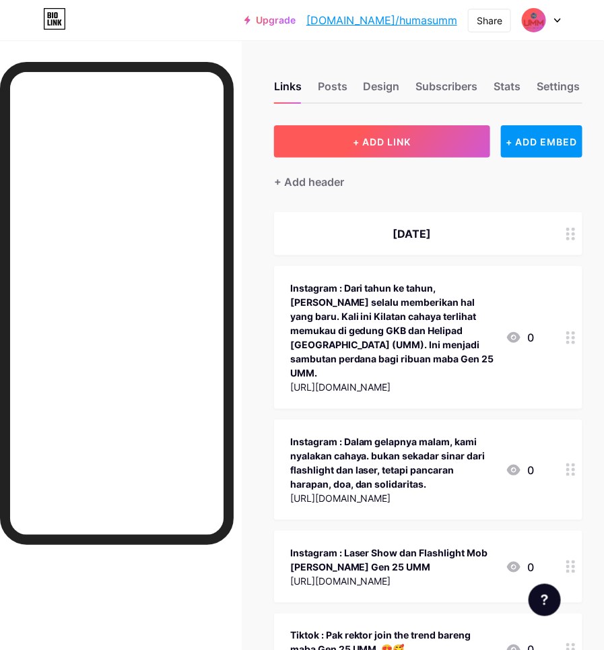
click at [377, 136] on span "+ ADD LINK" at bounding box center [383, 141] width 58 height 11
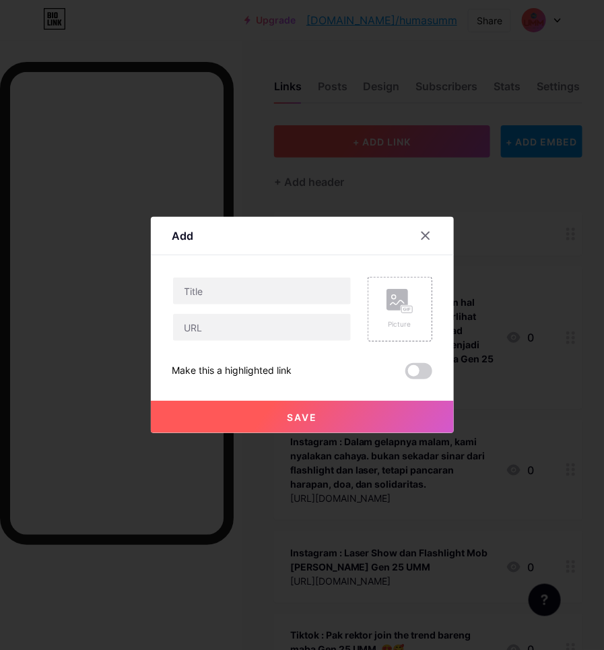
click at [236, 295] on input "text" at bounding box center [262, 291] width 178 height 27
click at [230, 292] on input "Wamendiktisaintek di Pesmaba UMM: Kuliah Bukan Mencari Nilai, tapi Mencari Kehi…" at bounding box center [262, 291] width 178 height 27
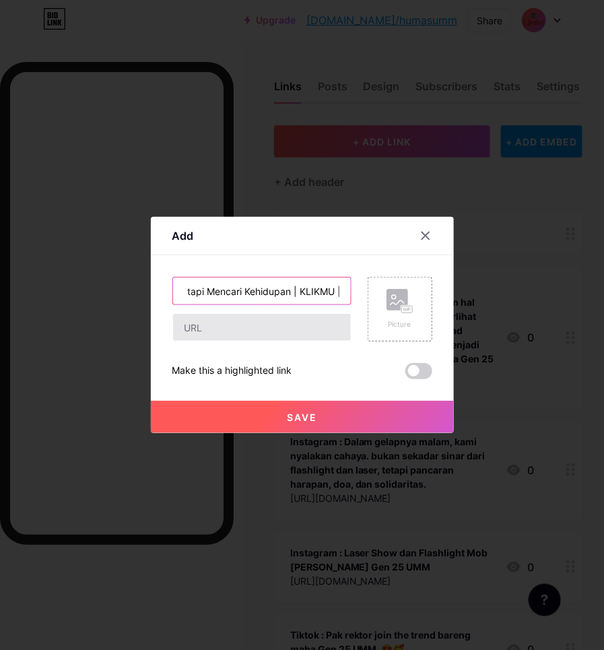
scroll to position [0, 292]
paste input "UMM dalam Berita | On News Paper Online"
type input "Wamendiktisaintek di Pesmaba UMM: Kuliah Bukan Mencari Nilai, tapi Mencari Kehi…"
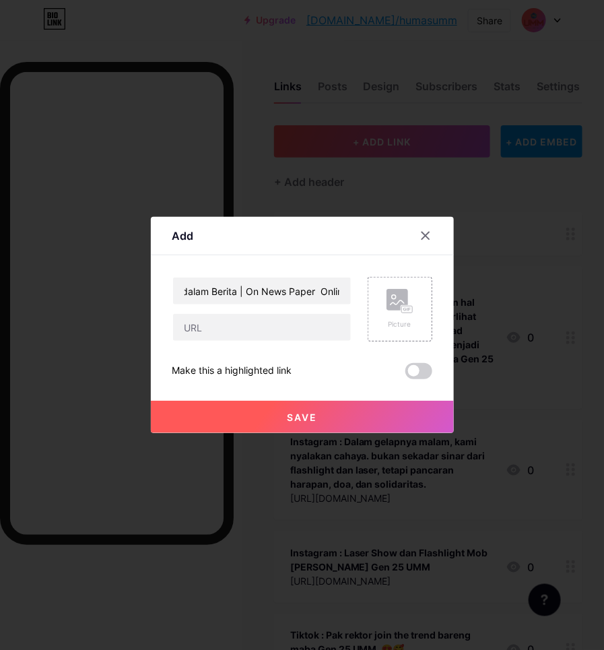
scroll to position [0, 0]
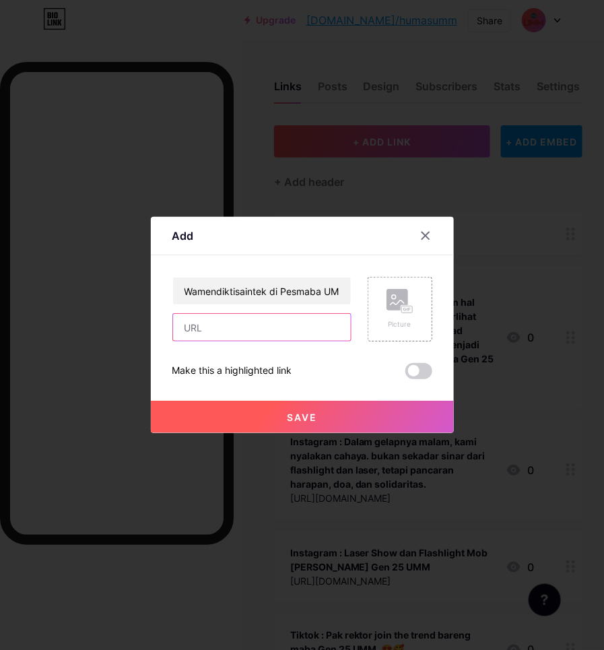
click at [234, 331] on input "text" at bounding box center [262, 327] width 178 height 27
paste input "[URL][DOMAIN_NAME]"
type input "[URL][DOMAIN_NAME]"
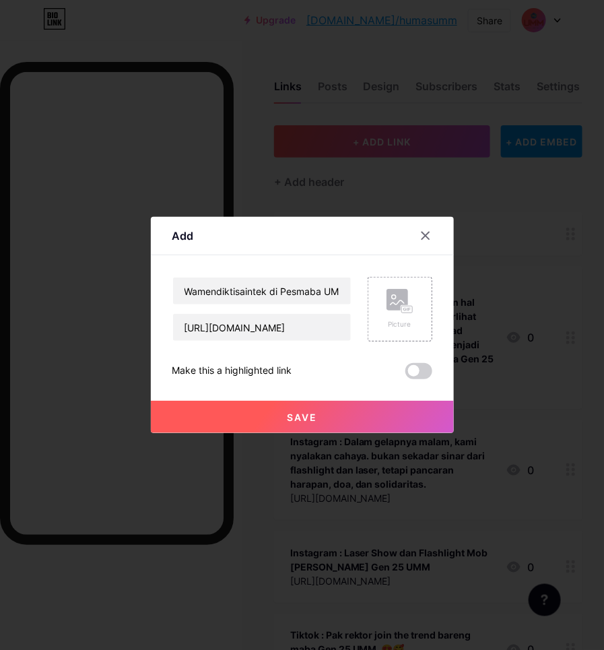
click at [255, 418] on button "Save" at bounding box center [302, 417] width 303 height 32
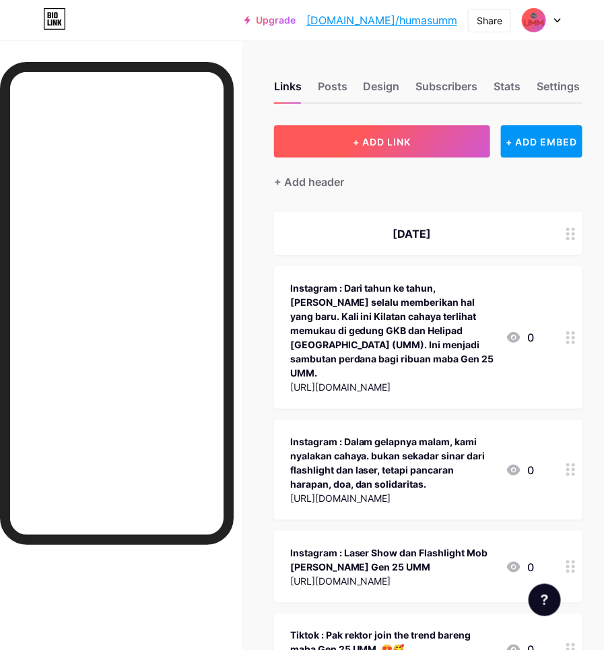
click at [385, 146] on span "+ ADD LINK" at bounding box center [383, 141] width 58 height 11
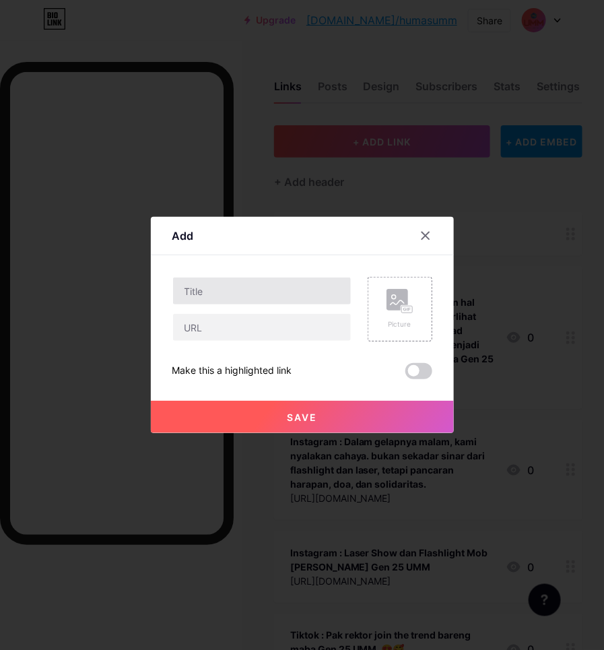
click at [261, 290] on input "text" at bounding box center [262, 291] width 178 height 27
click at [309, 290] on input "Dosen UMM Dorong UMKM Malang Naik Kelas Lewat Program Pengabdian Masyarakat | K…" at bounding box center [262, 291] width 178 height 27
paste input "UMM dalam Berita | On News Paper Online"
type input "Dosen UMM Dorong UMKM Malang Naik Kelas Lewat Program Pengabdian Masyarakat | K…"
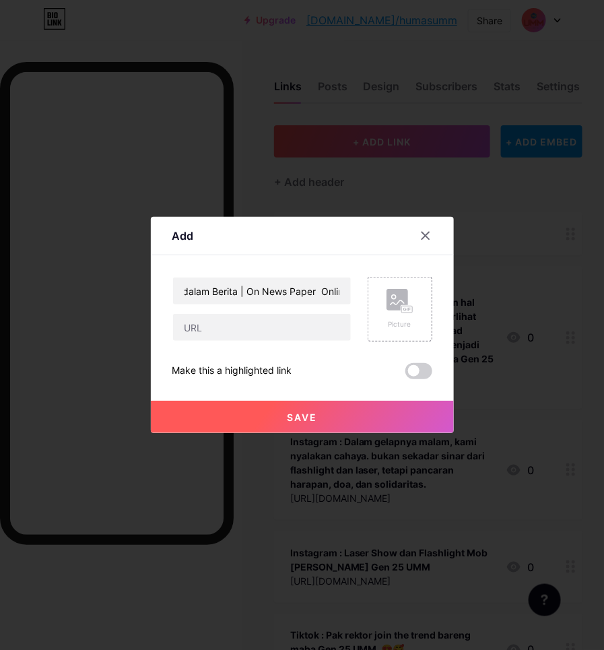
scroll to position [0, 0]
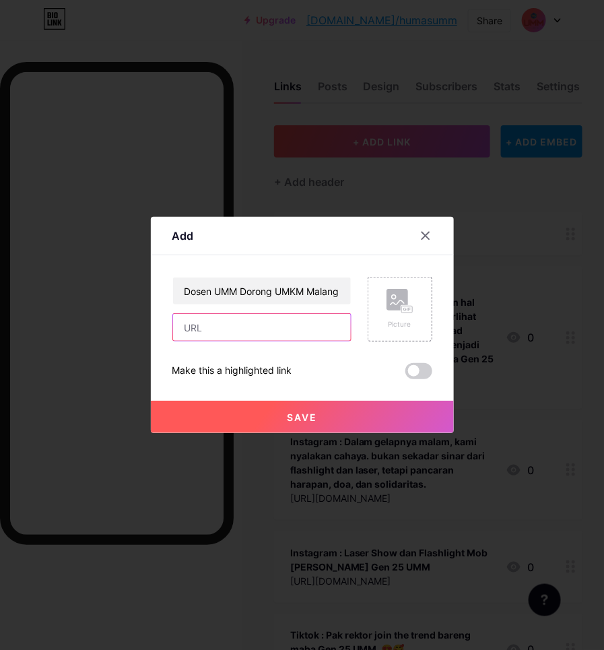
click at [263, 337] on input "text" at bounding box center [262, 327] width 178 height 27
paste input "[URL][DOMAIN_NAME][GEOGRAPHIC_DATA]"
type input "[URL][DOMAIN_NAME][GEOGRAPHIC_DATA]"
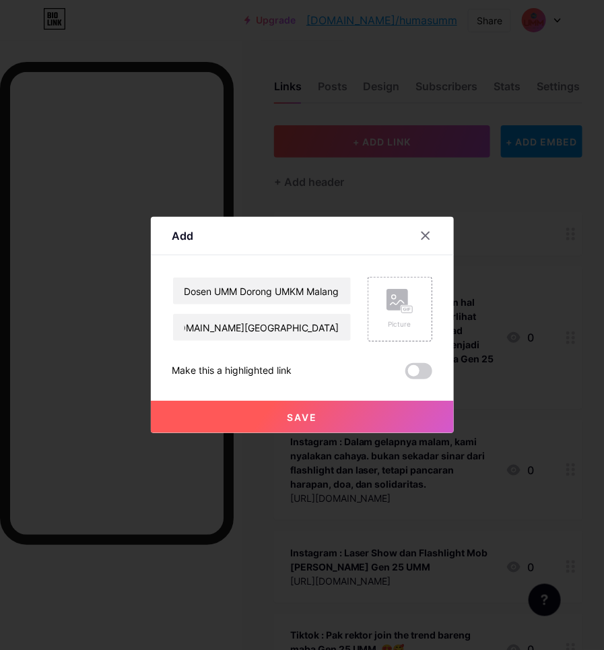
click at [267, 418] on button "Save" at bounding box center [302, 417] width 303 height 32
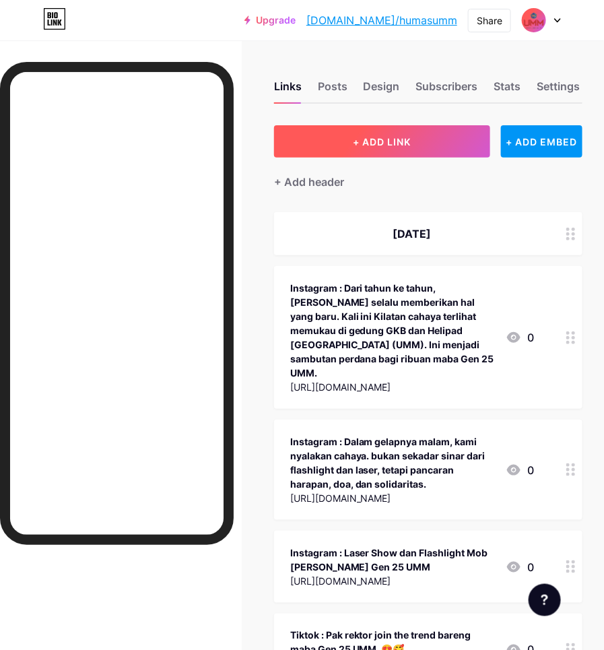
click at [436, 141] on button "+ ADD LINK" at bounding box center [382, 141] width 217 height 32
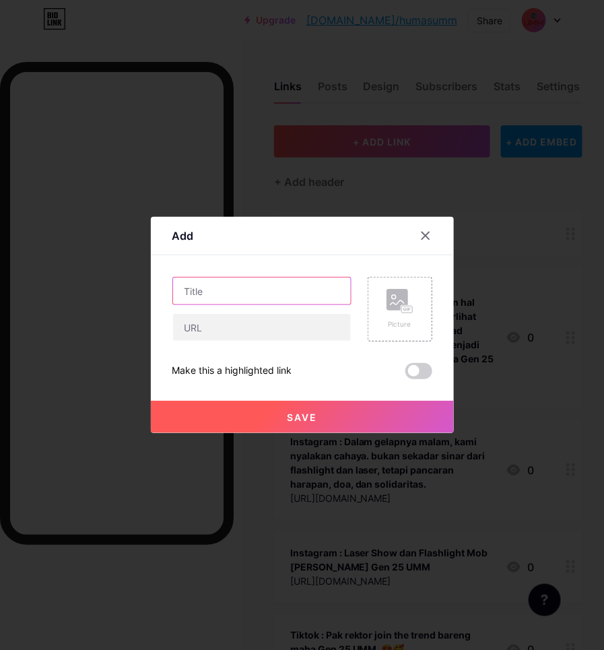
click at [238, 290] on input "text" at bounding box center [262, 291] width 178 height 27
paste input "Wamen Ristekdikti: Jadikan Pesmaba ajang asah kemampuan"
click at [308, 283] on input "Wamen Ristekdikti: Jadikan Pesmaba ajang asah kemampuan | ELISHINTA |" at bounding box center [262, 291] width 178 height 27
paste input "UMM dalam Berita | On News Paper Online"
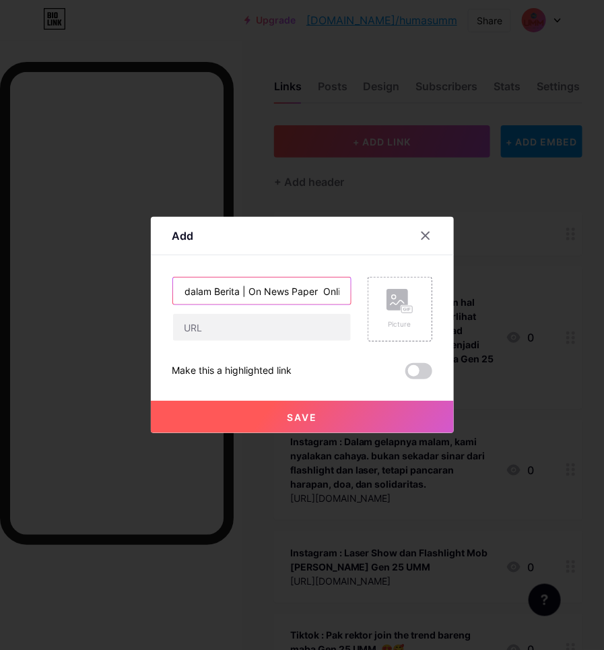
type input "Wamen Ristekdikti: Jadikan Pesmaba ajang asah kemampuan | ELISHINTA | UMM dalam…"
click at [270, 313] on div at bounding box center [261, 327] width 179 height 28
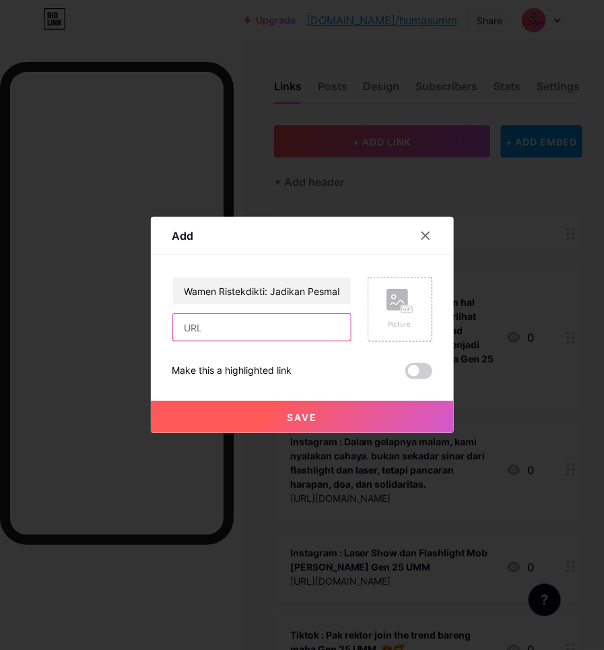
click at [270, 334] on input "text" at bounding box center [262, 327] width 178 height 27
paste input "[URL][DOMAIN_NAME]"
type input "[URL][DOMAIN_NAME]"
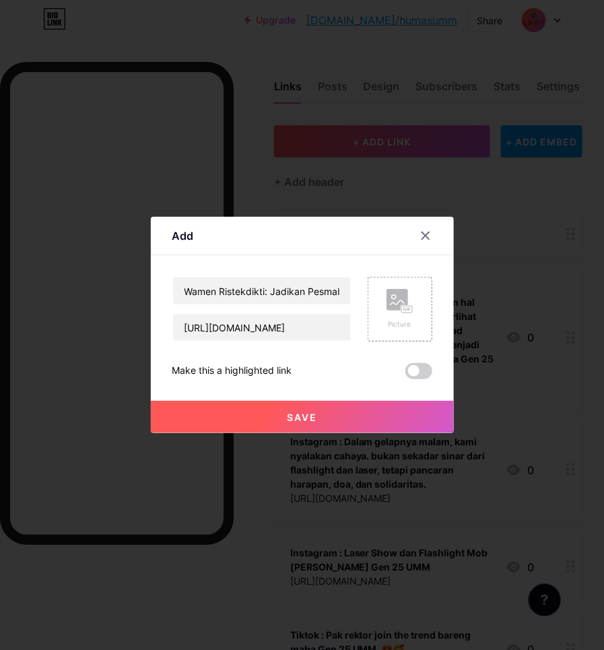
scroll to position [0, 0]
click at [311, 420] on span "Save" at bounding box center [302, 417] width 30 height 11
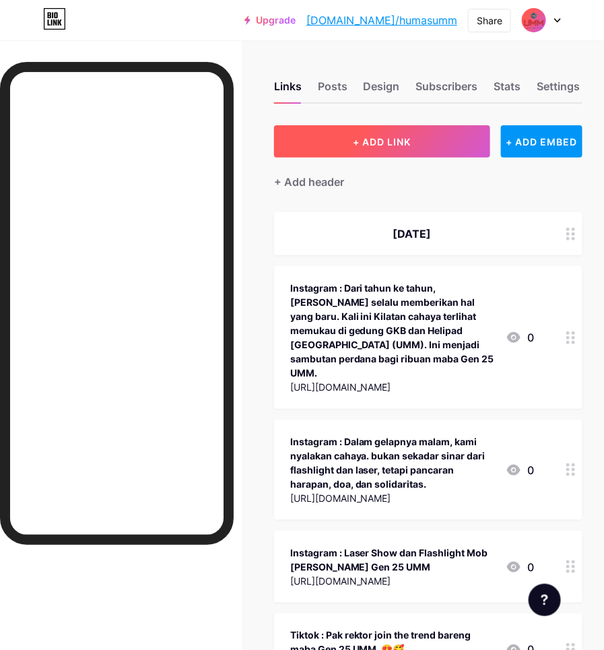
click at [408, 152] on button "+ ADD LINK" at bounding box center [382, 141] width 217 height 32
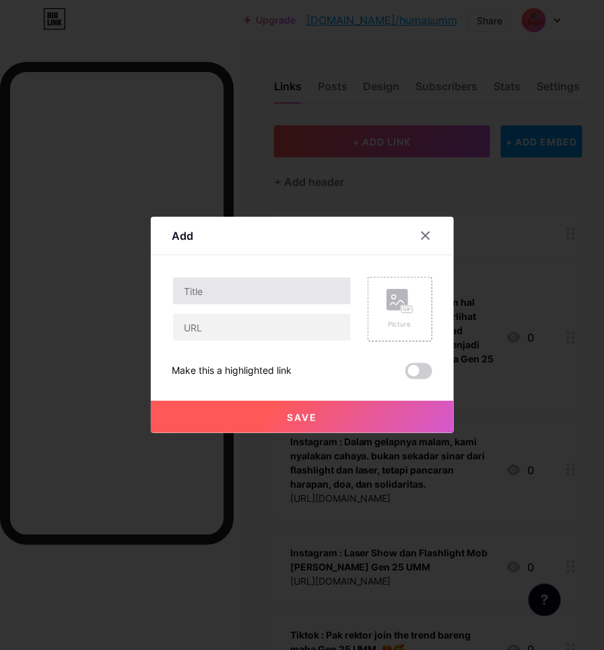
click at [287, 302] on input "text" at bounding box center [262, 291] width 178 height 27
click at [298, 288] on input "Konsisten Kurangi Limbah: Laser Show dan Flashlight Mob Sambut Ribuan Maba UMM …" at bounding box center [262, 291] width 178 height 27
click at [275, 296] on input "Konsisten Kurangi Limbah: Laser Show dan Flashlight Mob Sambut Ribuan Maba UMM …" at bounding box center [262, 291] width 178 height 27
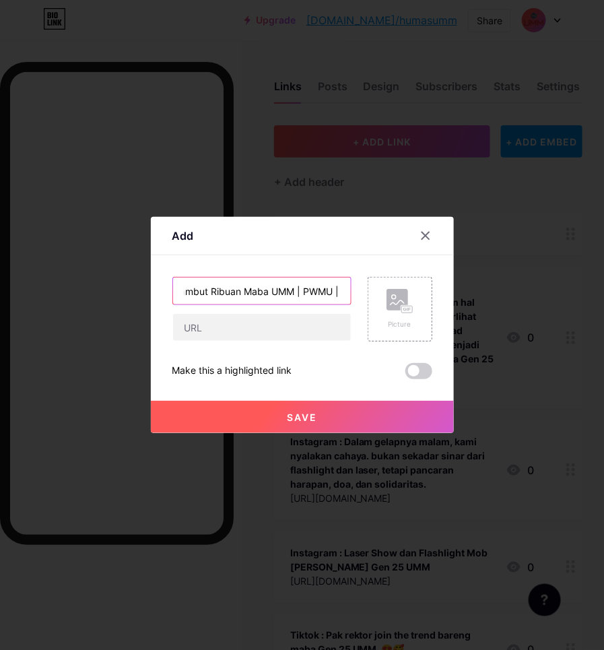
paste input "UMM dalam Berita | On News Paper Online"
type input "Konsisten Kurangi Limbah: Laser Show dan Flashlight Mob Sambut Ribuan Maba UMM …"
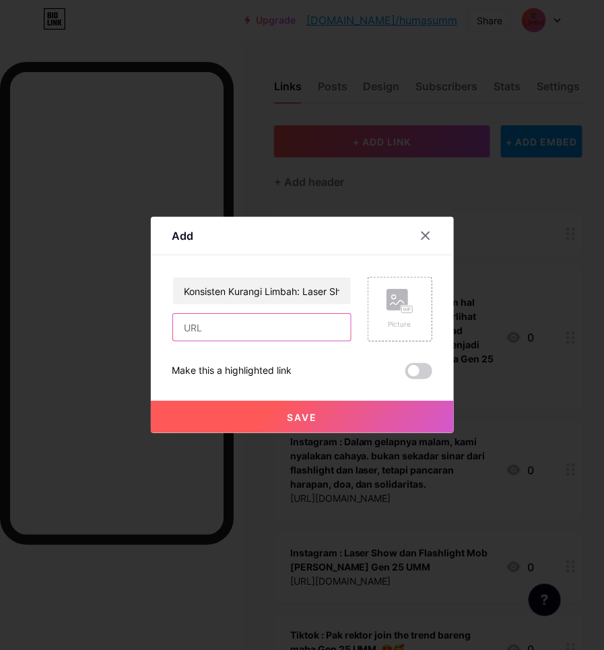
click at [209, 336] on input "text" at bounding box center [262, 327] width 178 height 27
paste input "[URL][DOMAIN_NAME]"
type input "[URL][DOMAIN_NAME]"
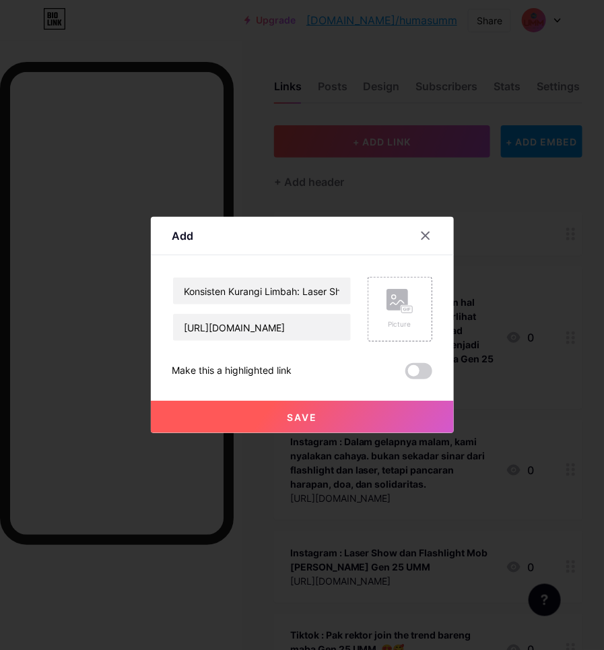
scroll to position [0, 0]
drag, startPoint x: 268, startPoint y: 413, endPoint x: 248, endPoint y: 399, distance: 24.7
click at [267, 413] on button "Save" at bounding box center [302, 417] width 303 height 32
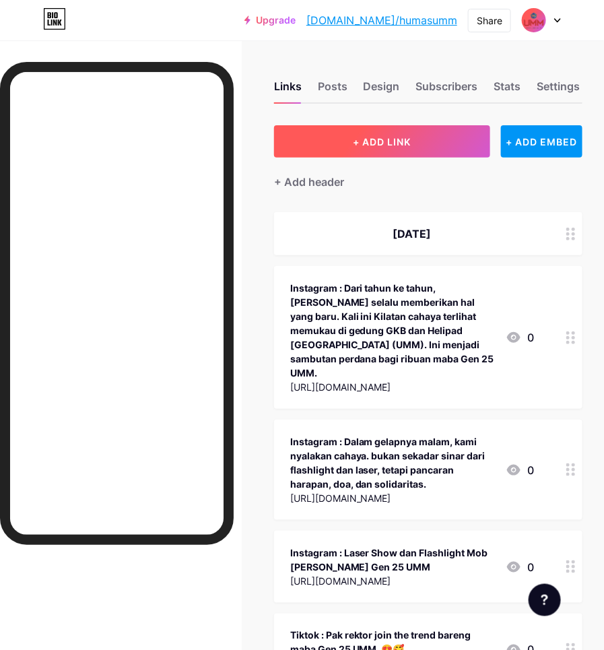
click at [361, 144] on span "+ ADD LINK" at bounding box center [383, 141] width 58 height 11
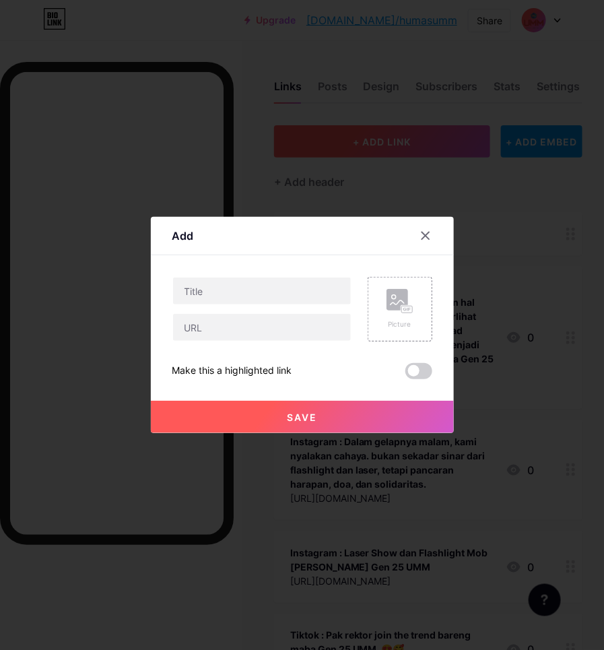
click at [193, 290] on input "text" at bounding box center [262, 291] width 178 height 27
click at [288, 301] on input "Laser Show dan Flashlight Mob Sambut Ribuan Mahasiswa Baru UMM | JNEWS |" at bounding box center [262, 291] width 178 height 27
paste input "UMM dalam Berita | On News Paper Online"
type input "Laser Show dan Flashlight Mob Sambut Ribuan Mahasiswa Baru UMM | JNEWS | UMM da…"
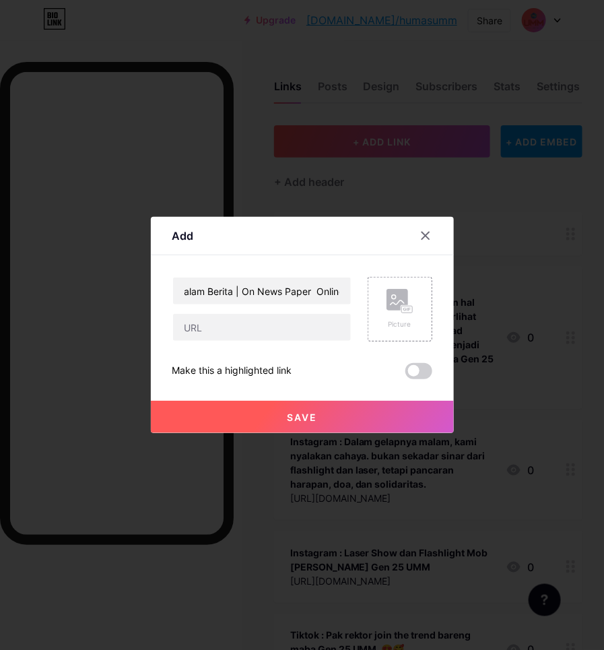
scroll to position [0, 0]
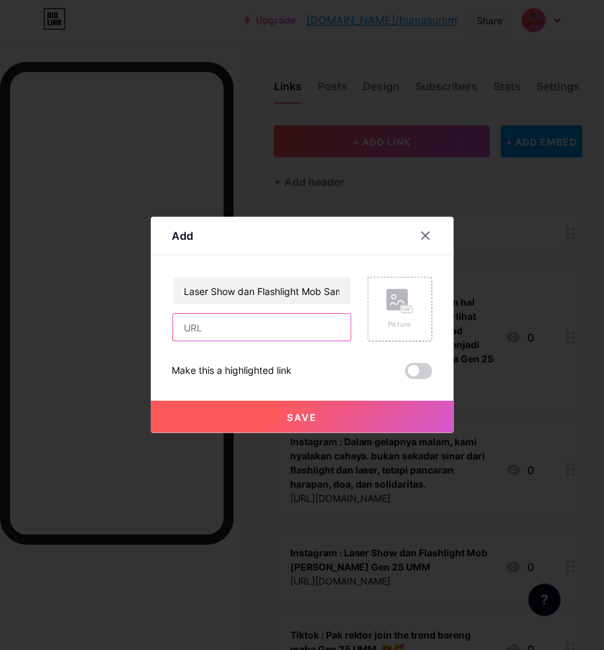
click at [223, 336] on input "text" at bounding box center [262, 327] width 178 height 27
paste input "[URL][DOMAIN_NAME]"
type input "[URL][DOMAIN_NAME]"
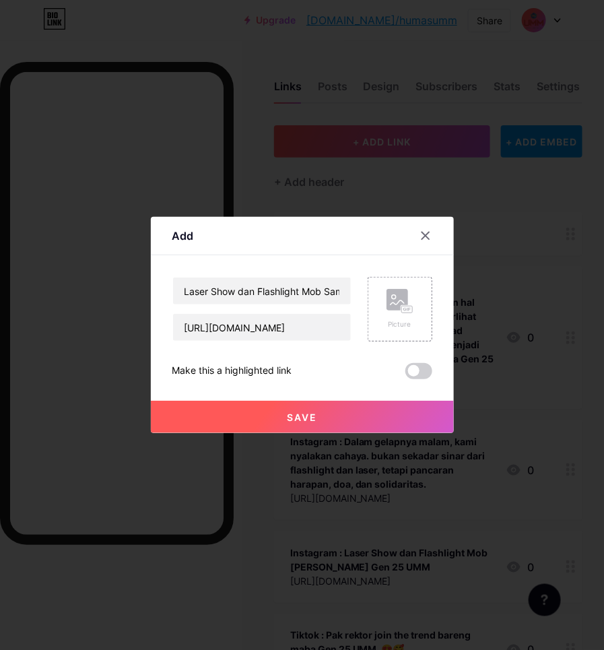
scroll to position [0, 0]
click at [236, 411] on button "Save" at bounding box center [302, 417] width 303 height 32
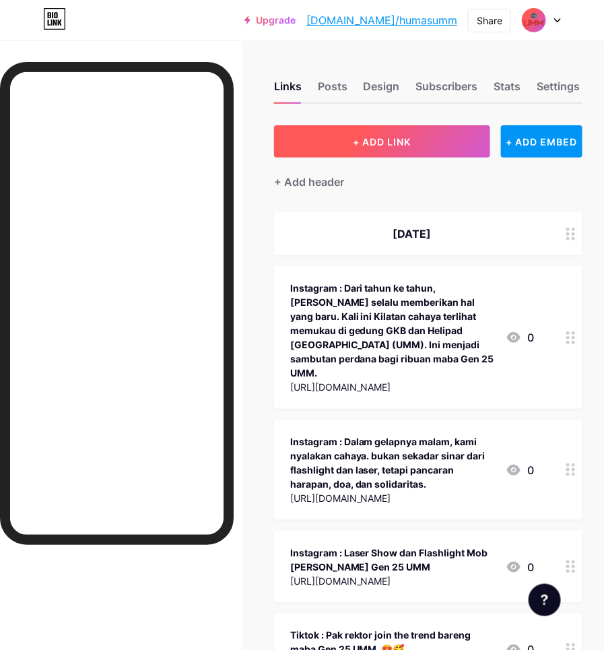
click at [384, 150] on button "+ ADD LINK" at bounding box center [382, 141] width 217 height 32
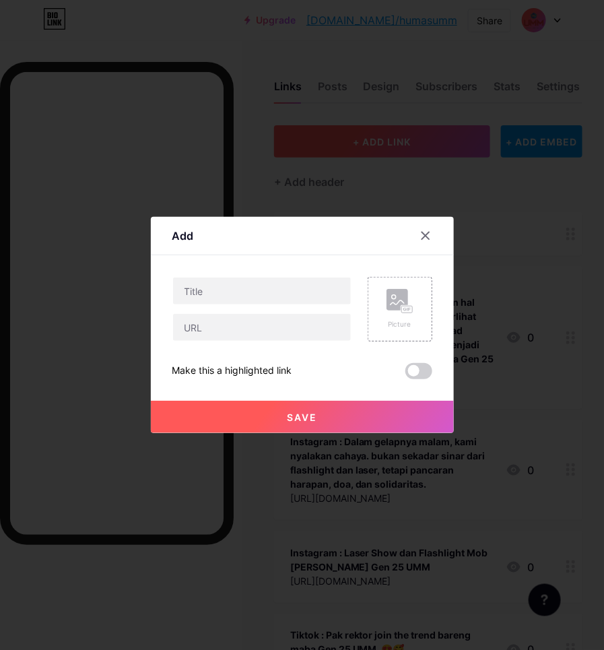
click at [307, 293] on input "text" at bounding box center [262, 291] width 178 height 27
click at [250, 284] on input "Malam Penuh Cahaya, UMM Sambut Mahasiswa Baru dengan Flashlight Mob dan Laser S…" at bounding box center [262, 291] width 178 height 27
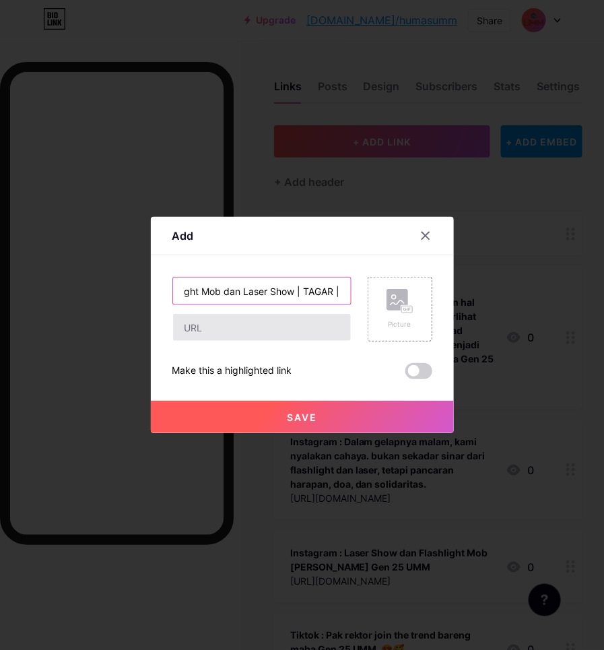
paste input "UMM dalam Berita | On News Paper Online"
type input "Malam Penuh Cahaya, UMM Sambut Mahasiswa Baru dengan Flashlight Mob dan Laser S…"
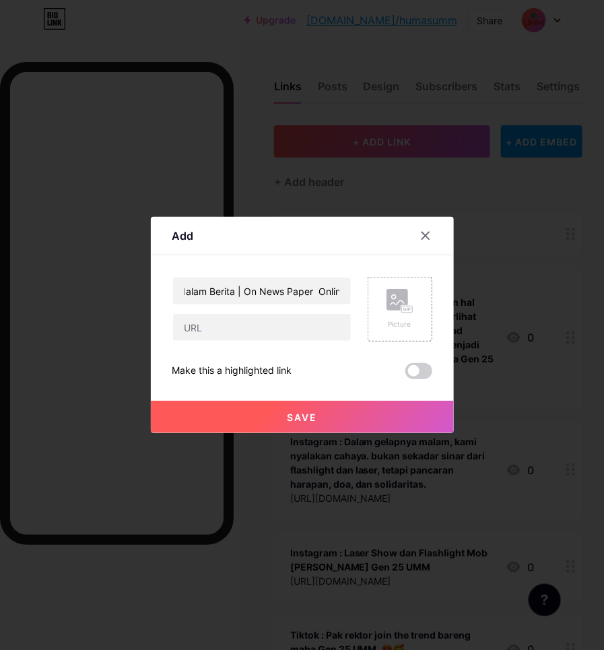
scroll to position [0, 0]
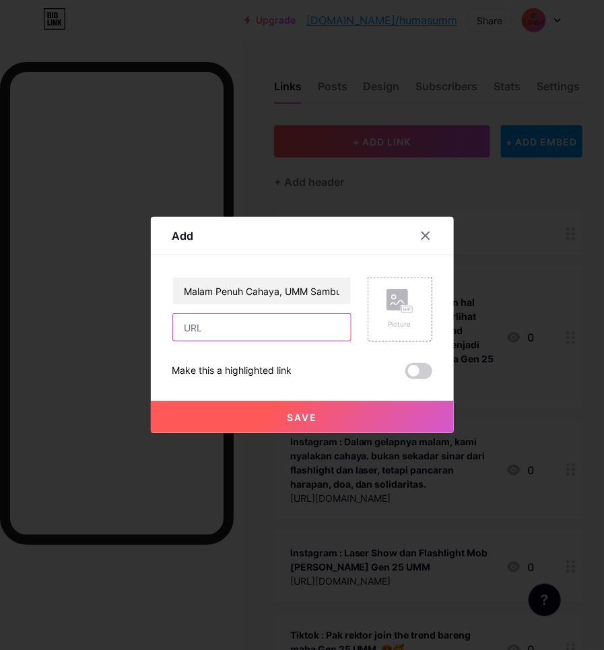
click at [277, 325] on input "text" at bounding box center [262, 327] width 178 height 27
paste input "[URL][DOMAIN_NAME]"
type input "[URL][DOMAIN_NAME]"
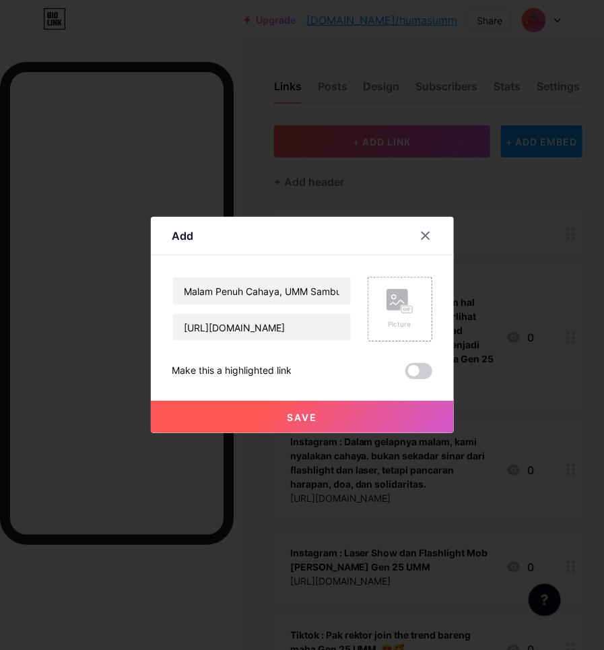
click at [291, 413] on span "Save" at bounding box center [302, 417] width 30 height 11
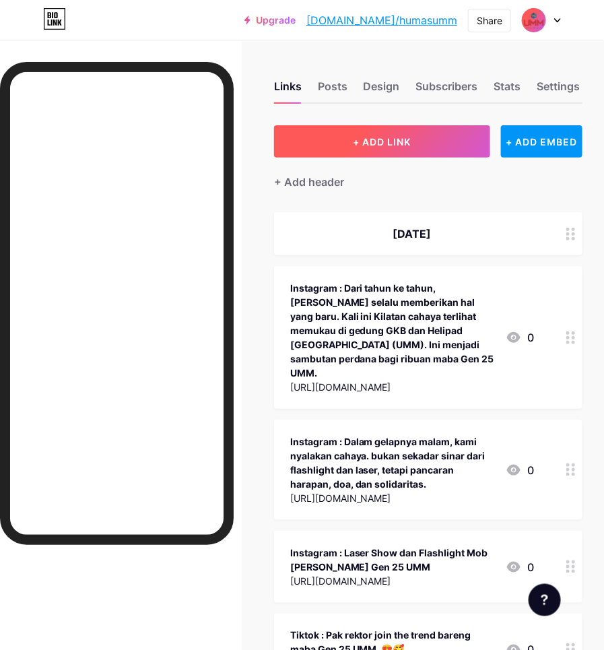
click at [402, 136] on span "+ ADD LINK" at bounding box center [383, 141] width 58 height 11
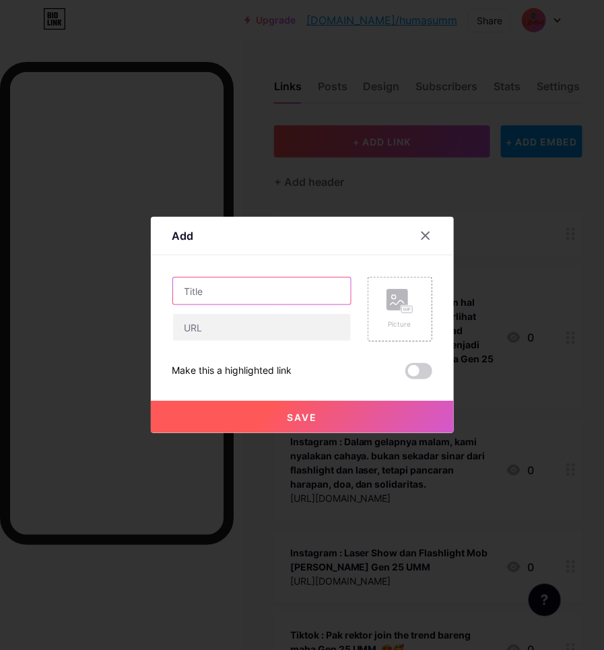
click at [311, 292] on input "text" at bounding box center [262, 291] width 178 height 27
paste input "Pesmaba Gen 25 UMM Resmi Dibuka, Wamen [PERSON_NAME] Mahasiswa Baru Jadi Genera…"
click at [231, 290] on input "Pesmaba Gen 25 UMM Resmi Dibuka, Wamen [PERSON_NAME] Mahasiswa Baru Jadi Genera…" at bounding box center [262, 291] width 178 height 27
paste input "UMM dalam Berita | On News Paper Online"
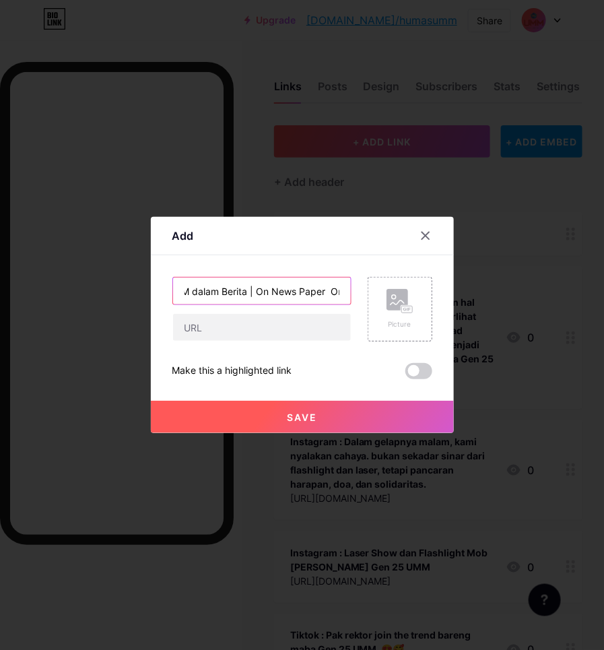
type input "Pesmaba Gen 25 UMM Resmi Dibuka, Wamen [PERSON_NAME] Mahasiswa Baru Jadi Genera…"
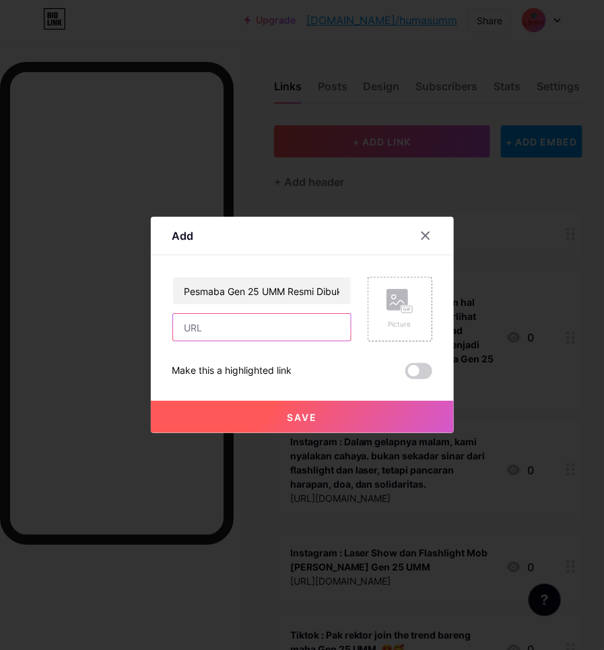
click at [309, 321] on input "text" at bounding box center [262, 327] width 178 height 27
paste input "[URL][DOMAIN_NAME][GEOGRAPHIC_DATA]"
type input "[URL][DOMAIN_NAME][GEOGRAPHIC_DATA]"
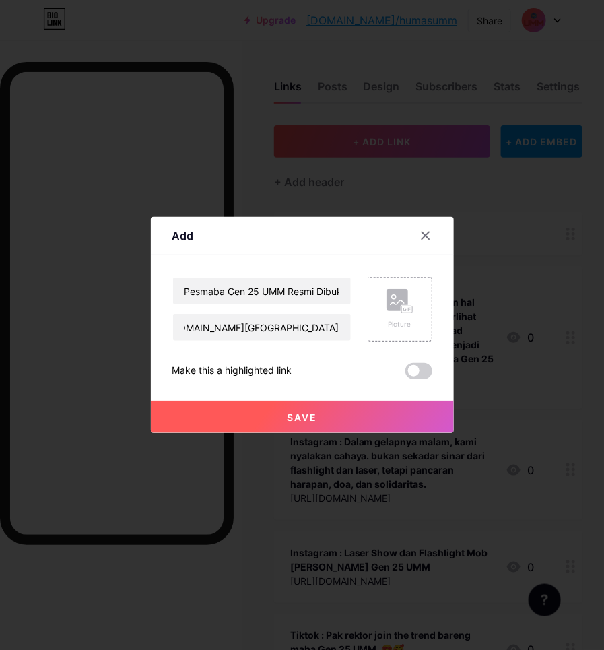
click at [303, 410] on button "Save" at bounding box center [302, 417] width 303 height 32
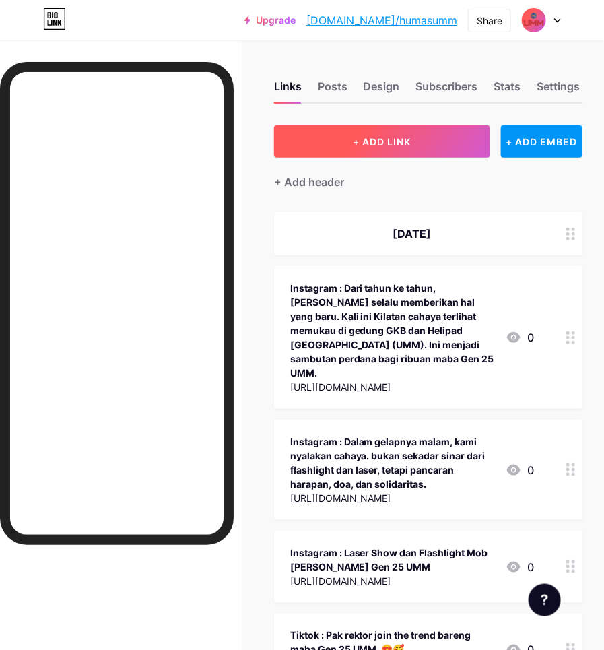
click at [413, 127] on button "+ ADD LINK" at bounding box center [382, 141] width 217 height 32
click at [376, 150] on button "+ ADD LINK" at bounding box center [382, 141] width 217 height 32
click at [375, 147] on button "+ ADD LINK" at bounding box center [382, 141] width 217 height 32
click at [375, 146] on span "+ ADD LINK" at bounding box center [383, 141] width 58 height 11
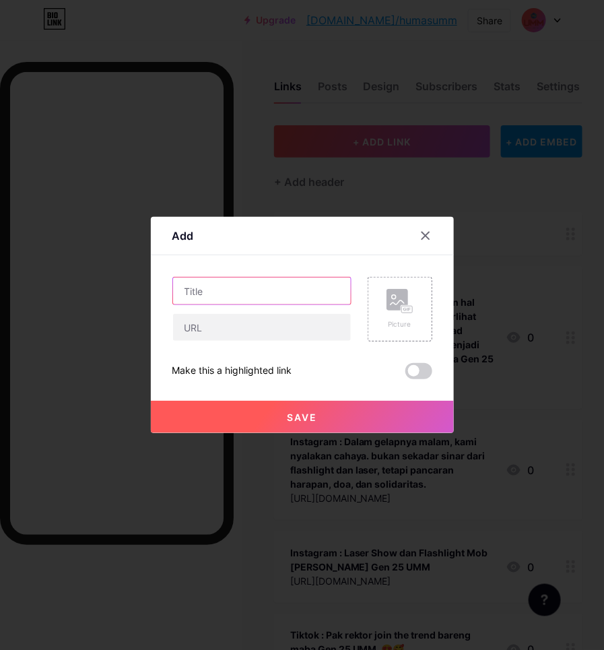
click at [264, 290] on input "text" at bounding box center [262, 291] width 178 height 27
paste input "Kampus Putih Berikan Beasiswa Pengembalian Biaya Studi, UMM Anugerahkan Alm [PE…"
click at [247, 294] on input "Kampus Putih Berikan Beasiswa Pengembalian Biaya Studi, UMM Anugerahkan Alm [PE…" at bounding box center [262, 291] width 178 height 27
paste input "UMM dalam Berita | On News Paper Online"
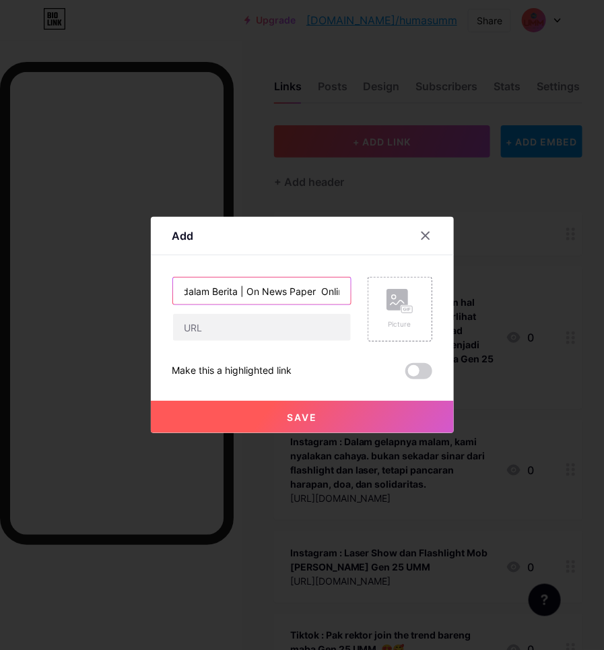
type input "Kampus Putih Berikan Beasiswa Pengembalian Biaya Studi, UMM Anugerahkan Alm [PE…"
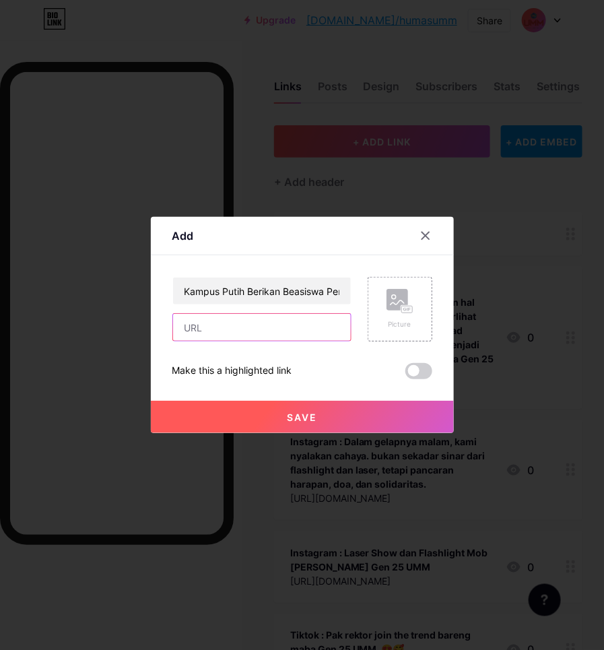
click at [259, 334] on input "text" at bounding box center [262, 327] width 178 height 27
paste input "[URL][DOMAIN_NAME]"
type input "[URL][DOMAIN_NAME]"
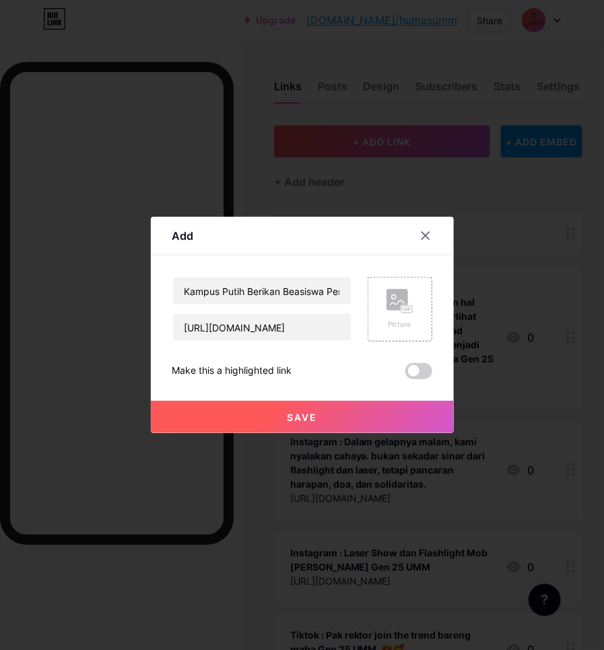
scroll to position [0, 0]
click at [322, 408] on button "Save" at bounding box center [302, 417] width 303 height 32
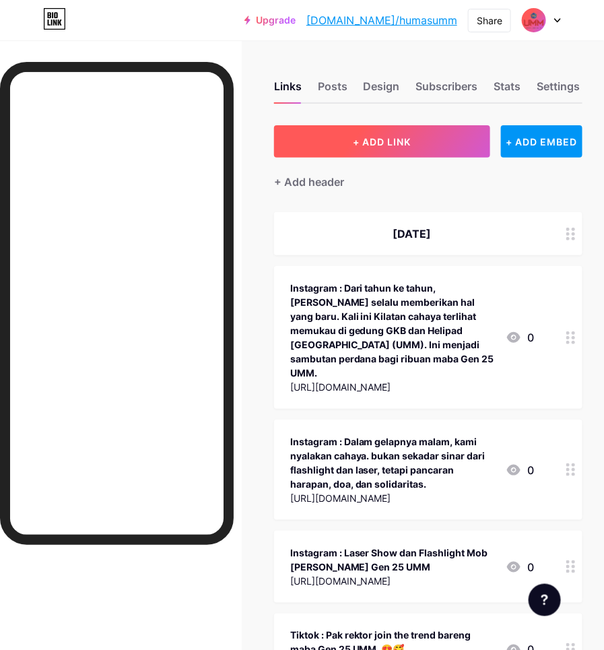
click at [396, 144] on span "+ ADD LINK" at bounding box center [383, 141] width 58 height 11
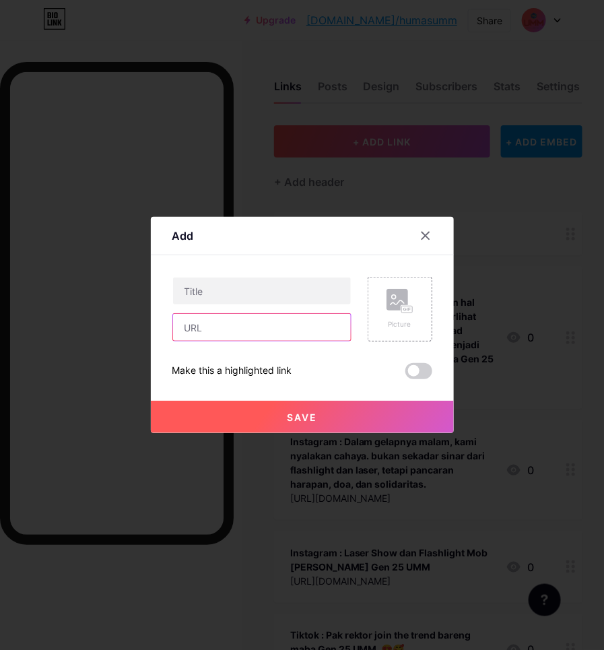
click at [257, 329] on input "text" at bounding box center [262, 327] width 178 height 27
paste input "[URL][DOMAIN_NAME]"
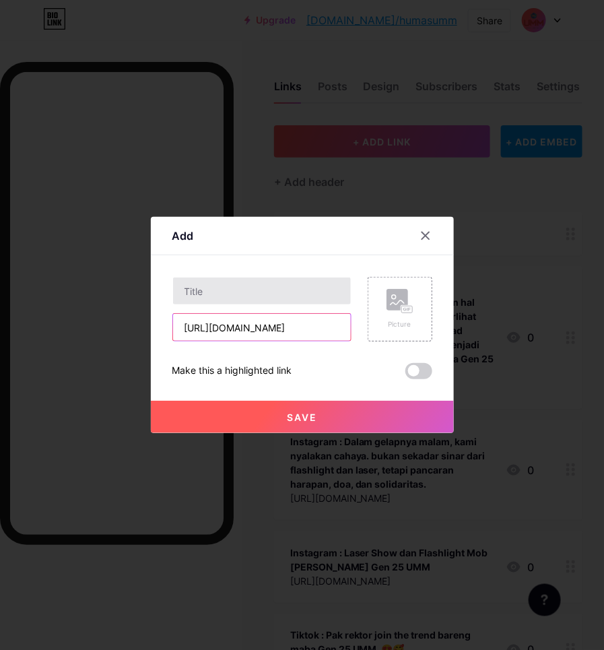
type input "[URL][DOMAIN_NAME]"
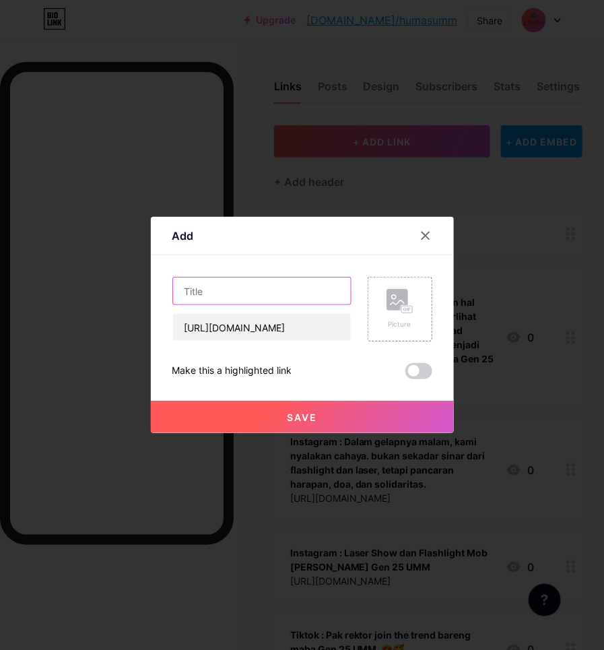
drag, startPoint x: 276, startPoint y: 291, endPoint x: 406, endPoint y: 255, distance: 135.0
click at [278, 291] on input "text" at bounding box center [262, 291] width 178 height 27
type input "d"
click at [267, 298] on input "Dosen PGSD FKIP UMM Pendampingan, Pengembangan Digital Audio Book Berbasis Buda…" at bounding box center [262, 291] width 178 height 27
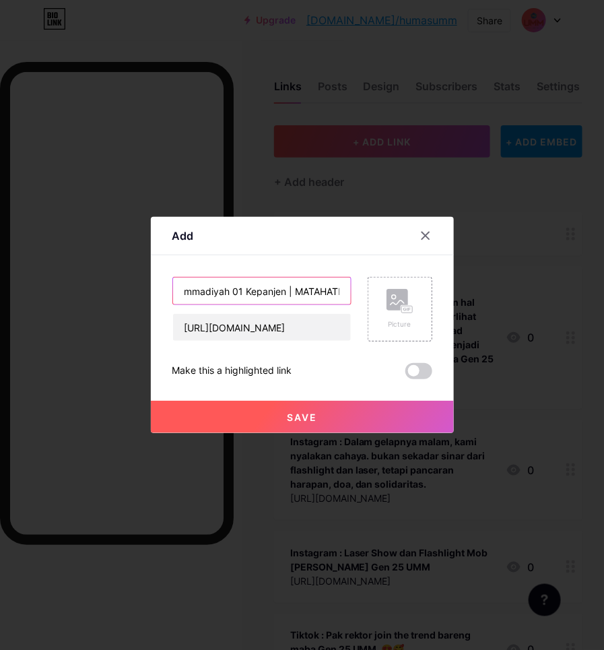
paste input "UMM dalam Berita | On News Paper Online"
type input "Dosen PGSD FKIP UMM Pendampingan, Pengembangan Digital Audio Book Berbasis Buda…"
click at [372, 425] on button "Save" at bounding box center [302, 417] width 303 height 32
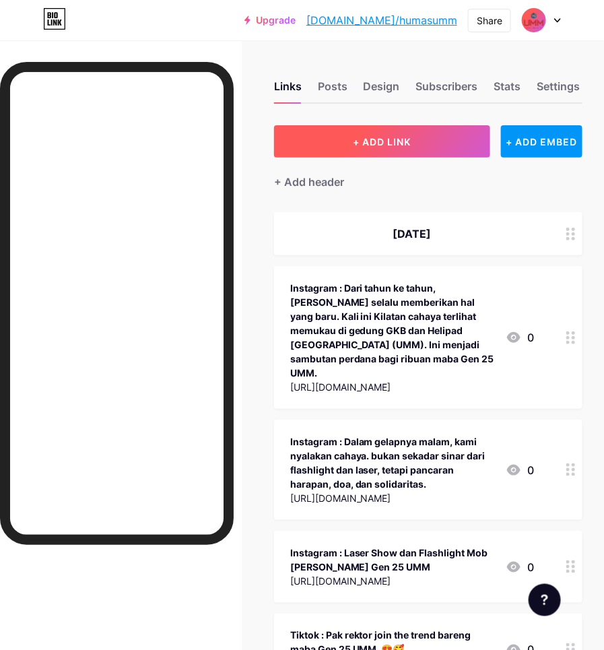
click at [307, 145] on button "+ ADD LINK" at bounding box center [382, 141] width 217 height 32
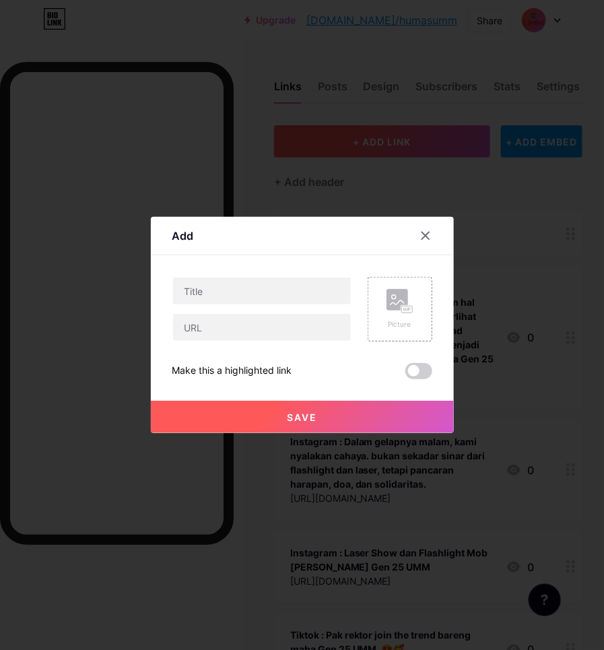
click at [263, 288] on input "text" at bounding box center [262, 291] width 178 height 27
type input "t"
click at [291, 282] on input "Tim PKM Dosen Ekos UMM Berdayakan UMKM Kota [GEOGRAPHIC_DATA] Melalui Legalitas…" at bounding box center [262, 291] width 178 height 27
paste input "UMM dalam Berita | On News Paper Online"
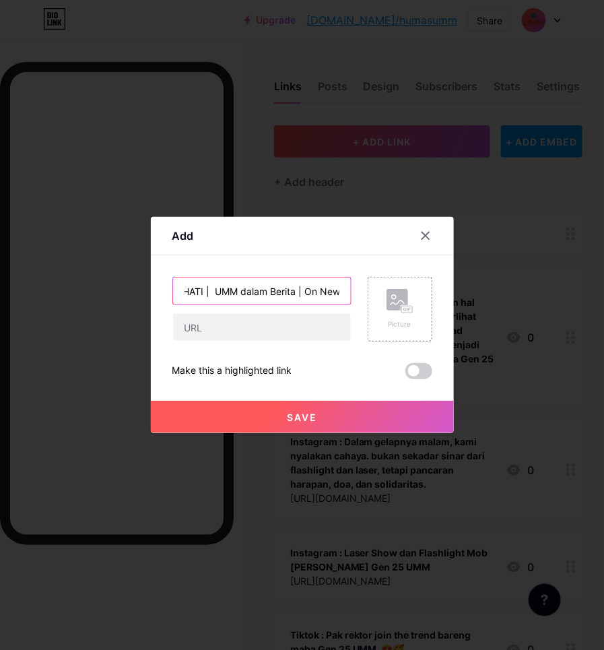
type input "Tim PKM Dosen Ekos UMM Berdayakan UMKM Kota [GEOGRAPHIC_DATA] Melalui Legalitas…"
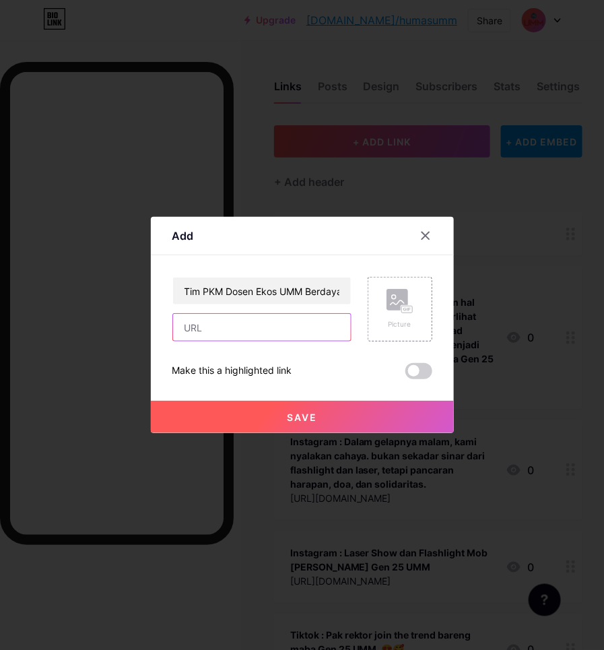
click at [266, 327] on input "text" at bounding box center [262, 327] width 178 height 27
paste input "[URL][DOMAIN_NAME][GEOGRAPHIC_DATA]"
type input "[URL][DOMAIN_NAME][GEOGRAPHIC_DATA]"
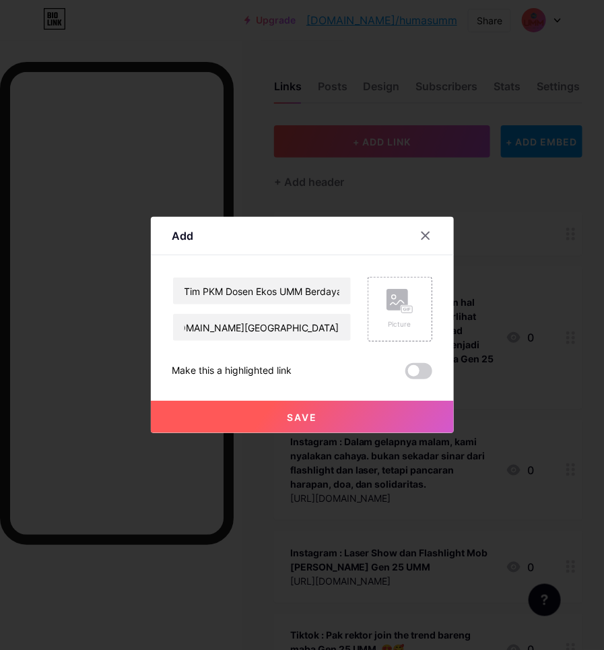
scroll to position [0, 0]
click at [330, 415] on button "Save" at bounding box center [302, 417] width 303 height 32
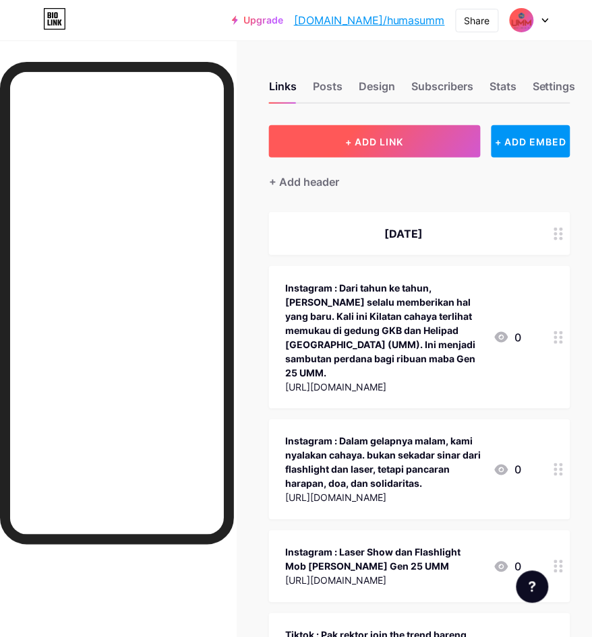
click at [311, 143] on button "+ ADD LINK" at bounding box center [374, 141] width 211 height 32
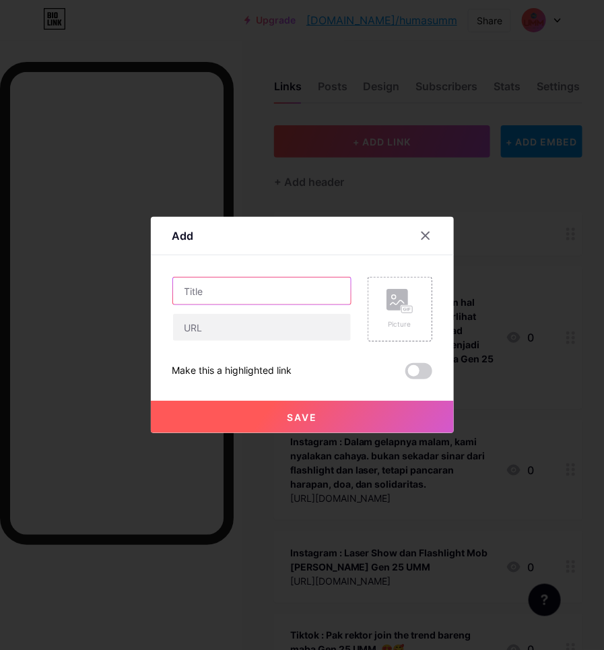
click at [211, 297] on input "text" at bounding box center [262, 291] width 178 height 27
type input "e"
click at [276, 294] on input "Expo Rancangan Produk Ekspor, Mahasiswa Prodi Ekonomi Pembangunan UMM Siap Temb…" at bounding box center [262, 291] width 178 height 27
paste input "UMM dalam Berita | On News Paper Online"
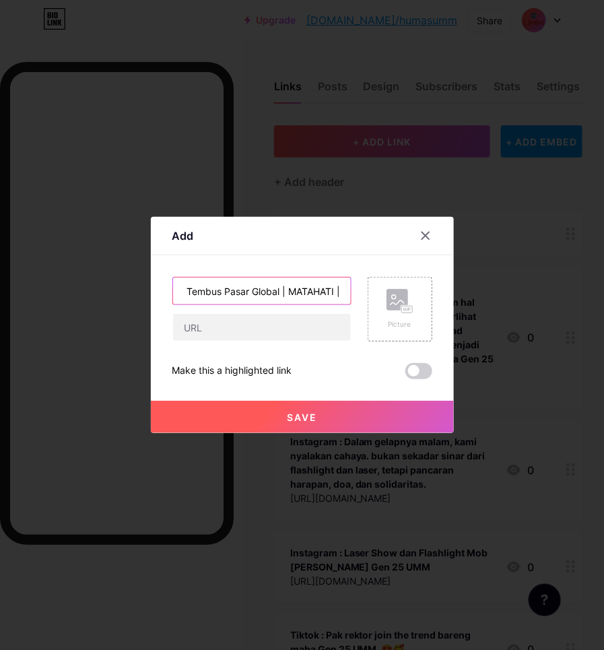
scroll to position [0, 566]
type input "Expo Rancangan Produk Ekspor, Mahasiswa Prodi Ekonomi Pembangunan UMM Siap Temb…"
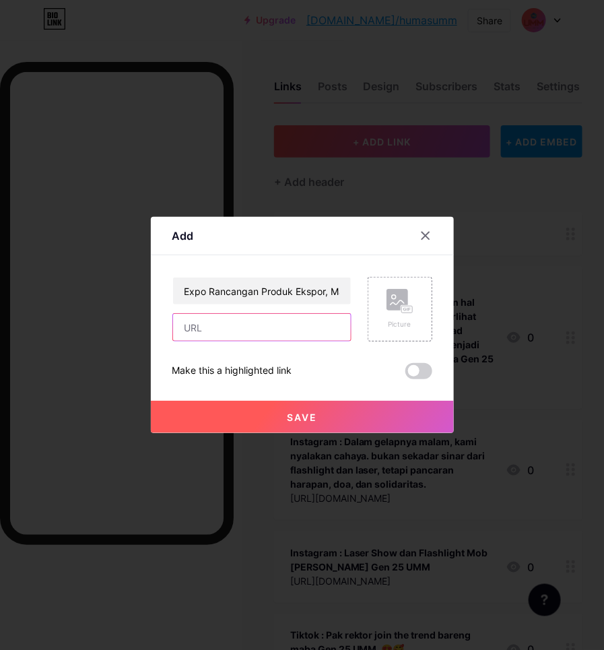
click at [237, 317] on input "text" at bounding box center [262, 327] width 178 height 27
paste input "[URL][DOMAIN_NAME]"
type input "[URL][DOMAIN_NAME]"
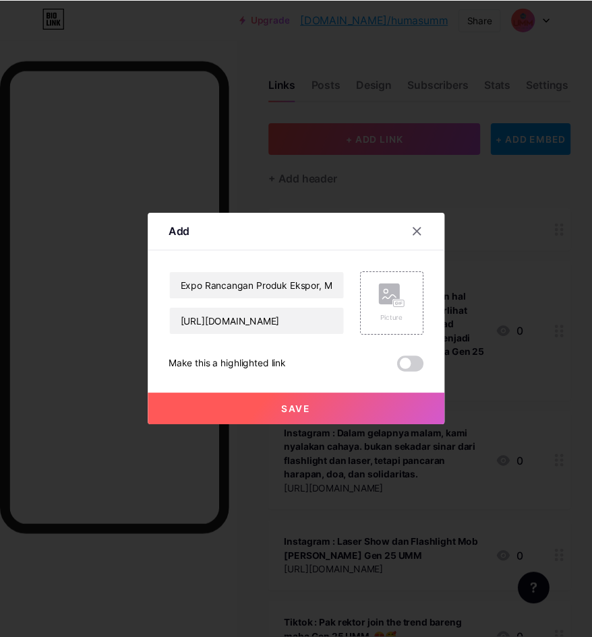
scroll to position [0, 0]
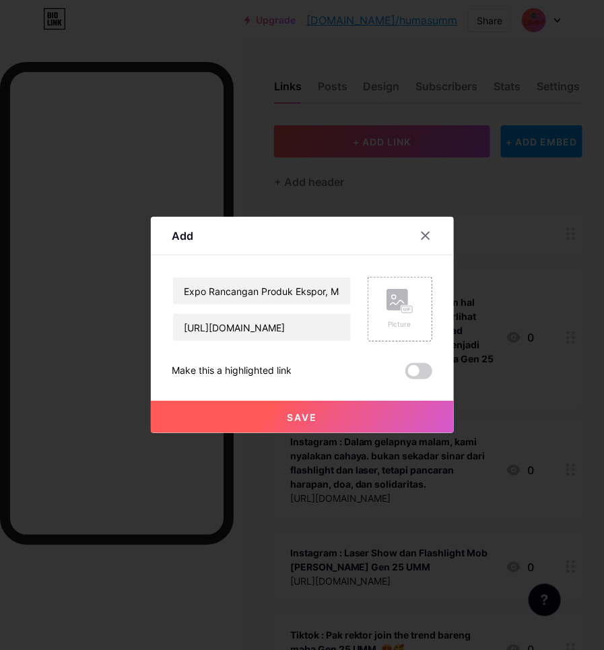
click at [327, 418] on button "Save" at bounding box center [302, 417] width 303 height 32
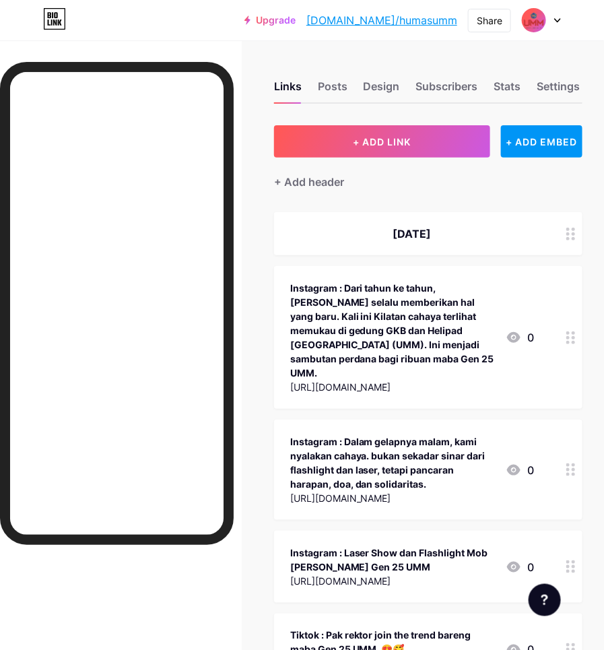
drag, startPoint x: 381, startPoint y: 84, endPoint x: 365, endPoint y: 170, distance: 87.0
click at [379, 84] on div "Design" at bounding box center [382, 90] width 36 height 24
click at [388, 92] on div "Design" at bounding box center [382, 90] width 36 height 24
click at [372, 86] on div "Design" at bounding box center [382, 90] width 36 height 24
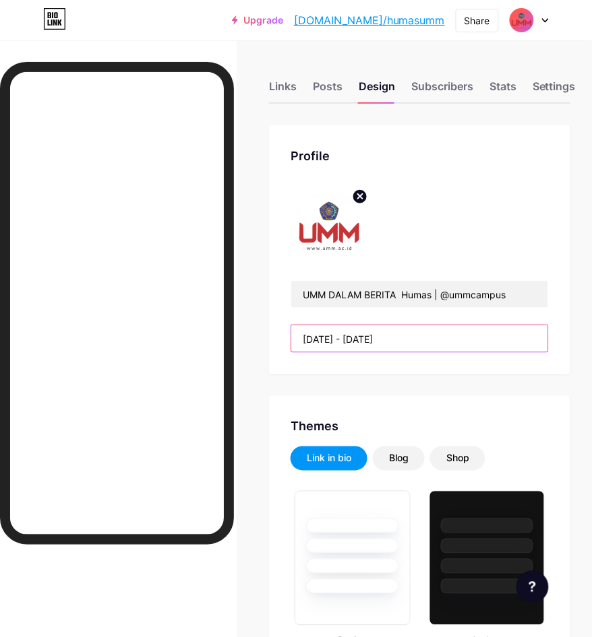
click at [430, 338] on input "[DATE] - [DATE]" at bounding box center [419, 338] width 257 height 27
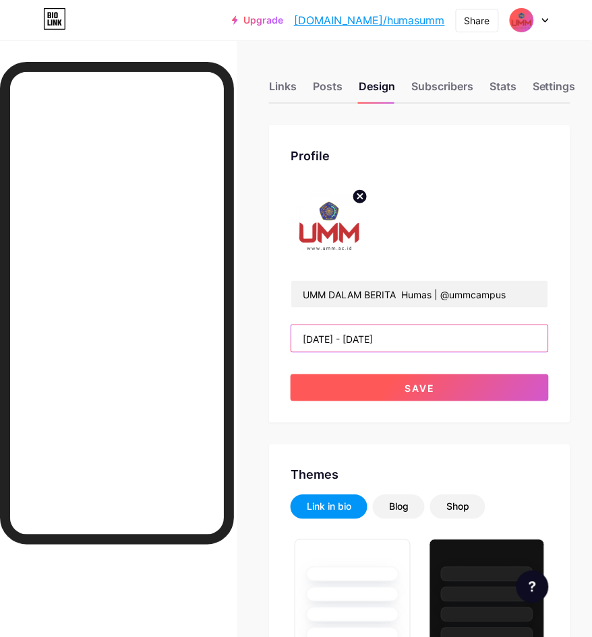
type input "[DATE] - [DATE]"
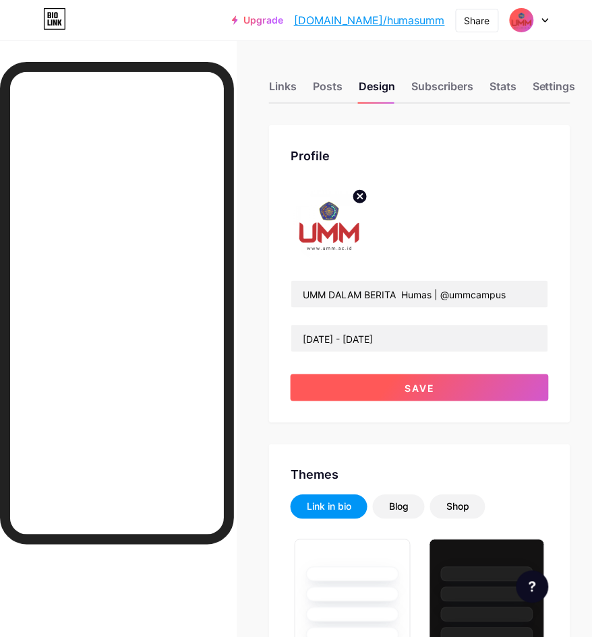
click at [479, 379] on button "Save" at bounding box center [419, 388] width 258 height 27
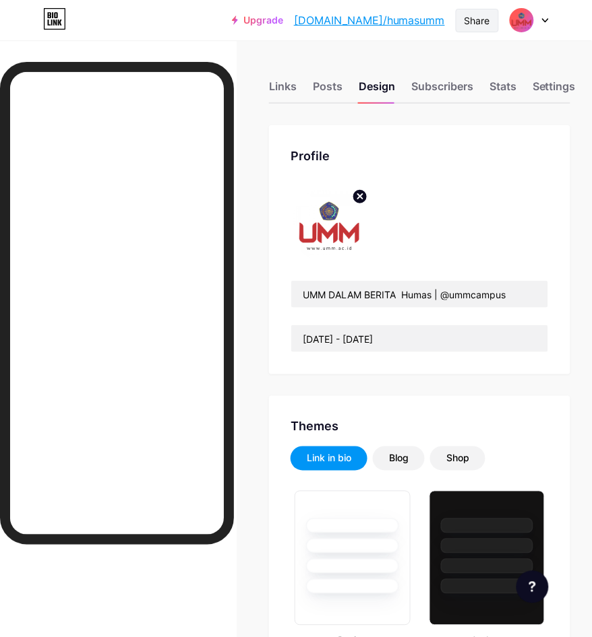
click at [463, 15] on div "Share" at bounding box center [476, 21] width 43 height 24
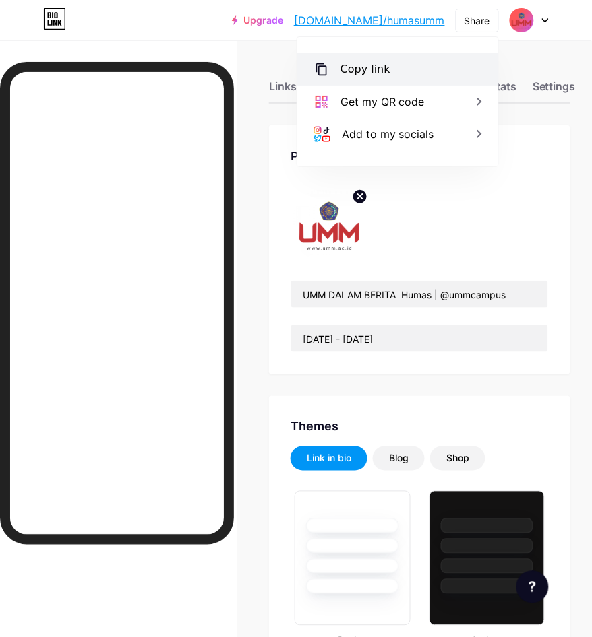
click at [426, 76] on div "Copy link" at bounding box center [397, 69] width 201 height 32
